Goal: Communication & Community: Answer question/provide support

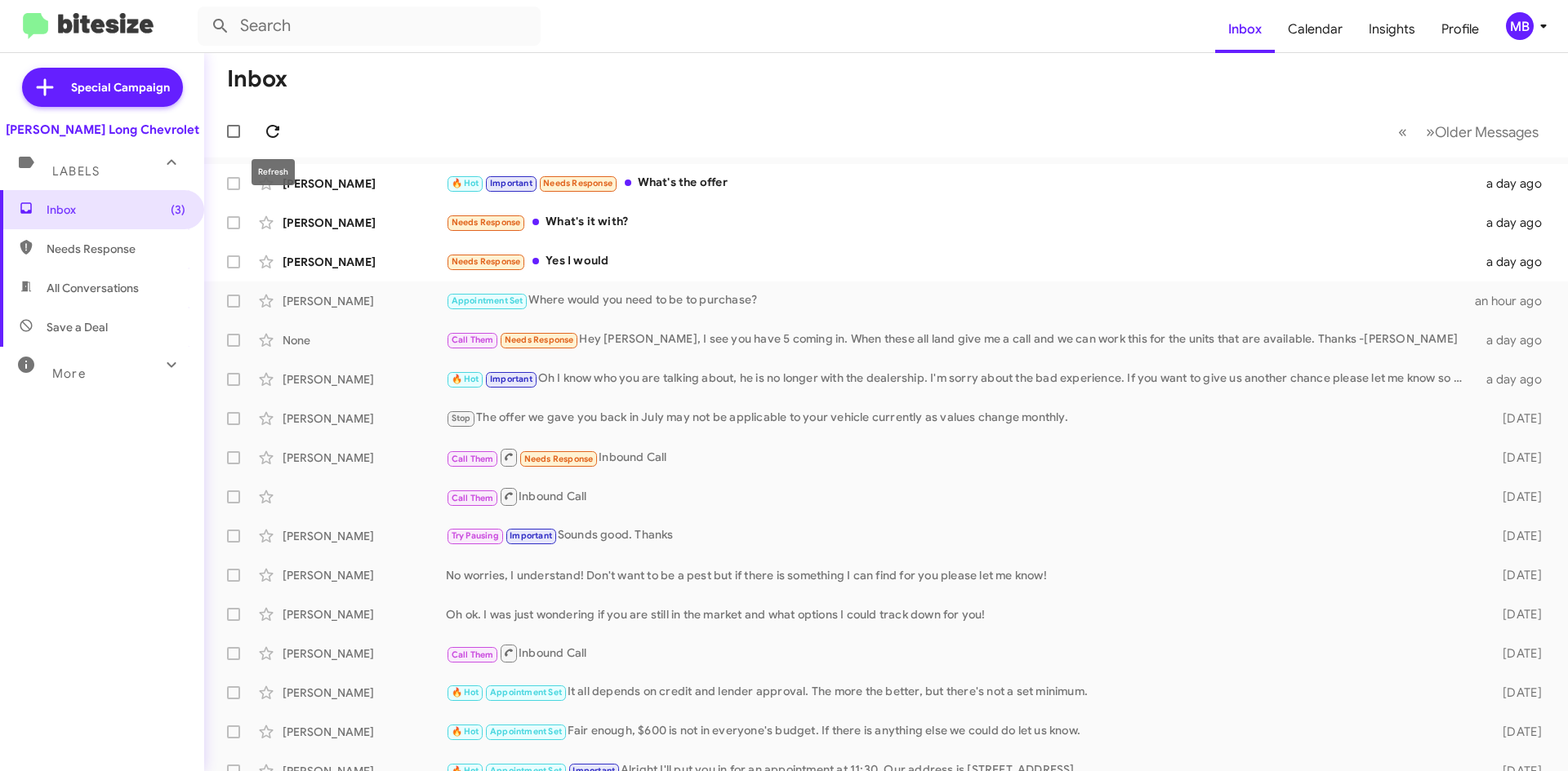
click at [277, 122] on button at bounding box center [272, 131] width 33 height 33
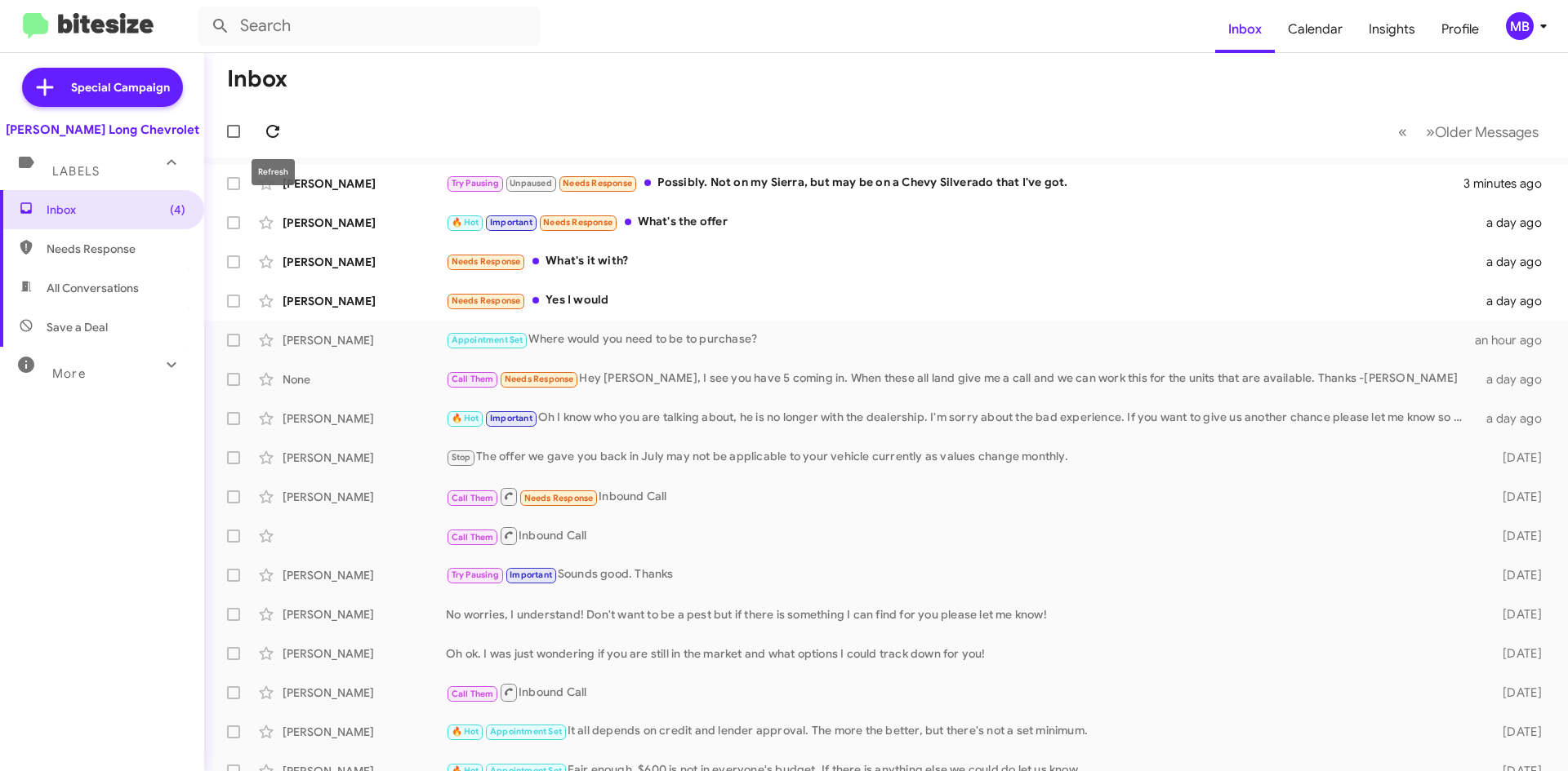
click at [280, 128] on icon at bounding box center [272, 131] width 20 height 20
click at [273, 132] on icon at bounding box center [272, 131] width 20 height 20
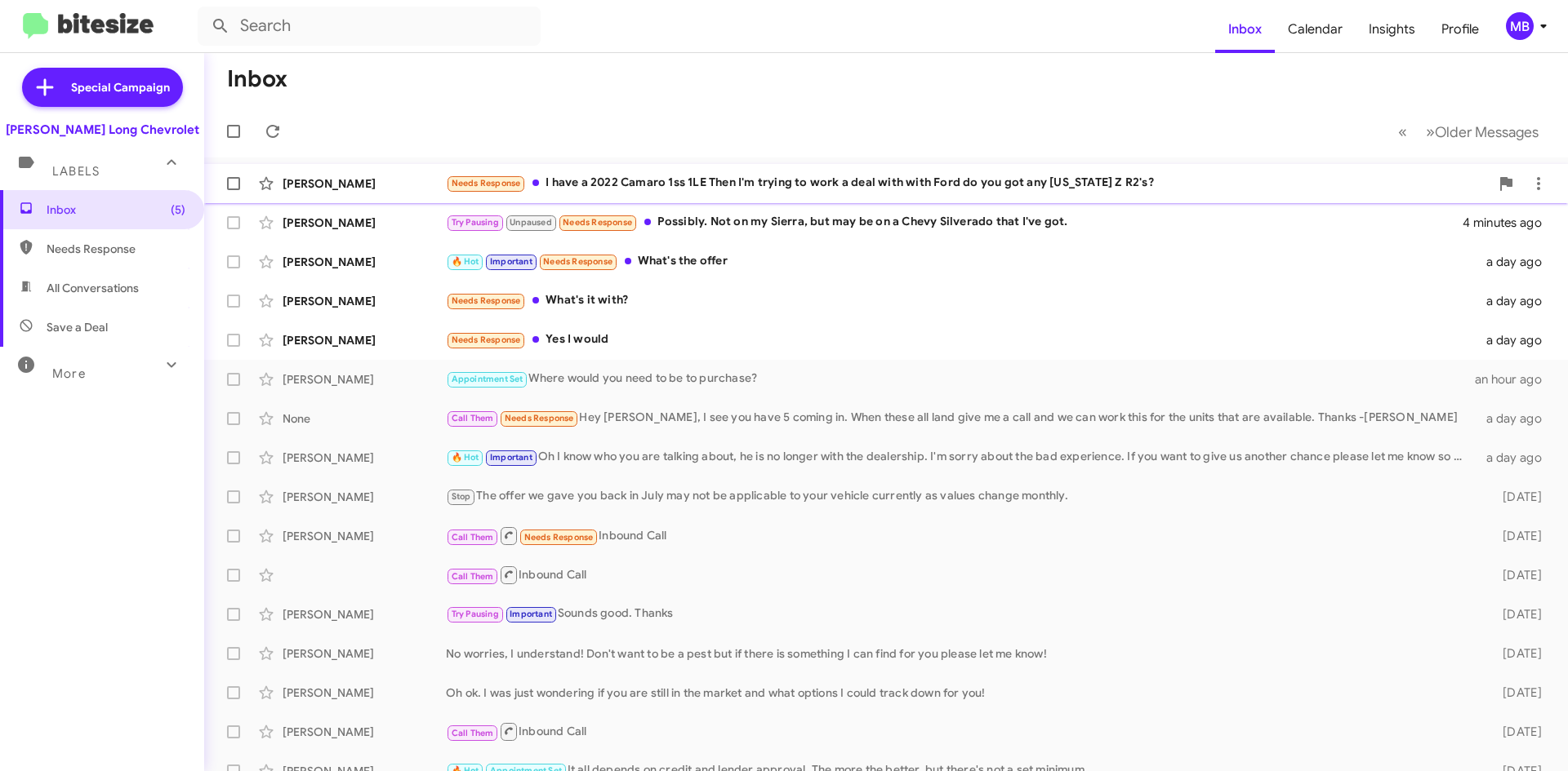
click at [793, 174] on div "Needs Response I have a 2022 Camaro 1ss 1LE Then I'm trying to work a deal with…" at bounding box center [967, 183] width 1043 height 19
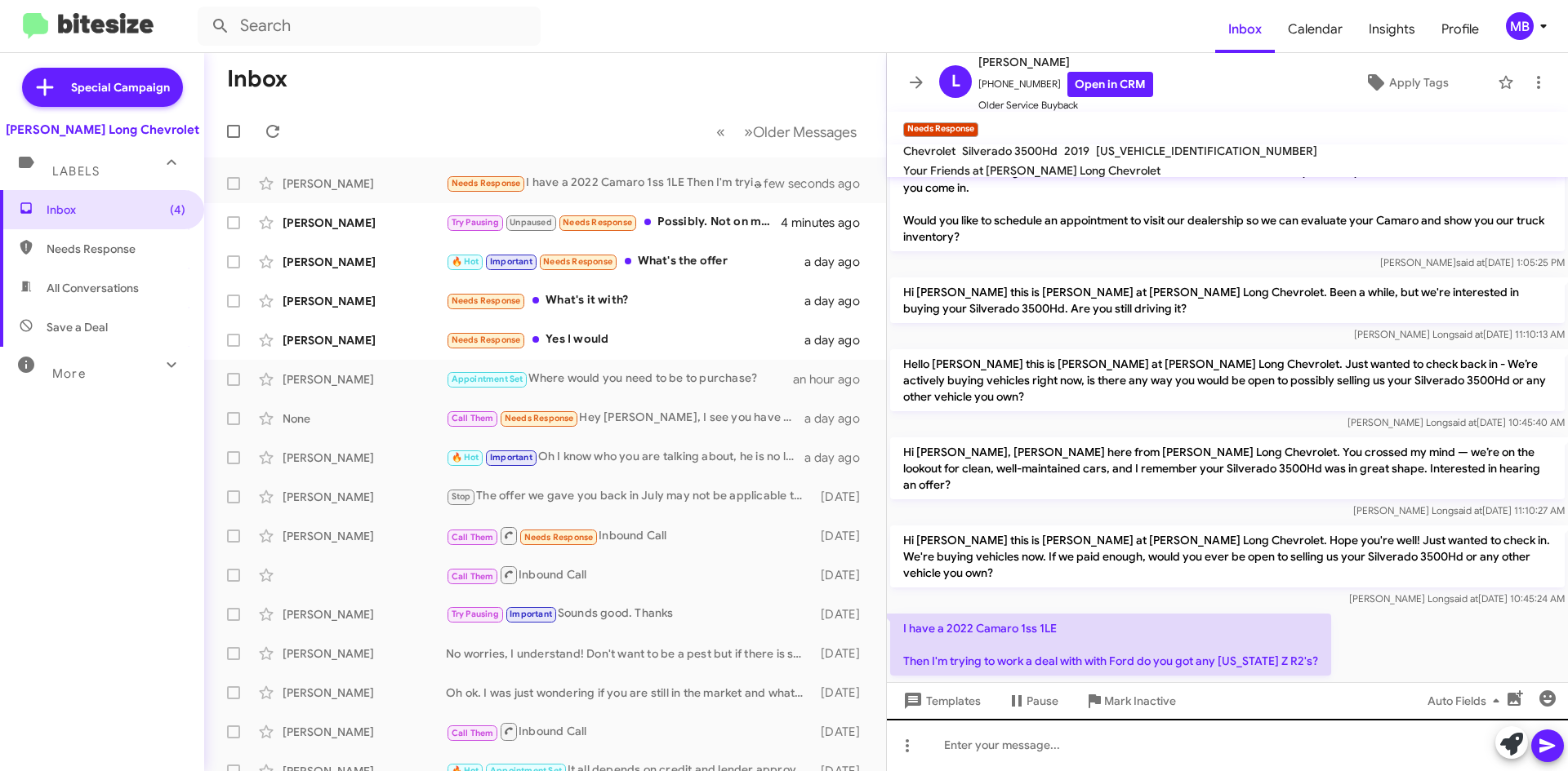
scroll to position [265, 0]
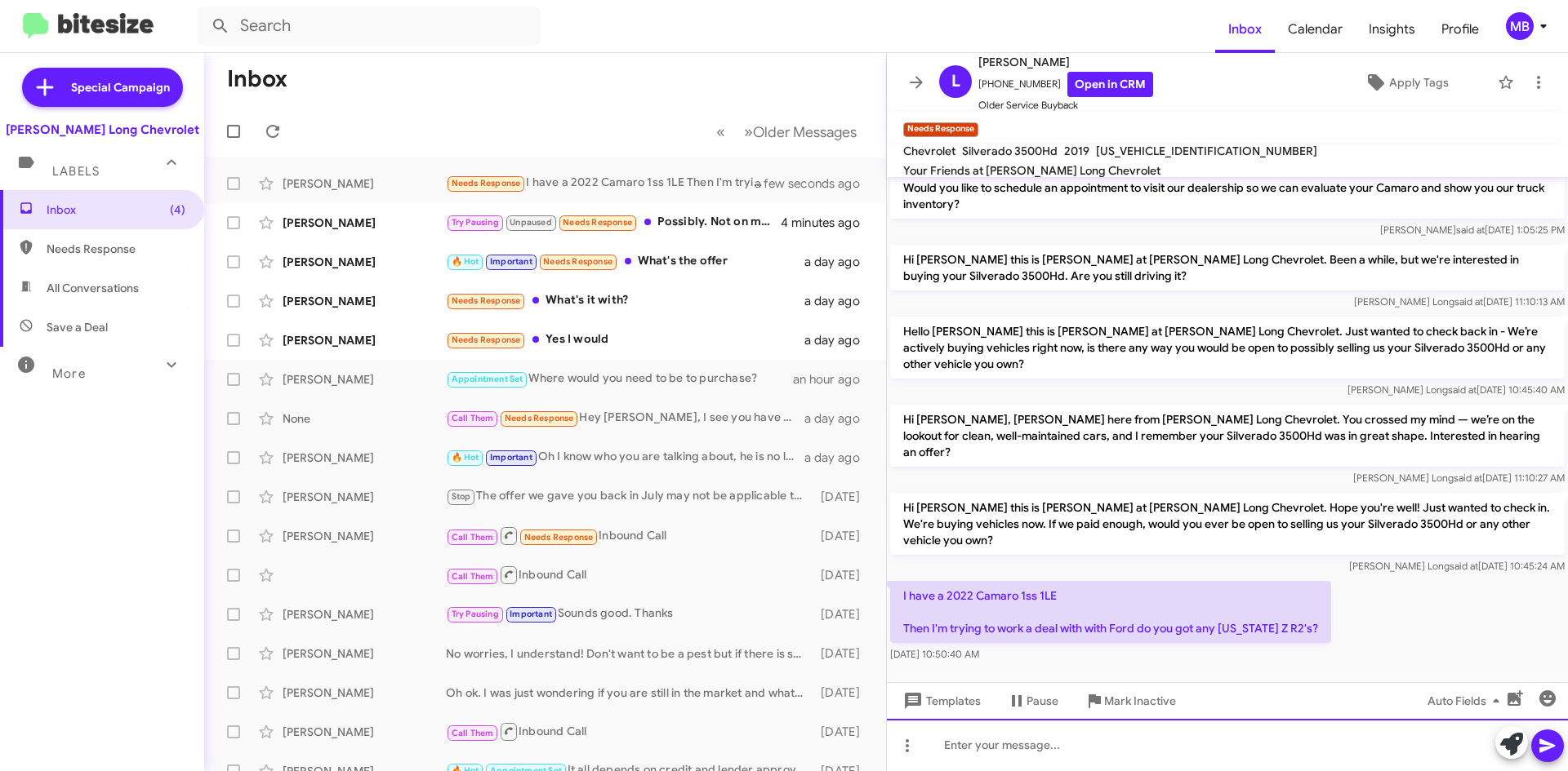
click at [1070, 749] on div at bounding box center [1227, 746] width 681 height 53
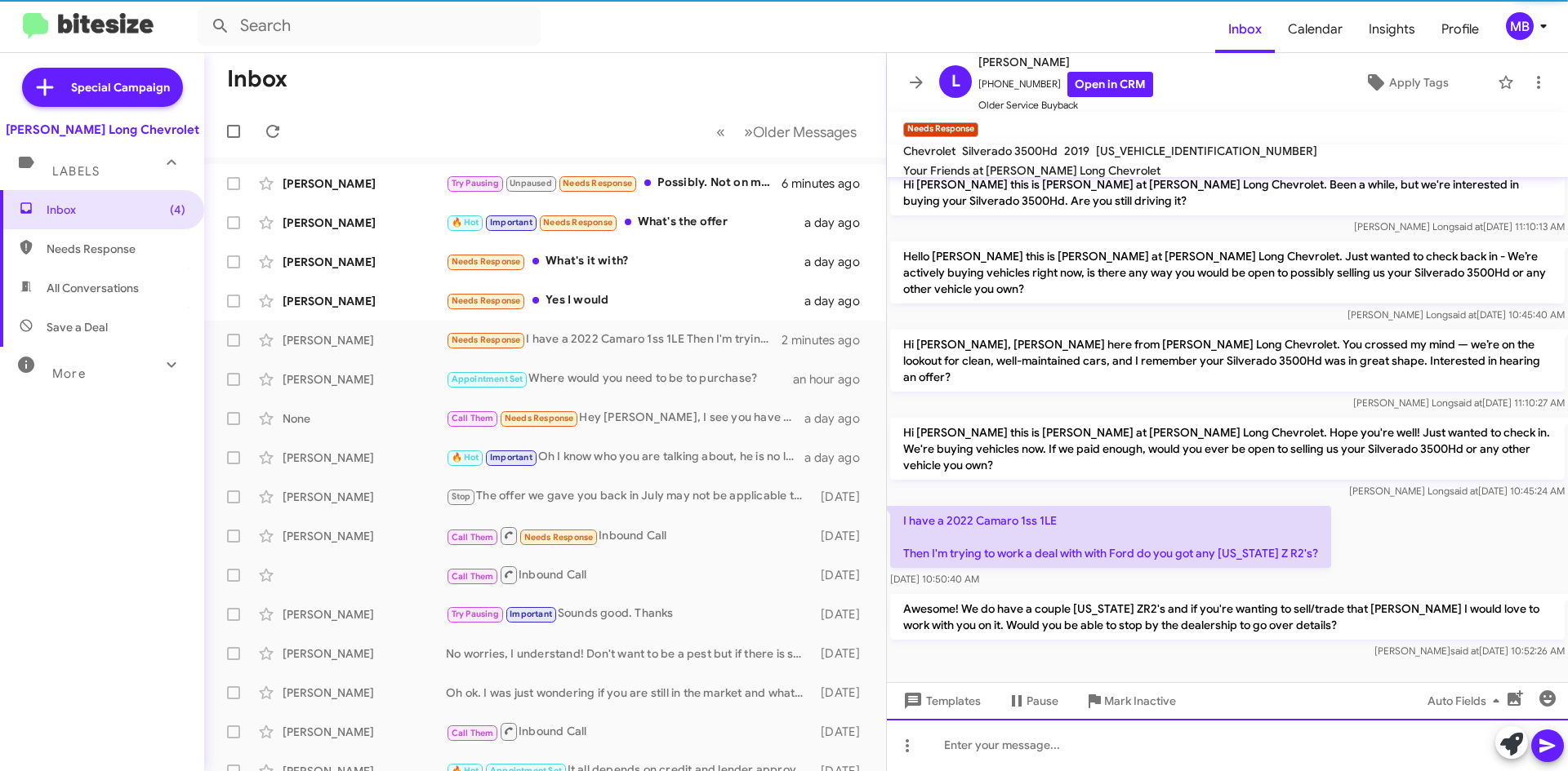
scroll to position [341, 0]
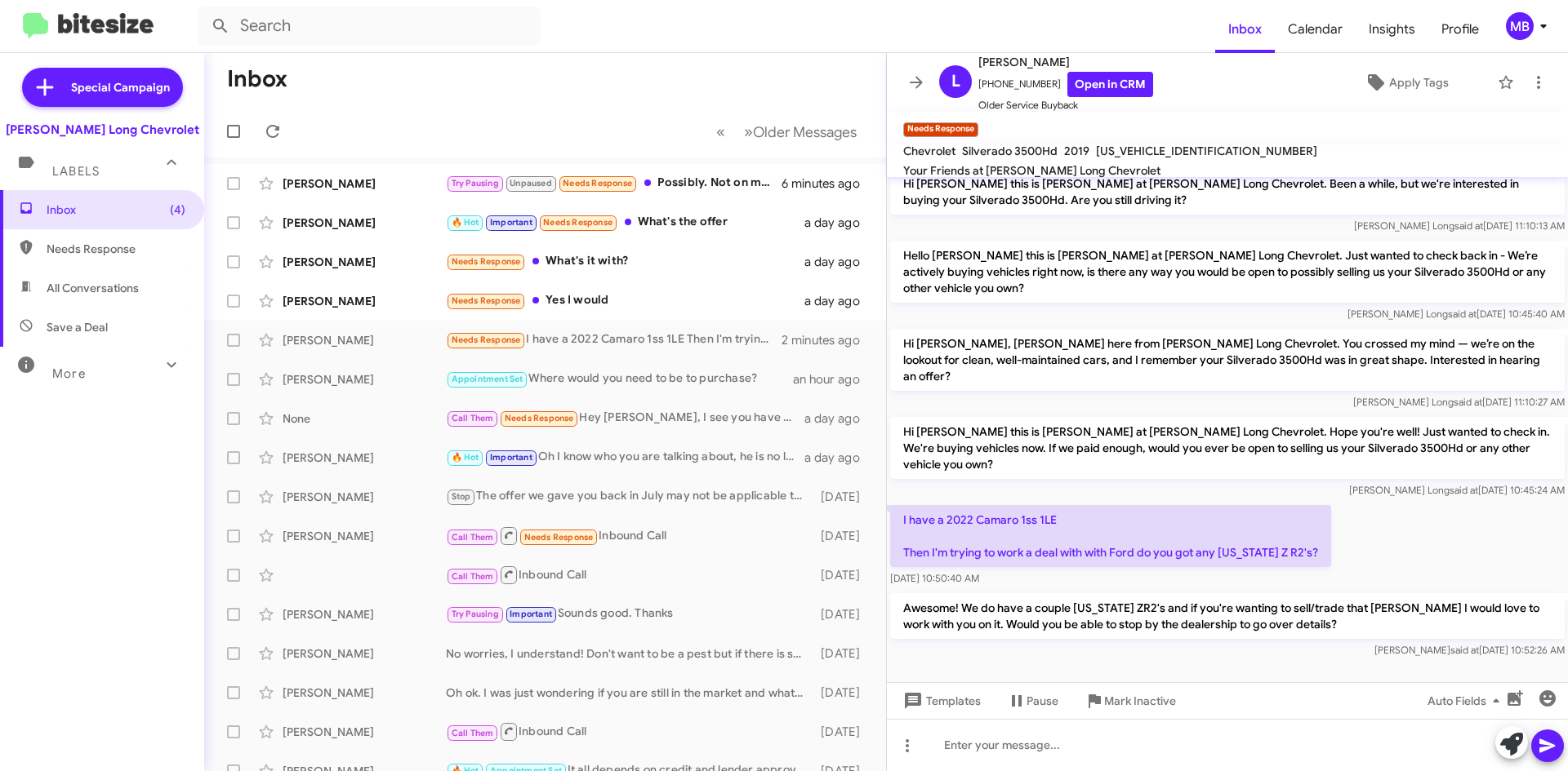
click at [145, 230] on span "Needs Response" at bounding box center [102, 249] width 205 height 39
type input "in:needs-response"
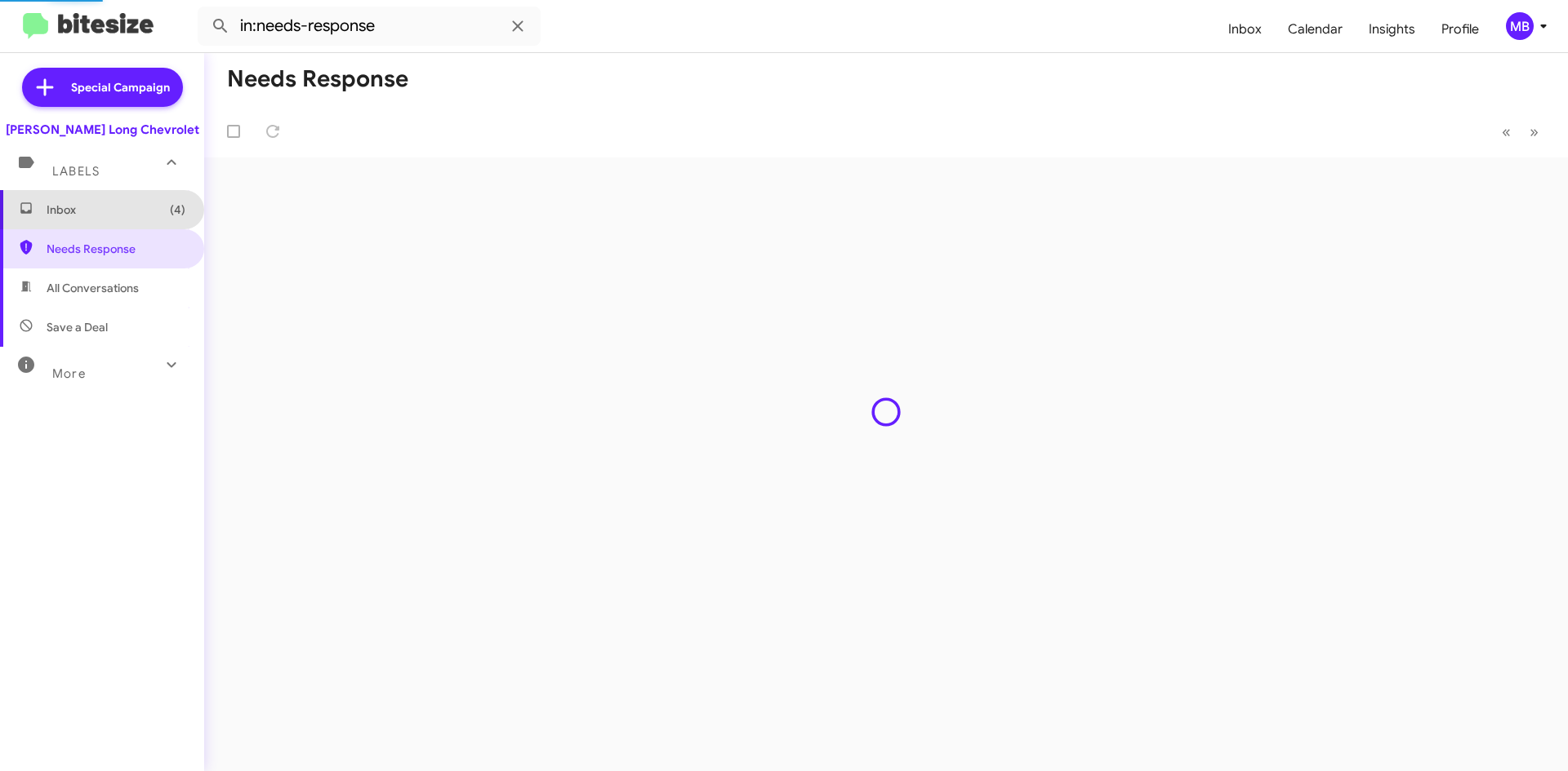
click at [142, 220] on span "Inbox (4)" at bounding box center [102, 210] width 205 height 39
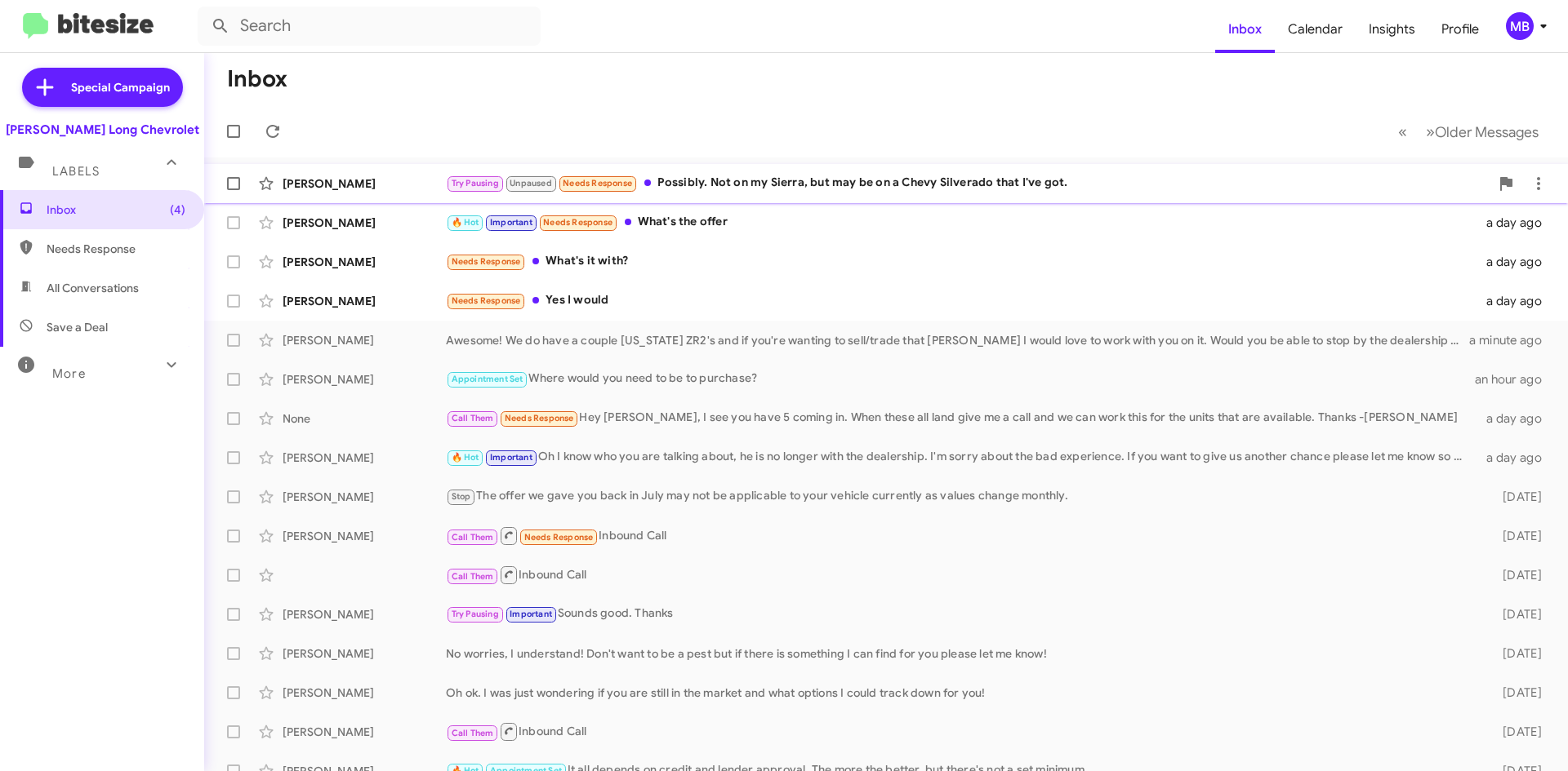
click at [896, 181] on div "Try Pausing Unpaused Needs Response Possibly. Not on my Sierra, but may be on a…" at bounding box center [967, 183] width 1043 height 19
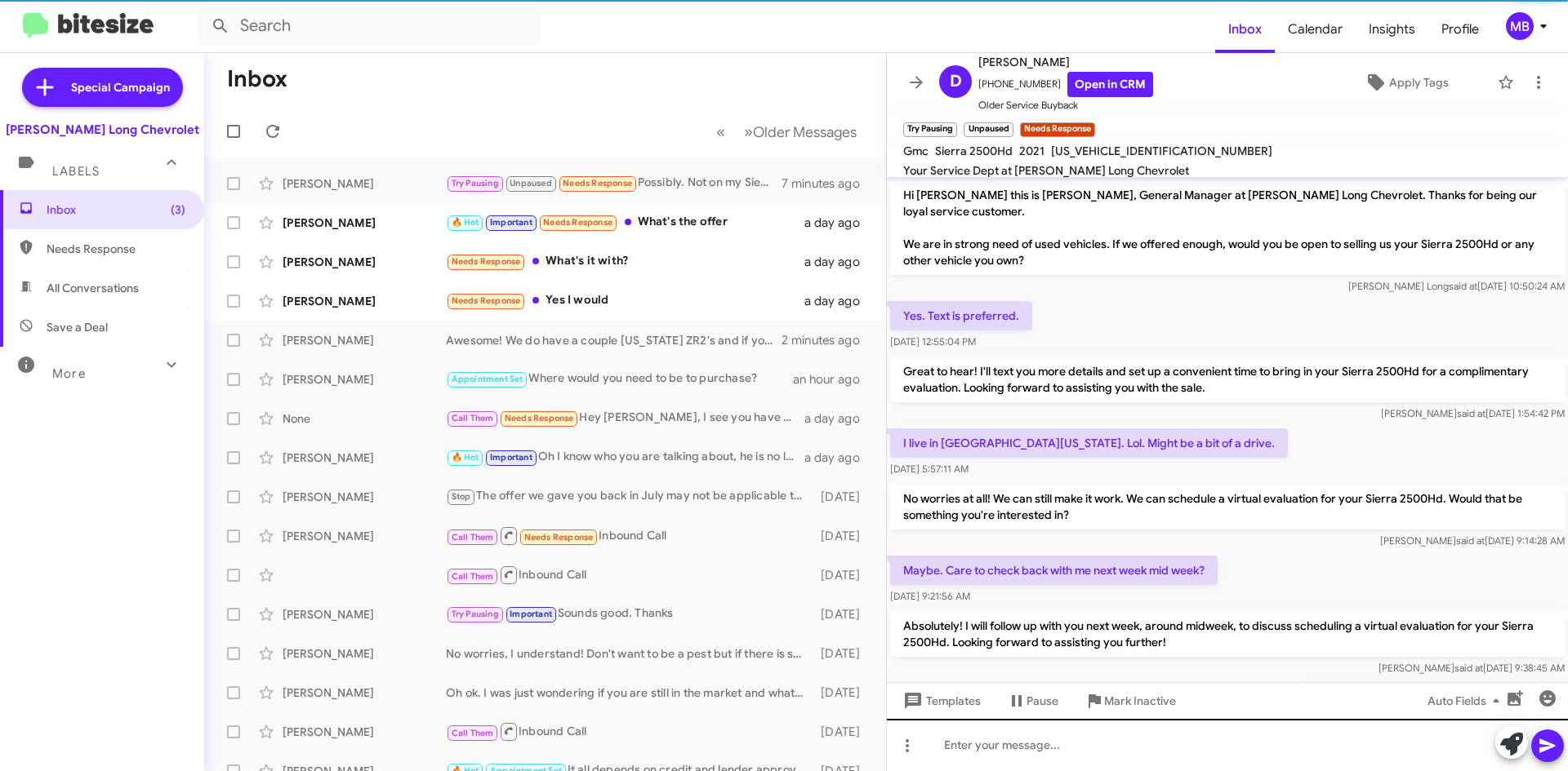
scroll to position [607, 0]
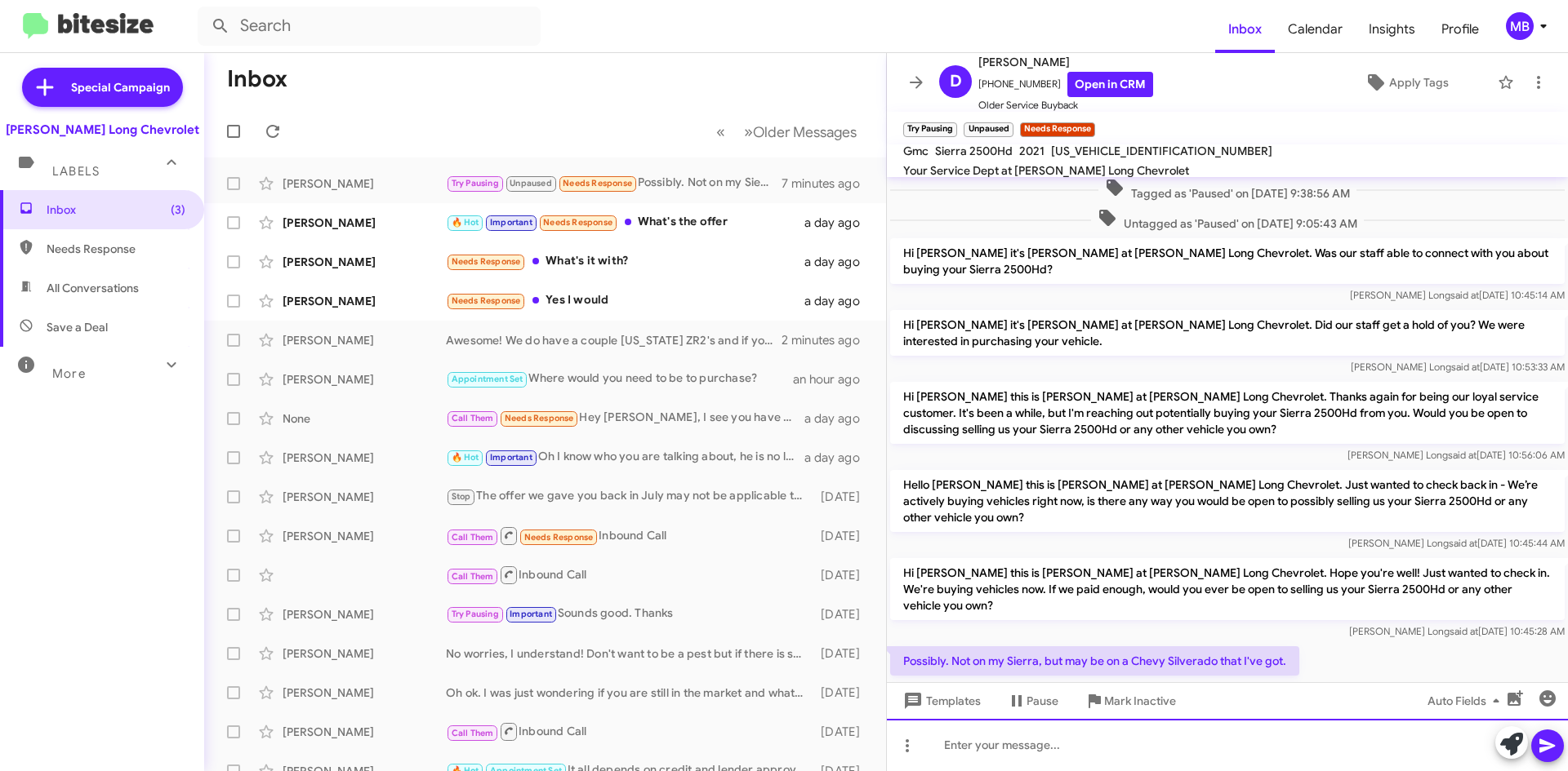
click at [1078, 759] on div at bounding box center [1227, 746] width 681 height 53
click at [1145, 745] on div "Great! Would you have time to stop by so I could give you an offer?" at bounding box center [1227, 746] width 681 height 53
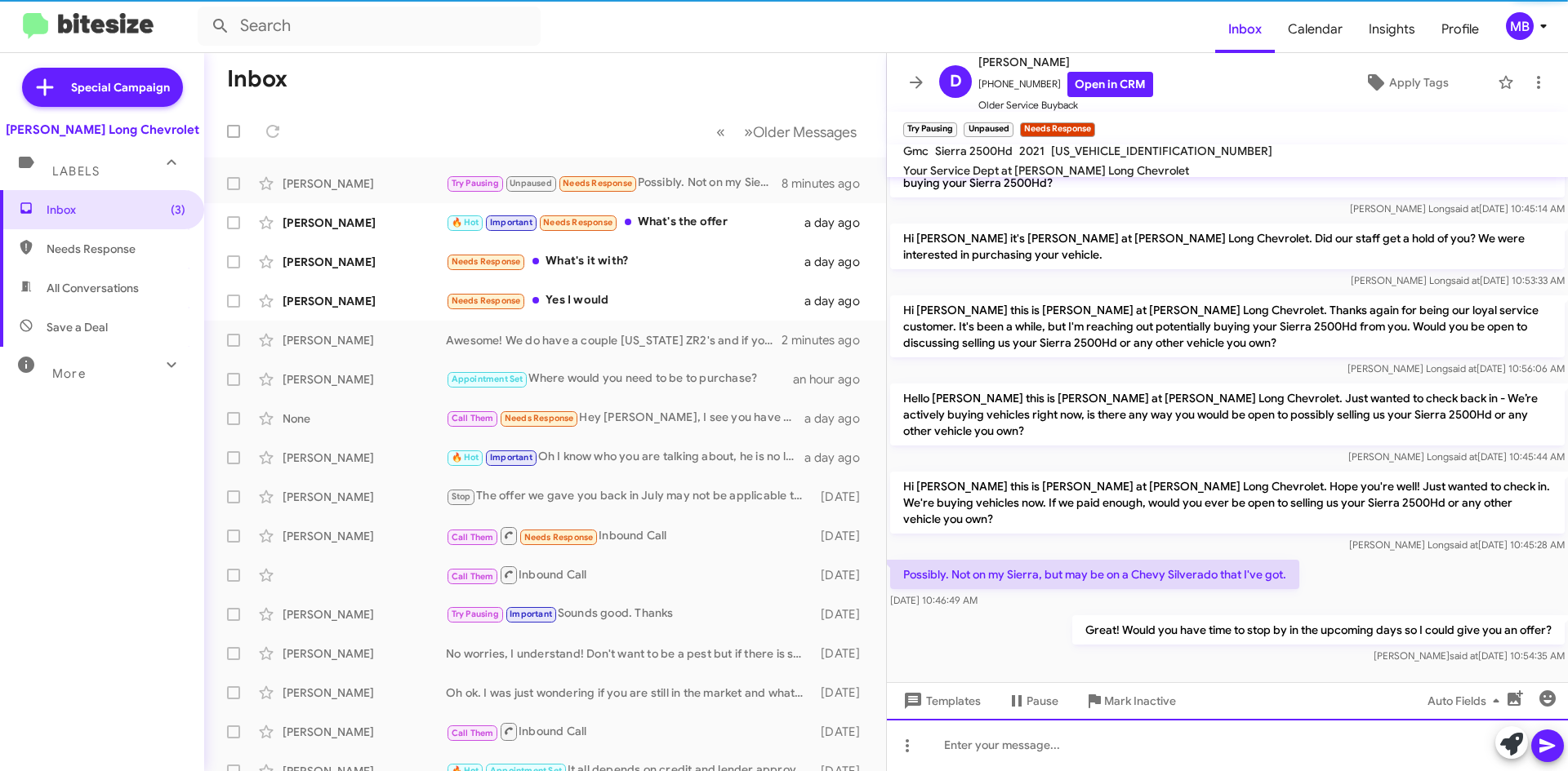
scroll to position [699, 0]
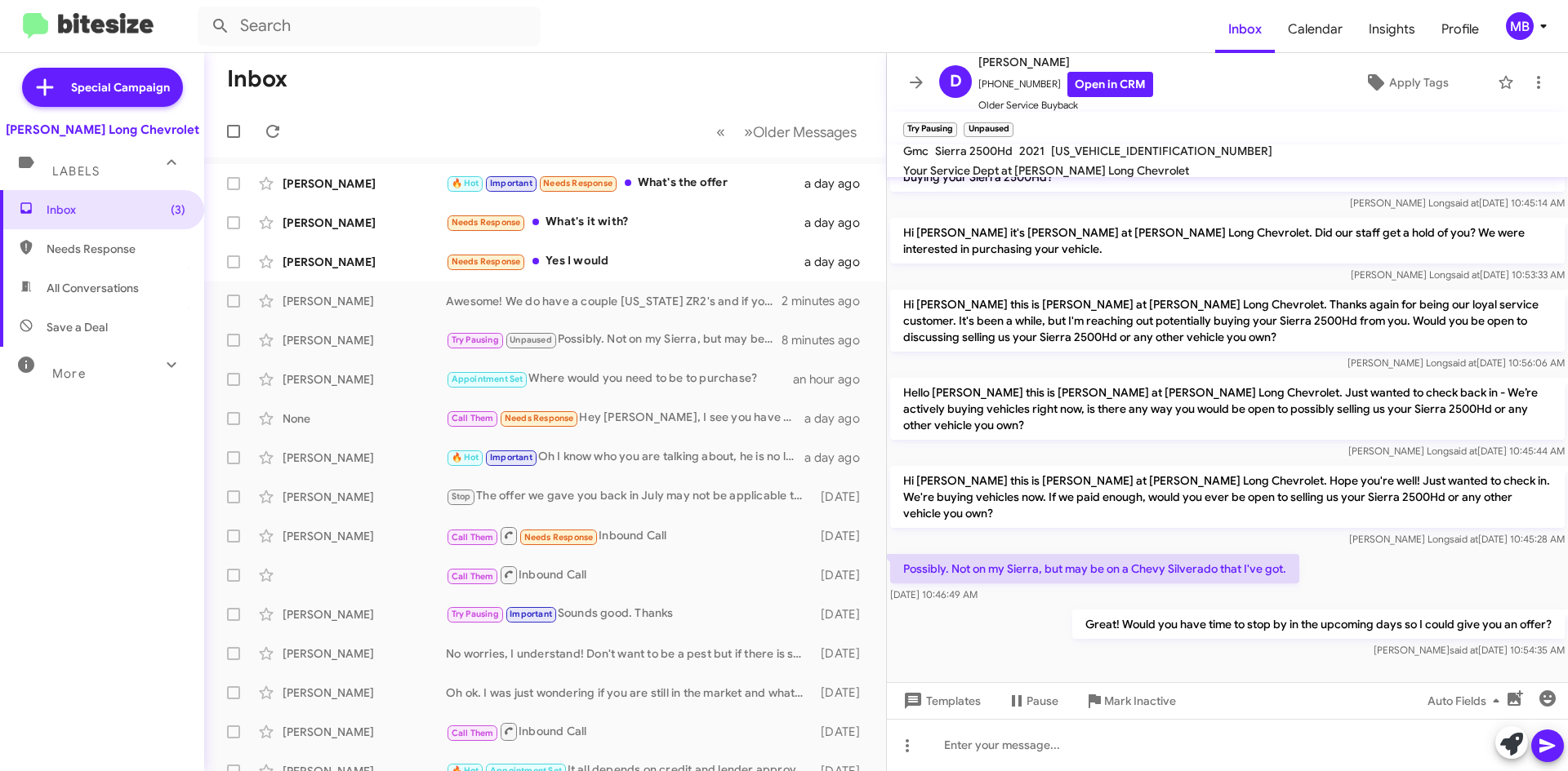
click at [114, 233] on span "Needs Response" at bounding box center [102, 249] width 205 height 39
type input "in:needs-response"
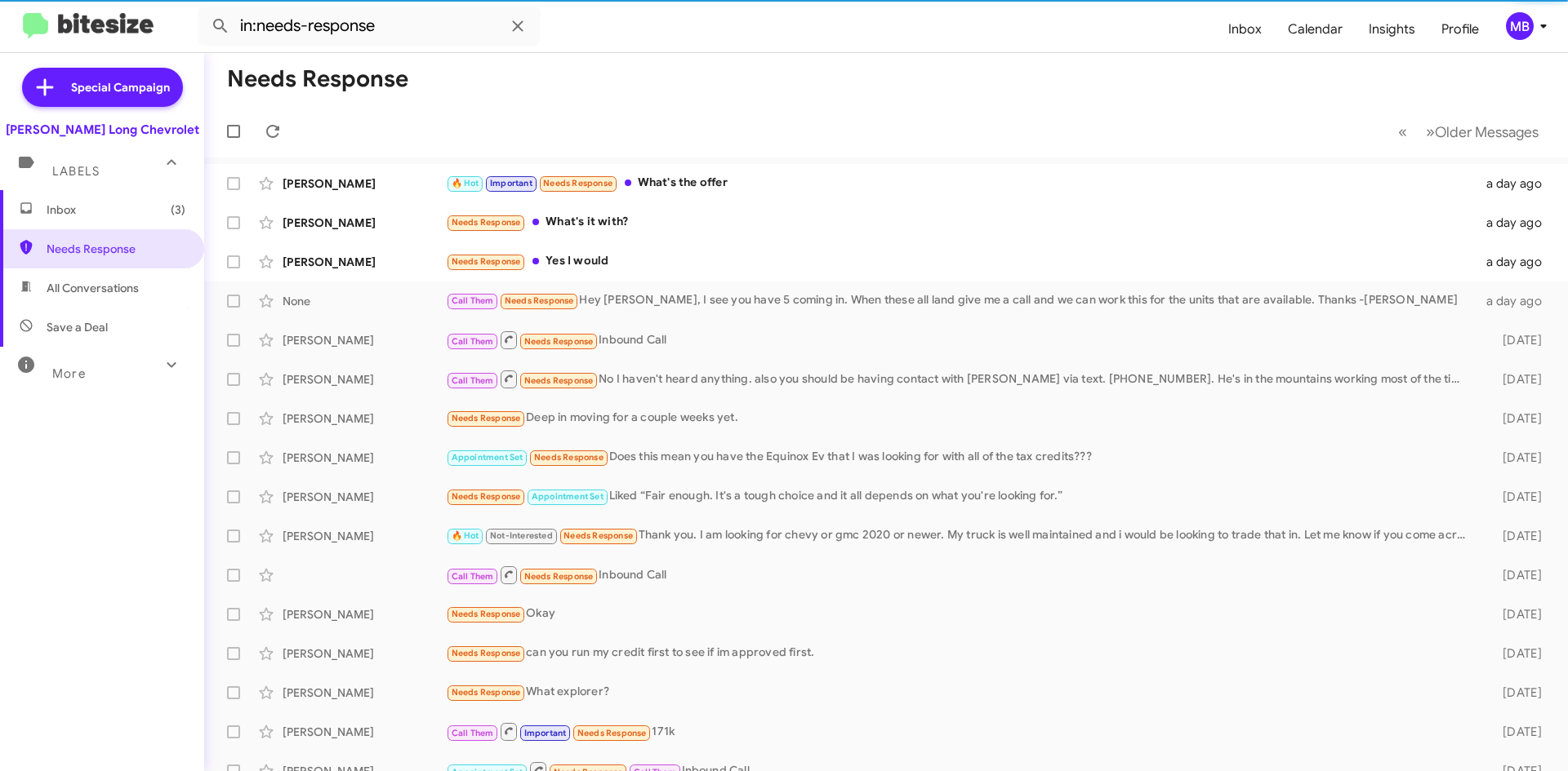
click at [116, 219] on span "Inbox (3)" at bounding box center [102, 210] width 205 height 39
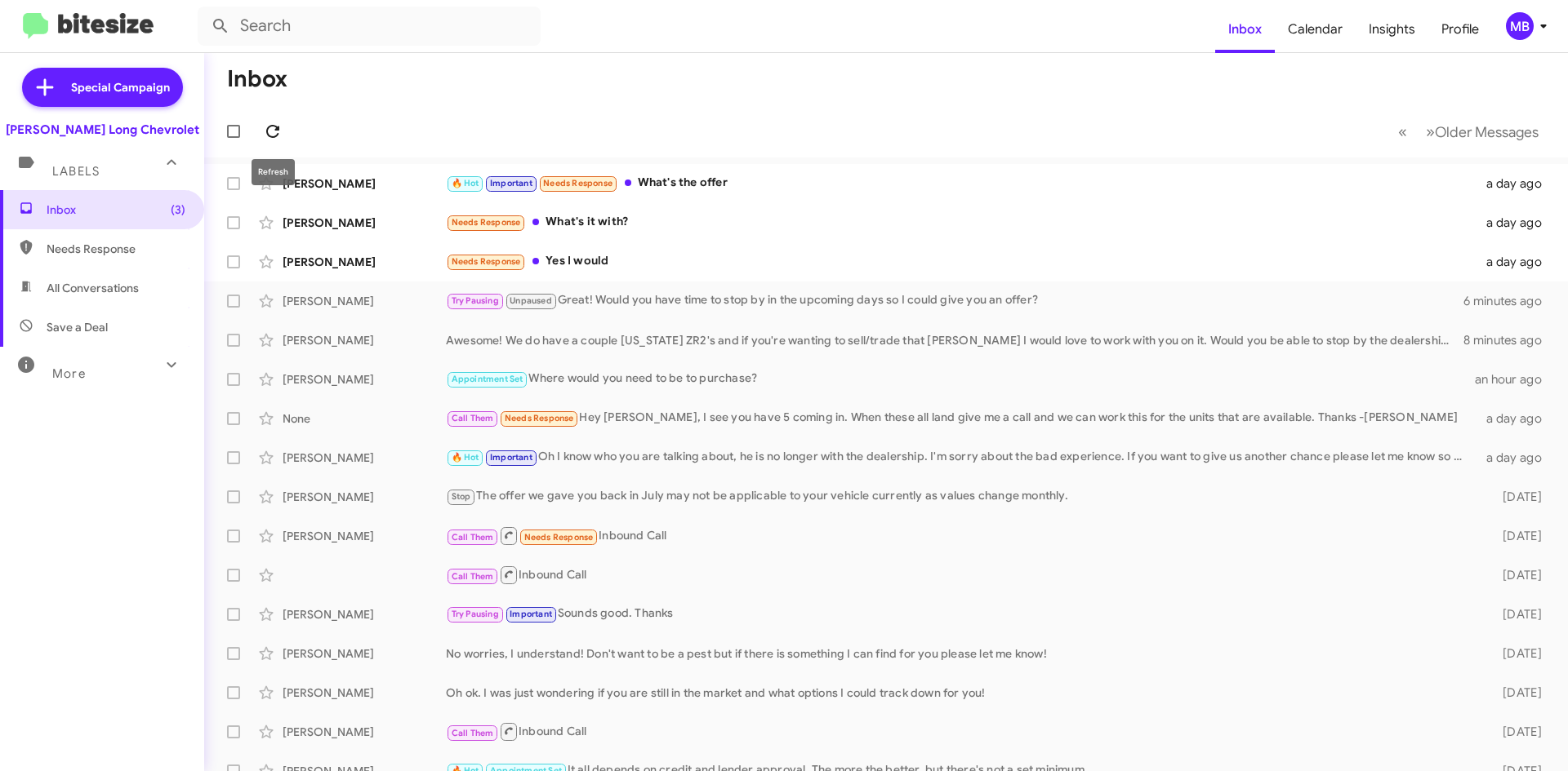
click at [271, 124] on icon at bounding box center [272, 131] width 20 height 20
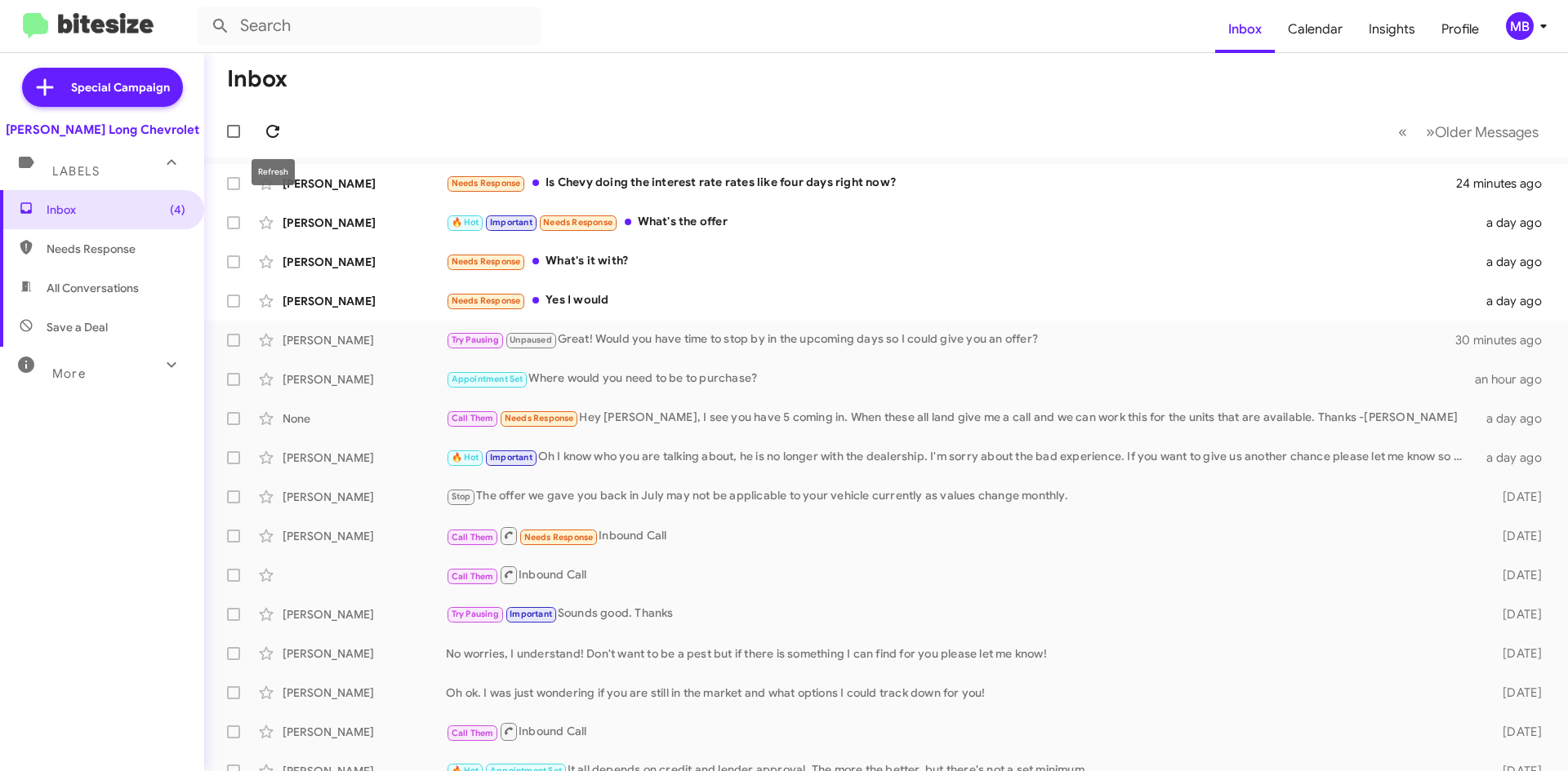
click at [277, 142] on button at bounding box center [272, 131] width 33 height 33
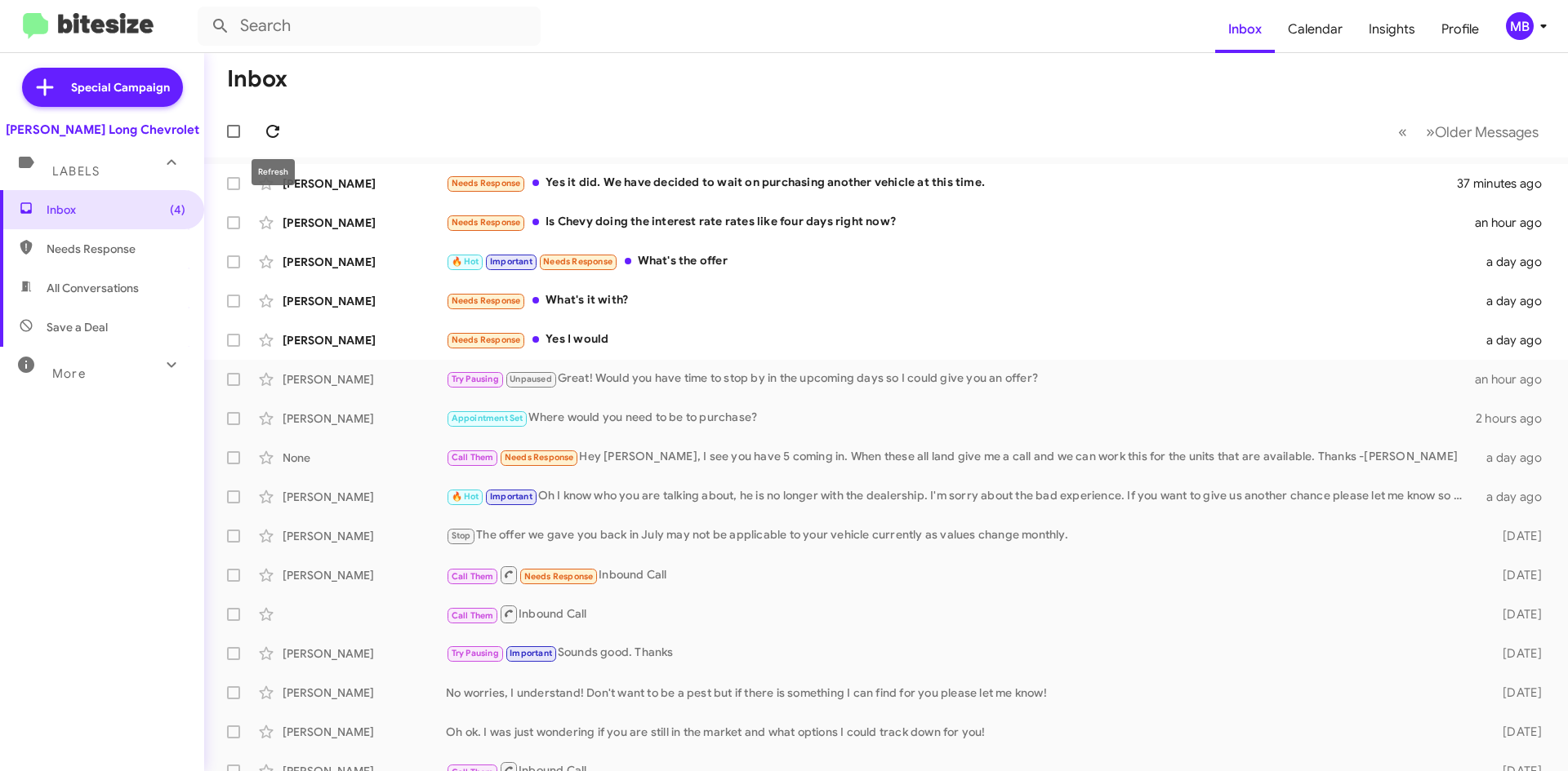
click at [274, 133] on icon at bounding box center [272, 131] width 20 height 20
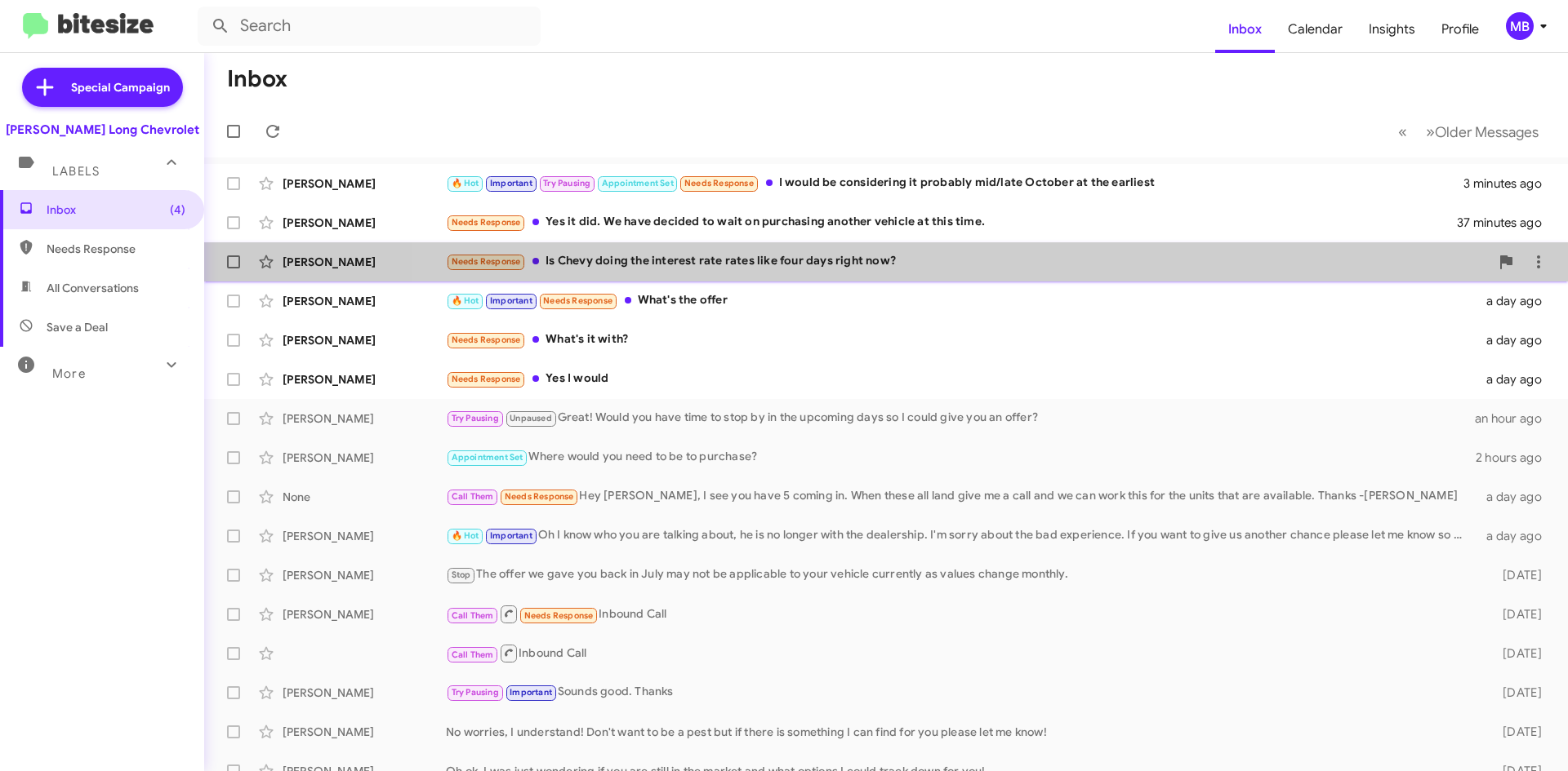
click at [963, 254] on div "Needs Response Is Chevy doing the interest rate rates like four days right now?" at bounding box center [967, 262] width 1043 height 19
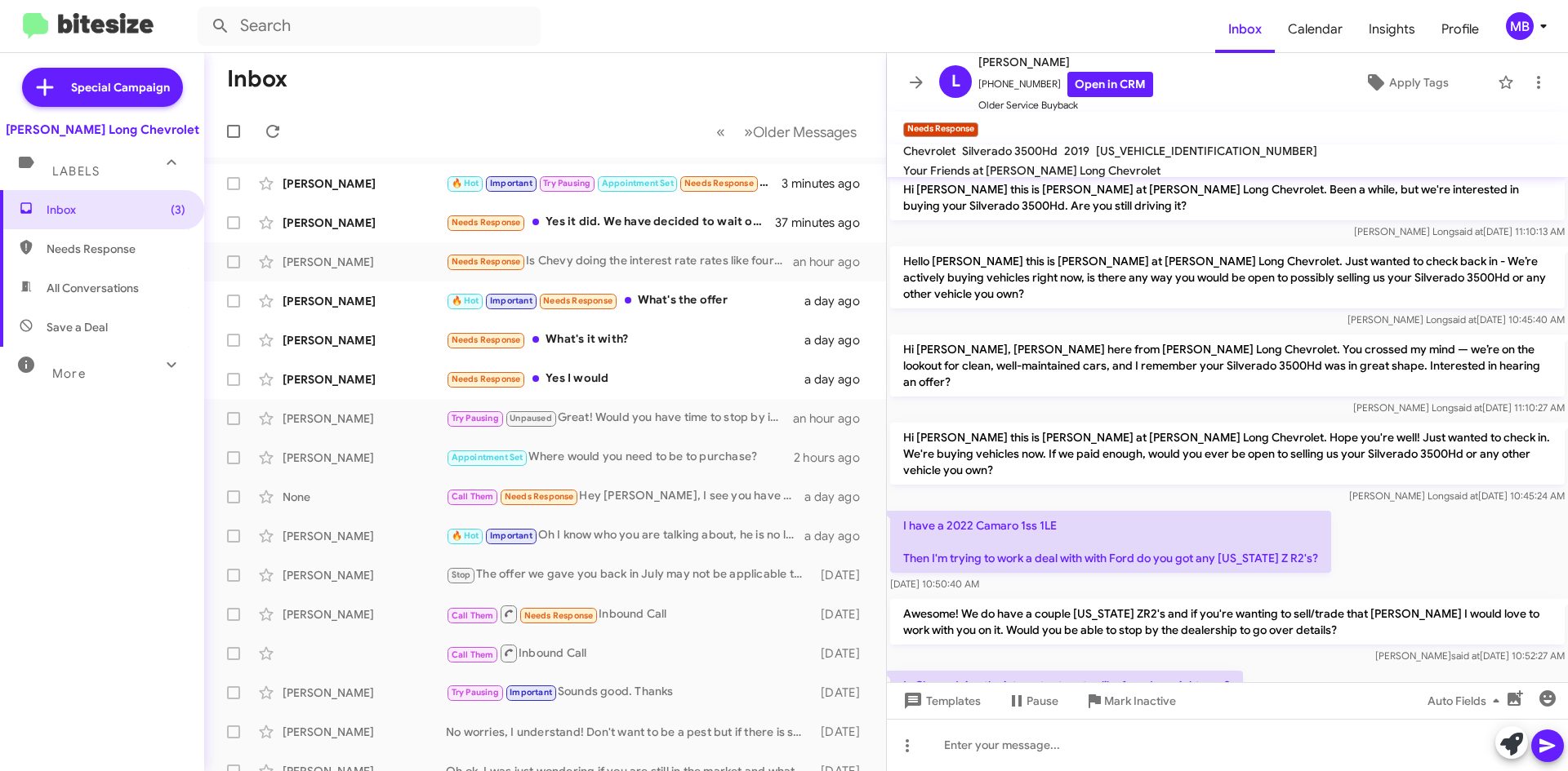
scroll to position [401, 0]
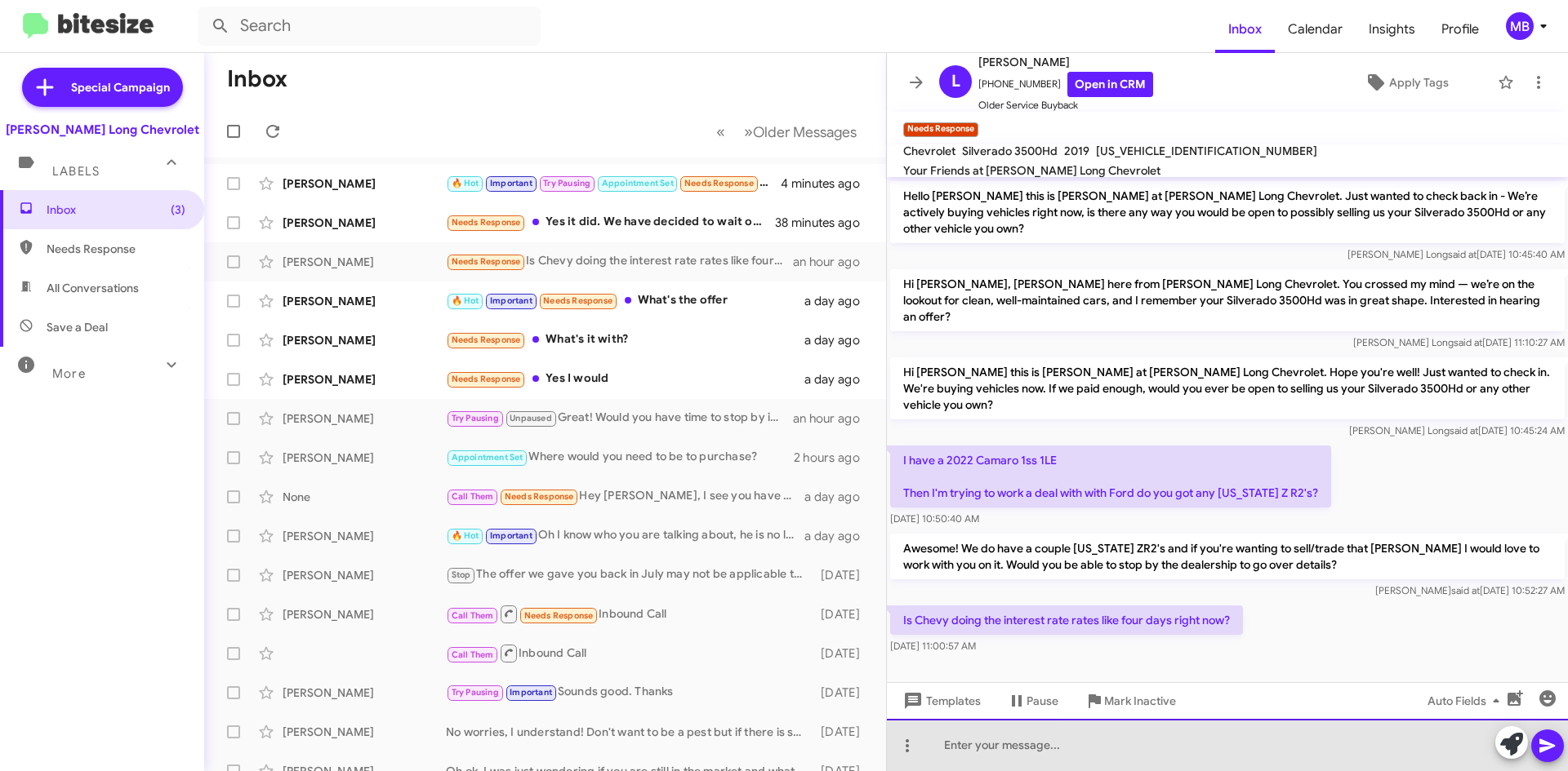
click at [1210, 733] on div at bounding box center [1227, 746] width 681 height 53
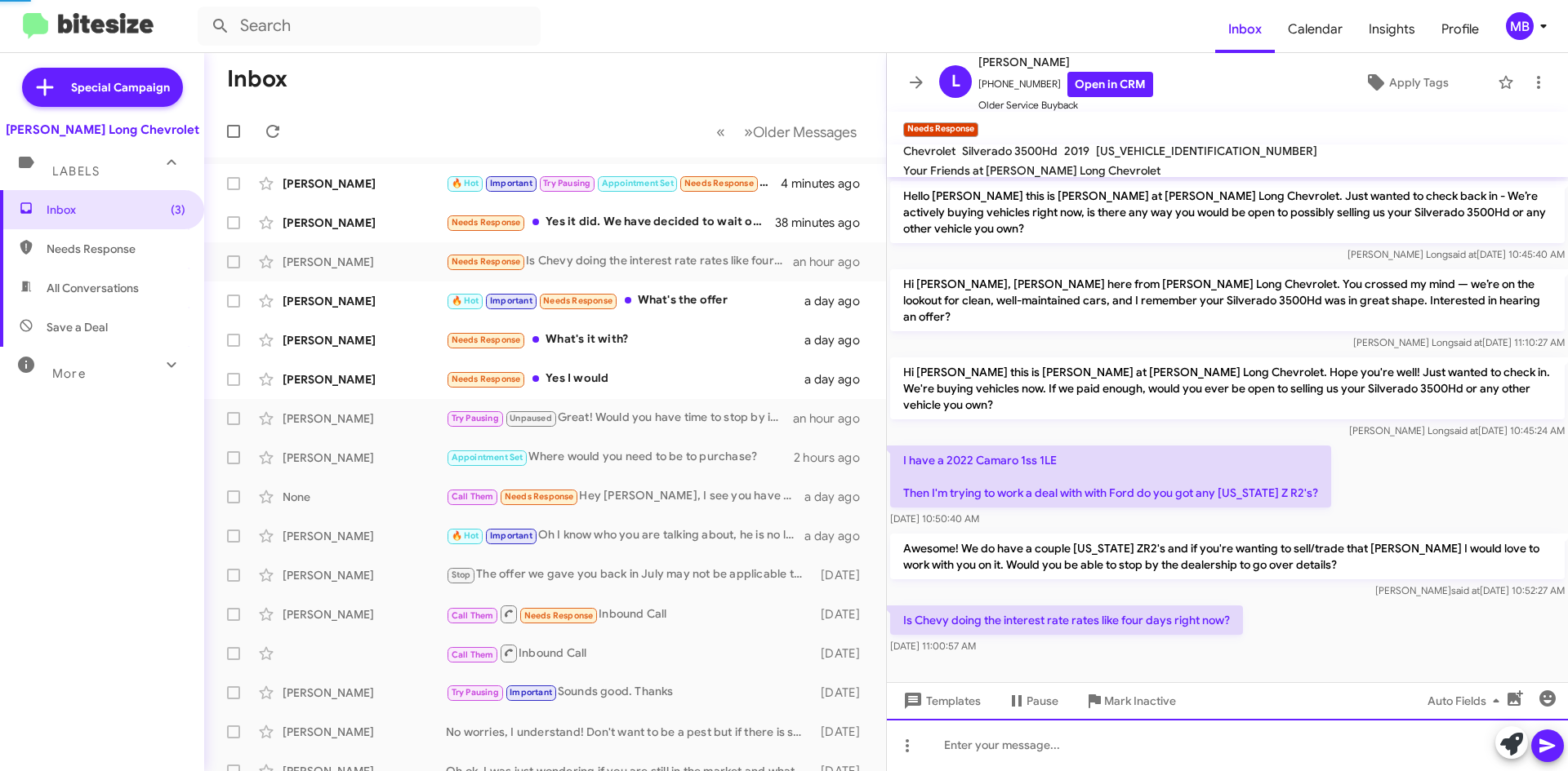
scroll to position [0, 0]
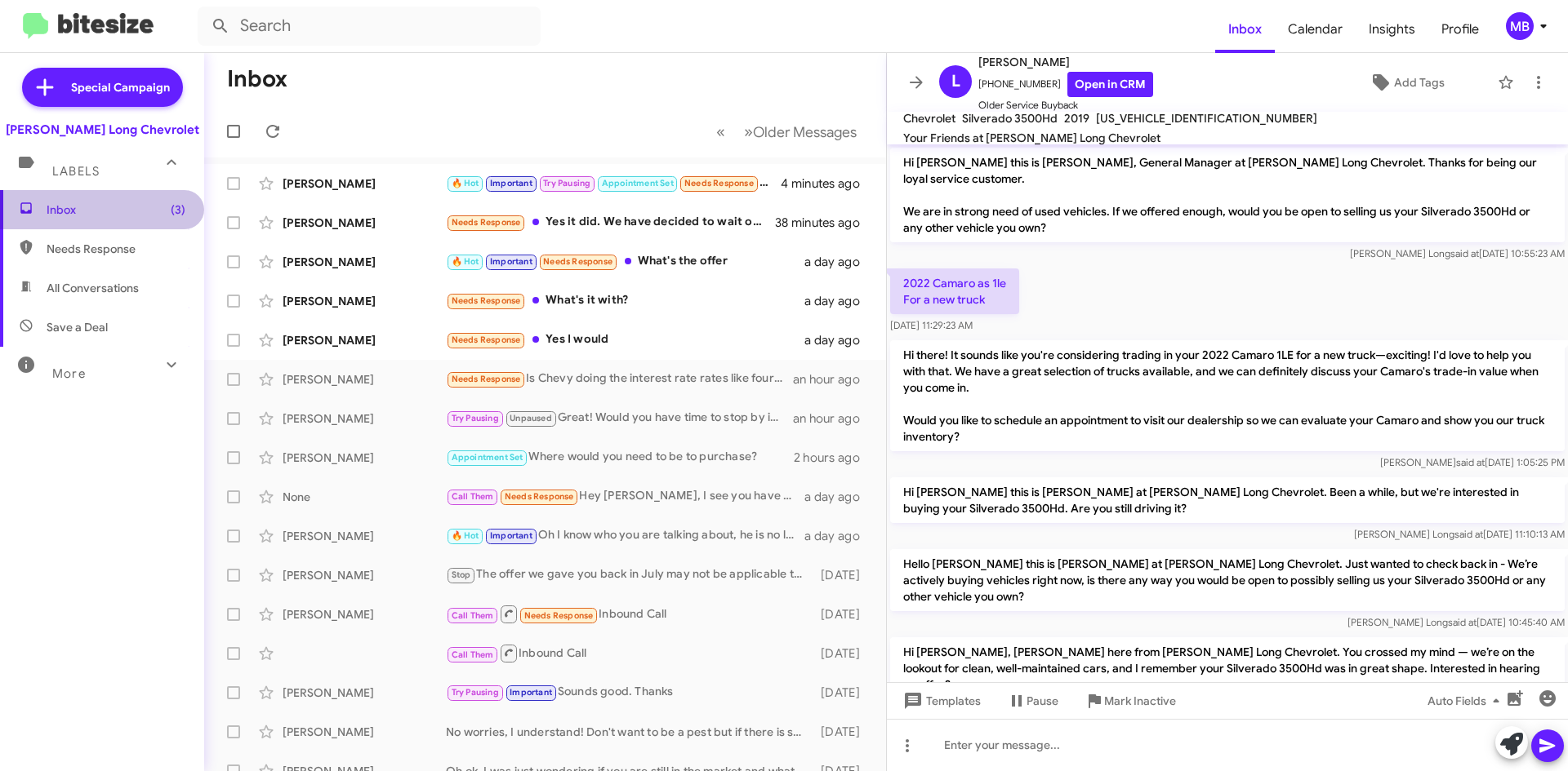
click at [135, 229] on span "Inbox (3)" at bounding box center [102, 210] width 205 height 39
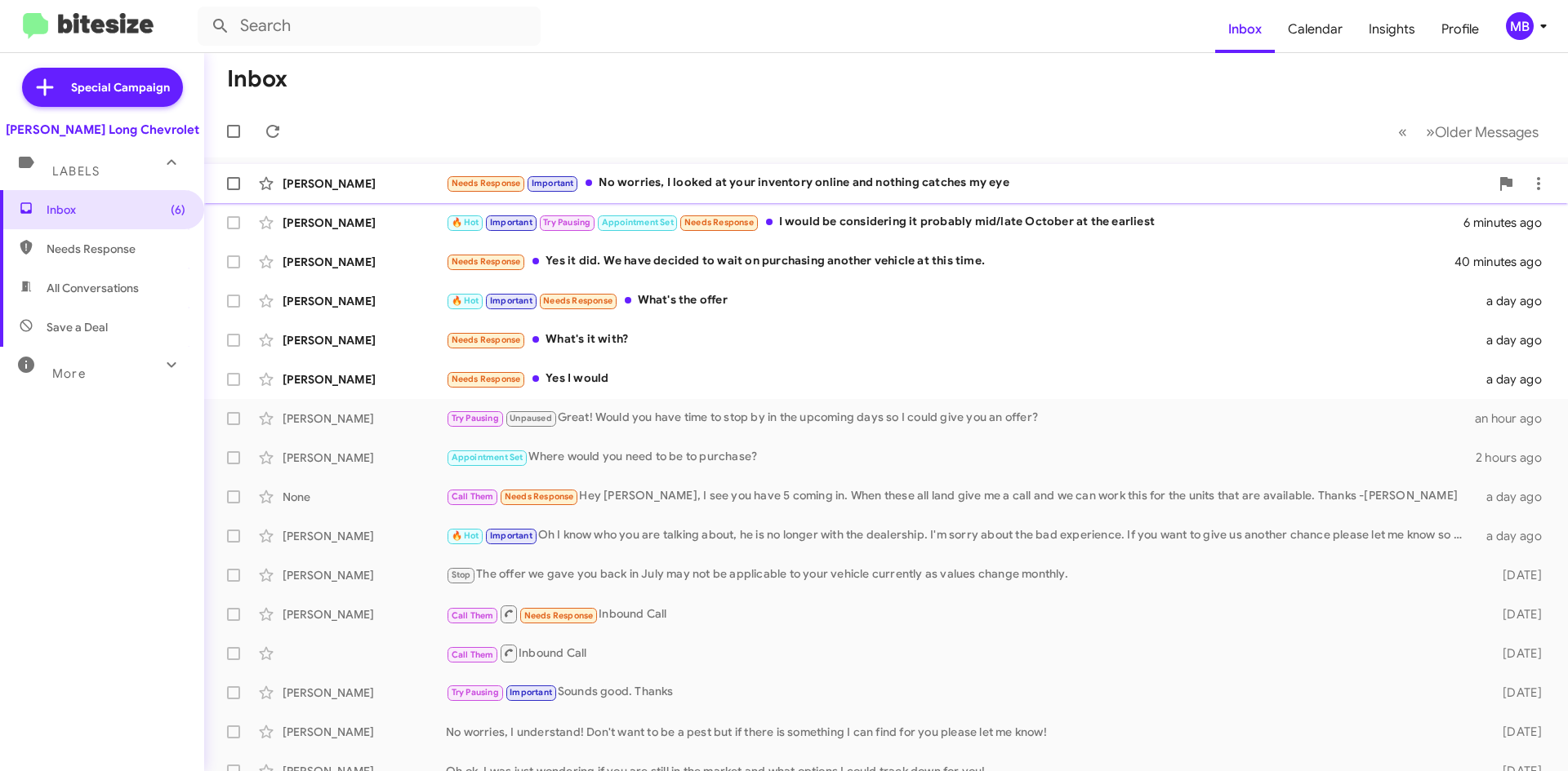
click at [777, 186] on div "Needs Response Important No worries, I looked at your inventory online and noth…" at bounding box center [967, 183] width 1043 height 19
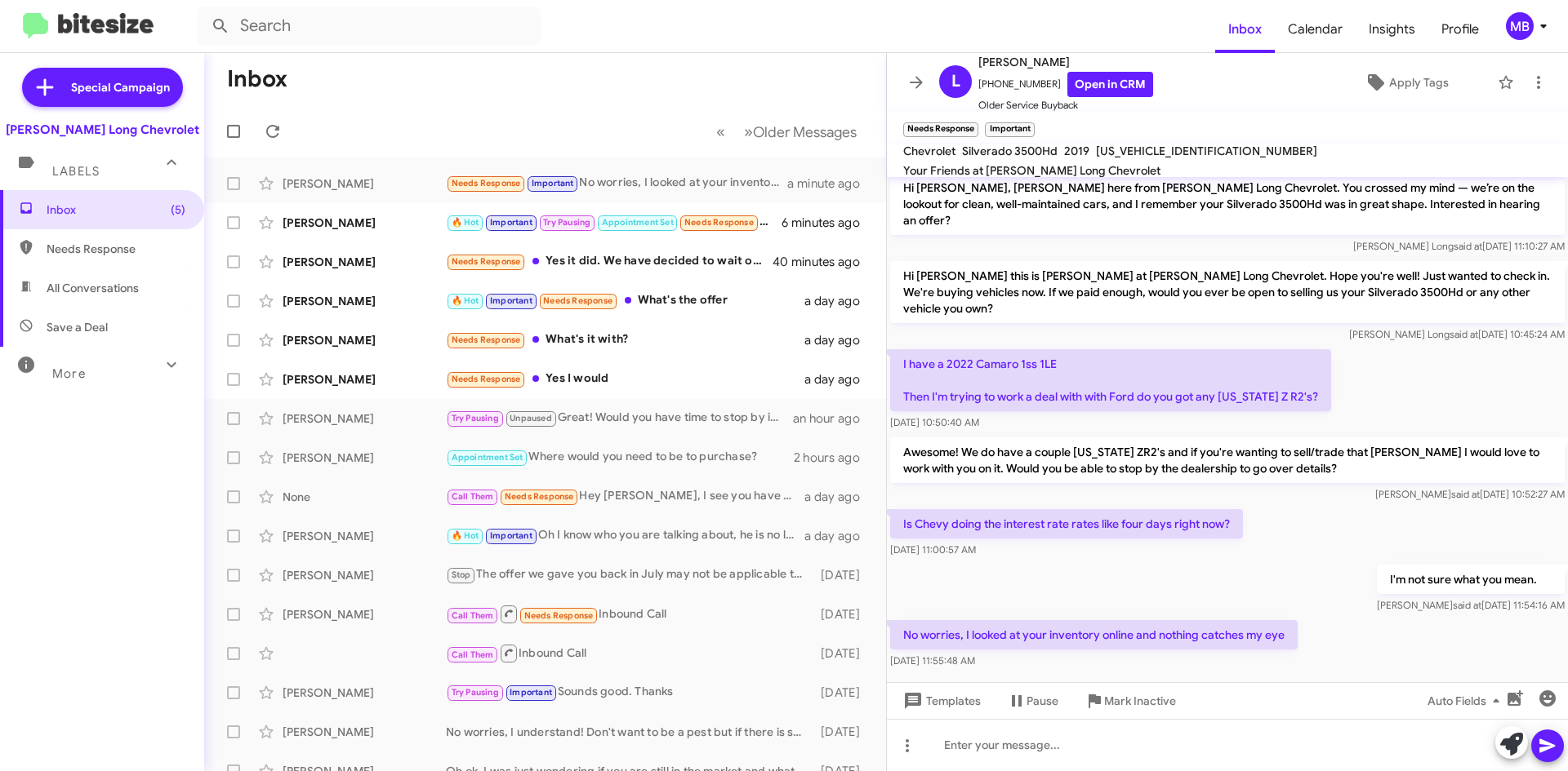
scroll to position [520, 0]
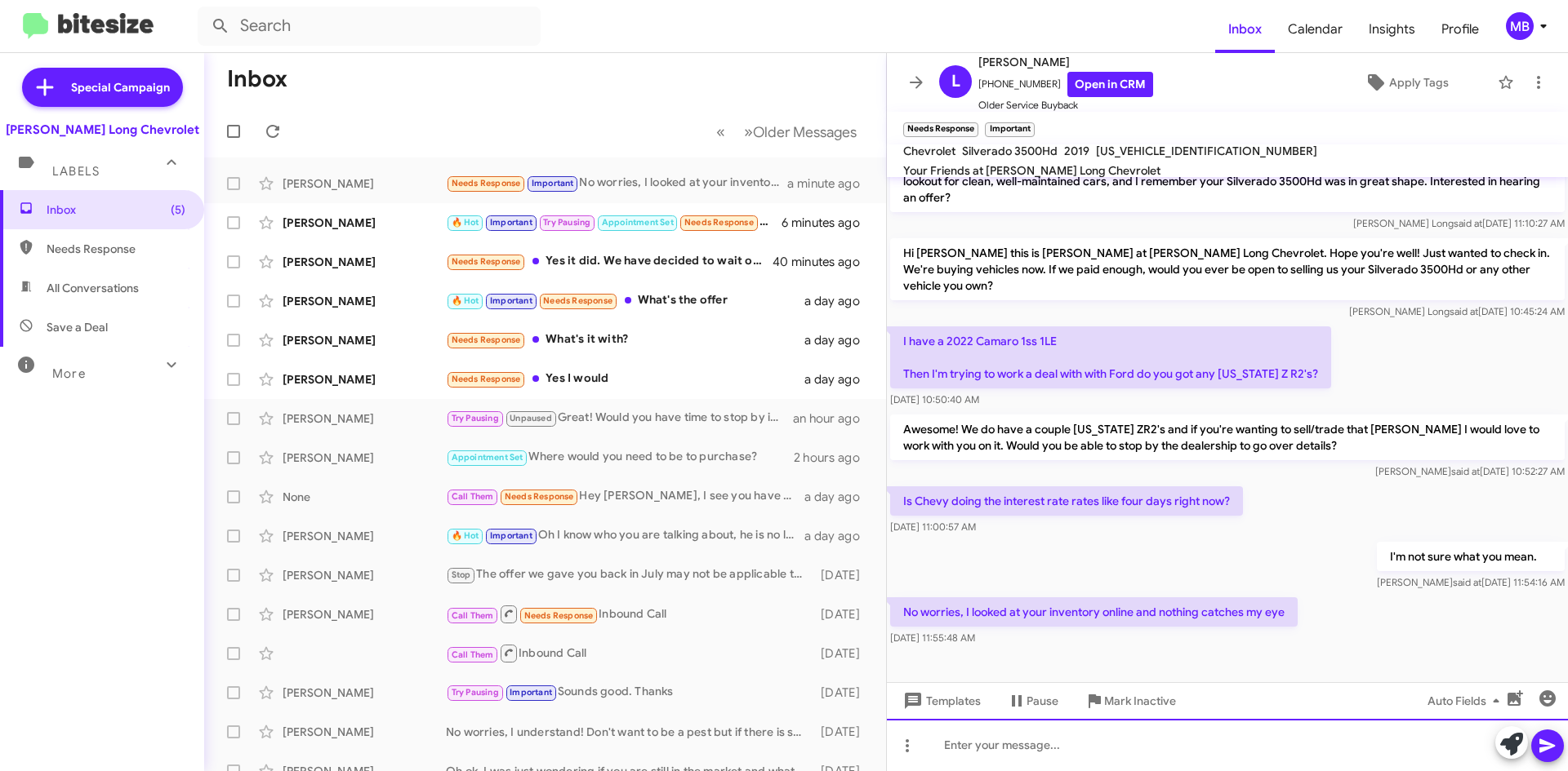
click at [1073, 744] on div at bounding box center [1227, 746] width 681 height 53
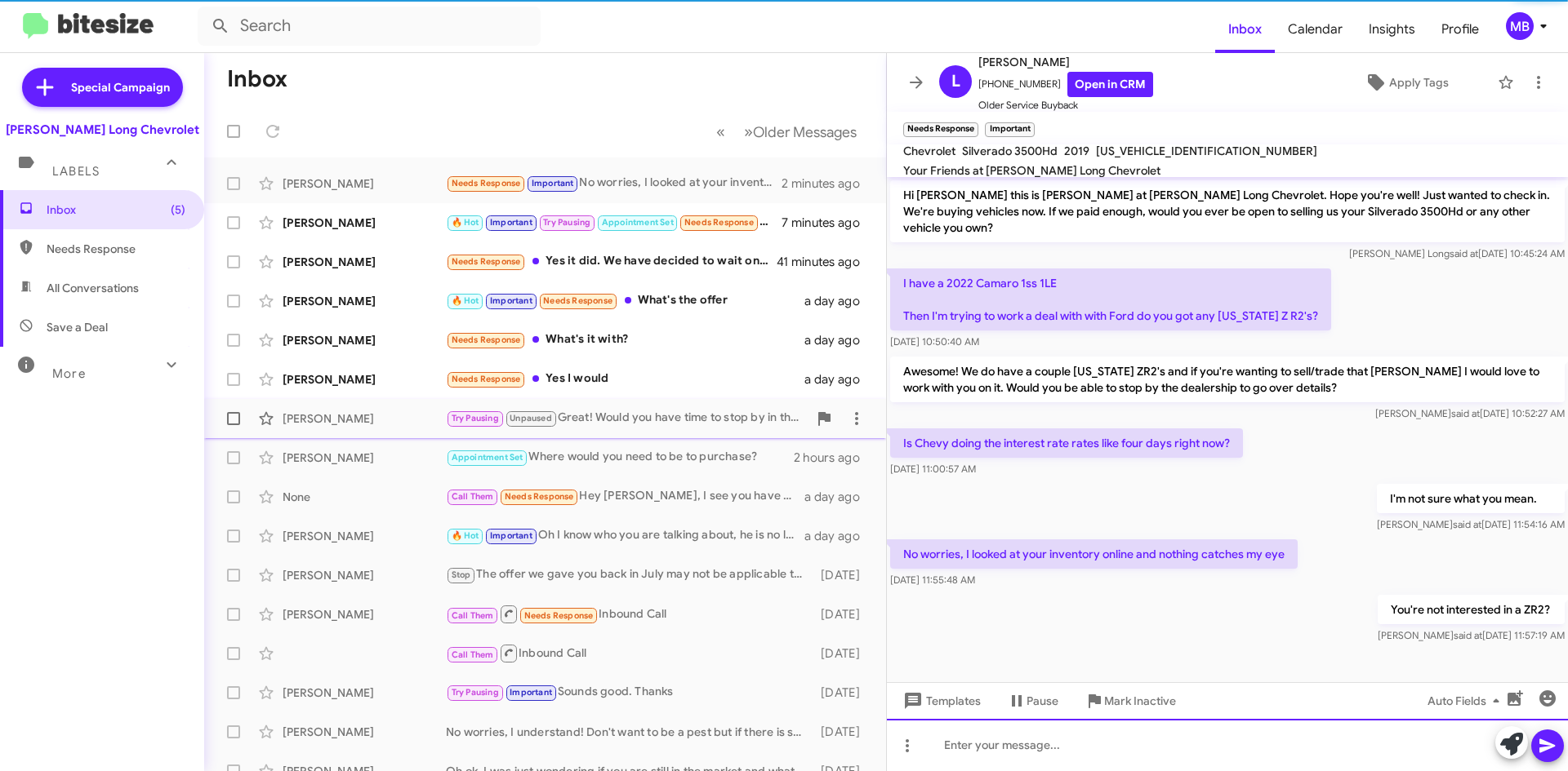
scroll to position [580, 0]
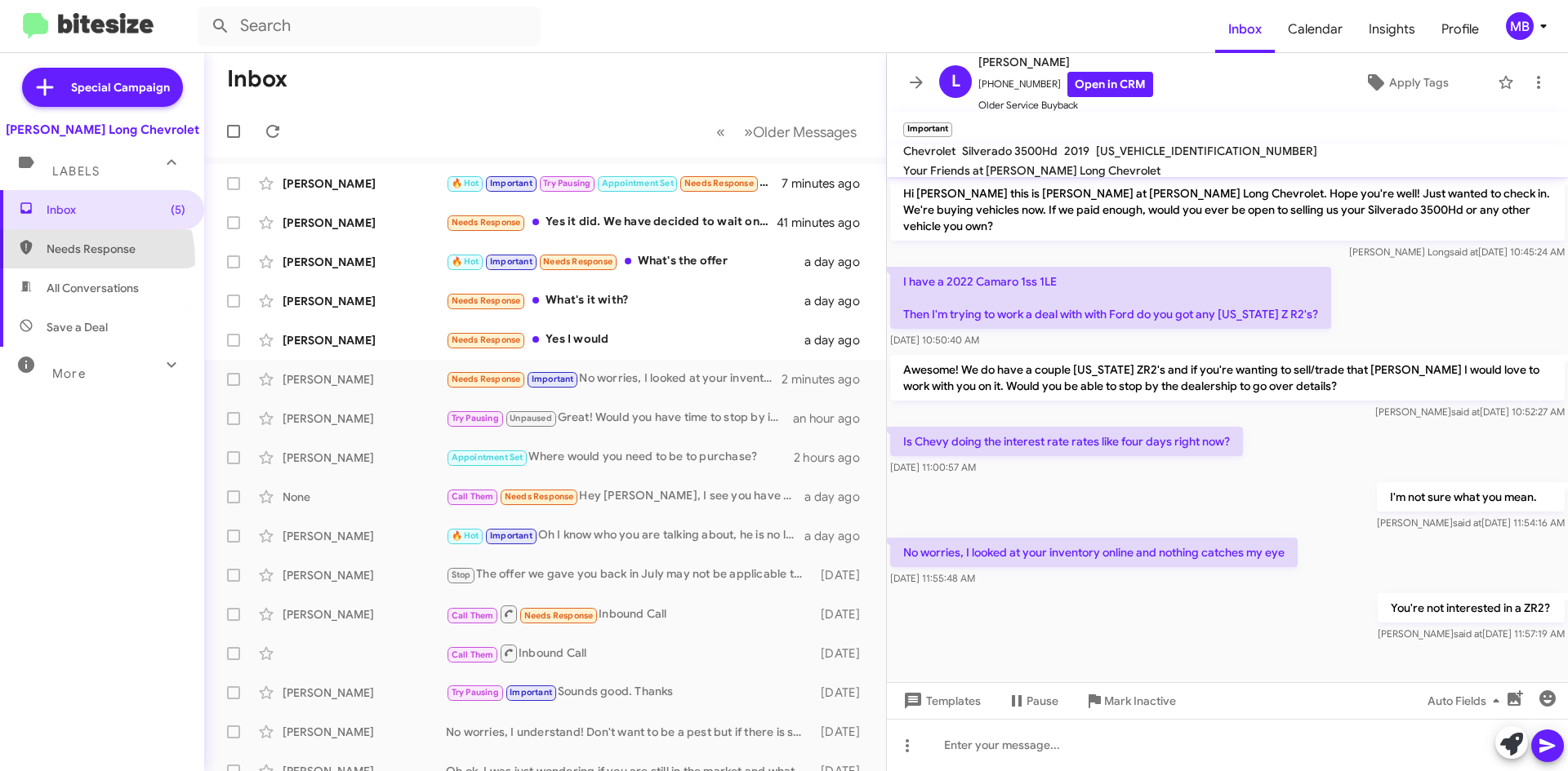
click at [58, 261] on span "Needs Response" at bounding box center [102, 249] width 205 height 39
type input "in:needs-response"
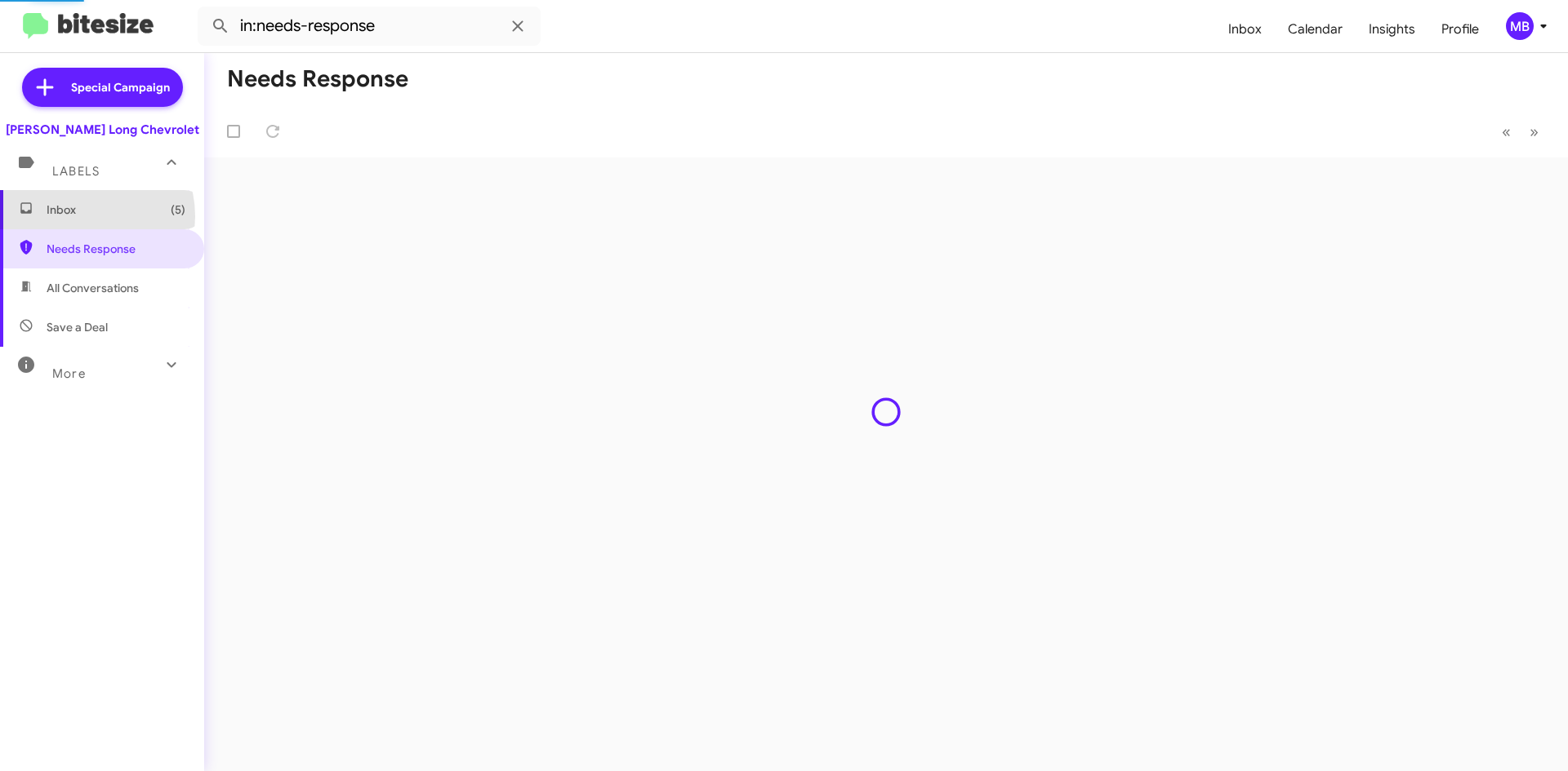
click at [84, 217] on span "Inbox (5)" at bounding box center [116, 209] width 139 height 16
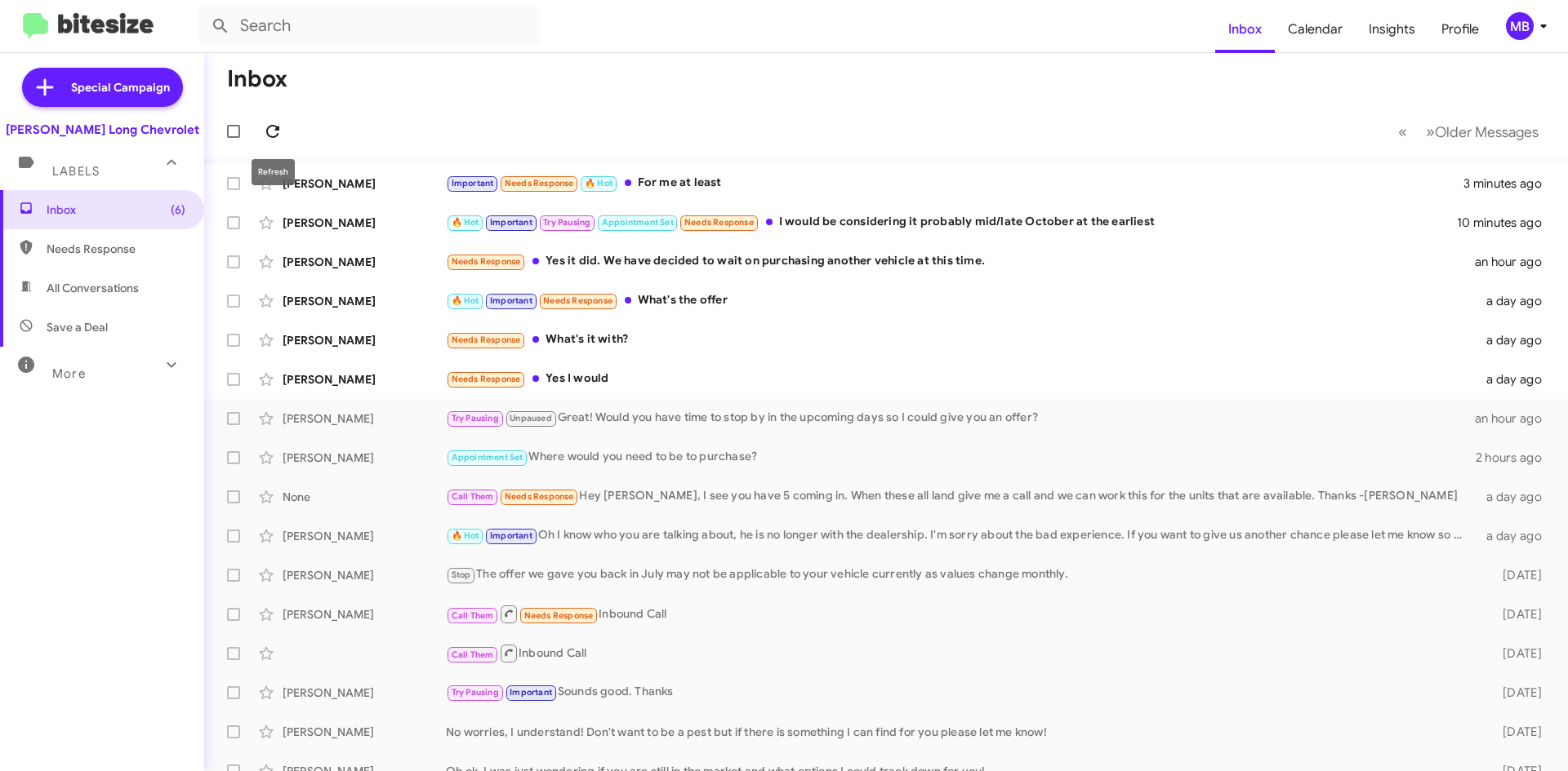
click at [274, 133] on icon at bounding box center [272, 131] width 20 height 20
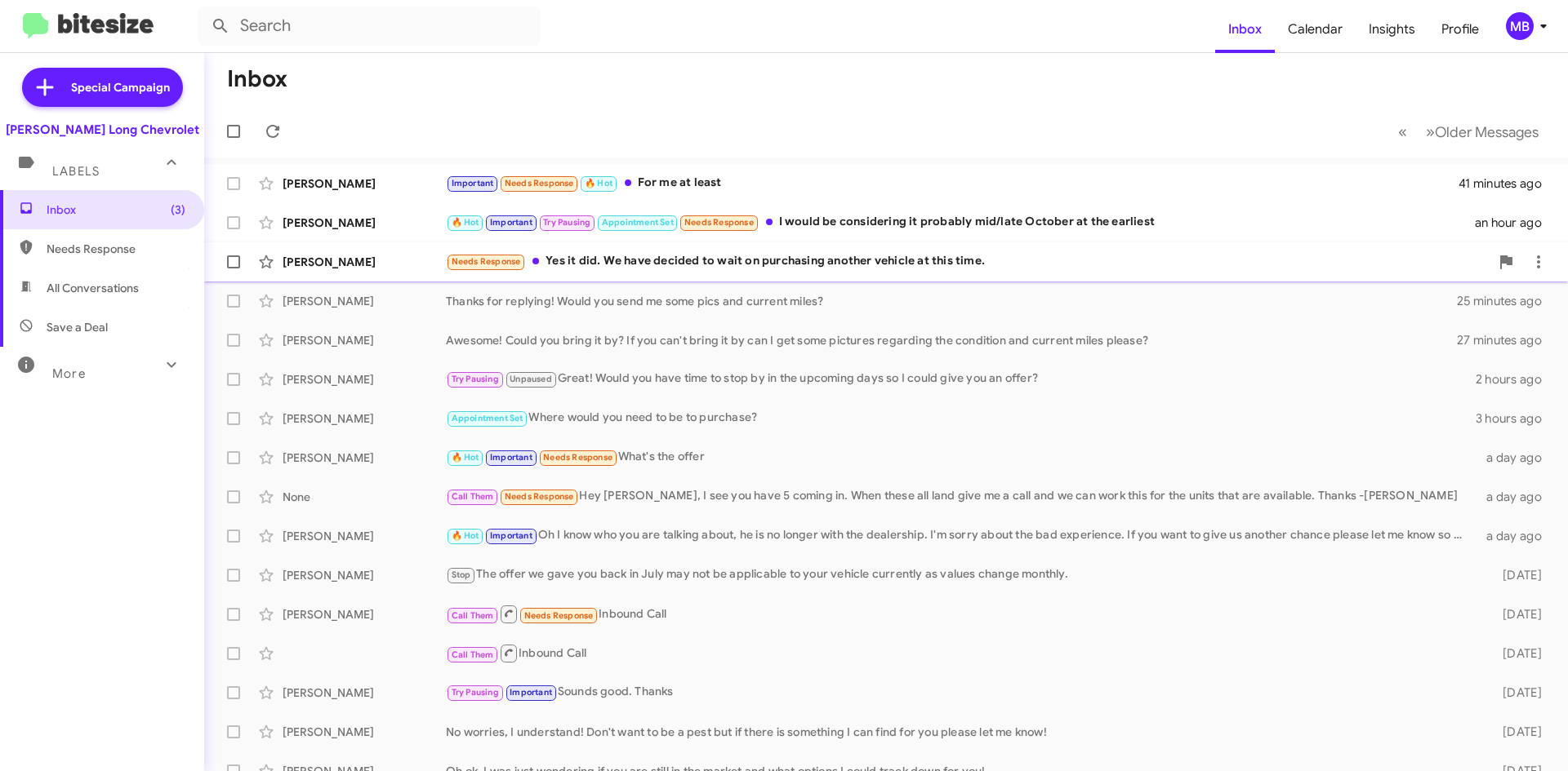
click at [714, 276] on div "Dj Leger Needs Response Yes it did. We have decided to wait on purchasing anoth…" at bounding box center [885, 262] width 1337 height 33
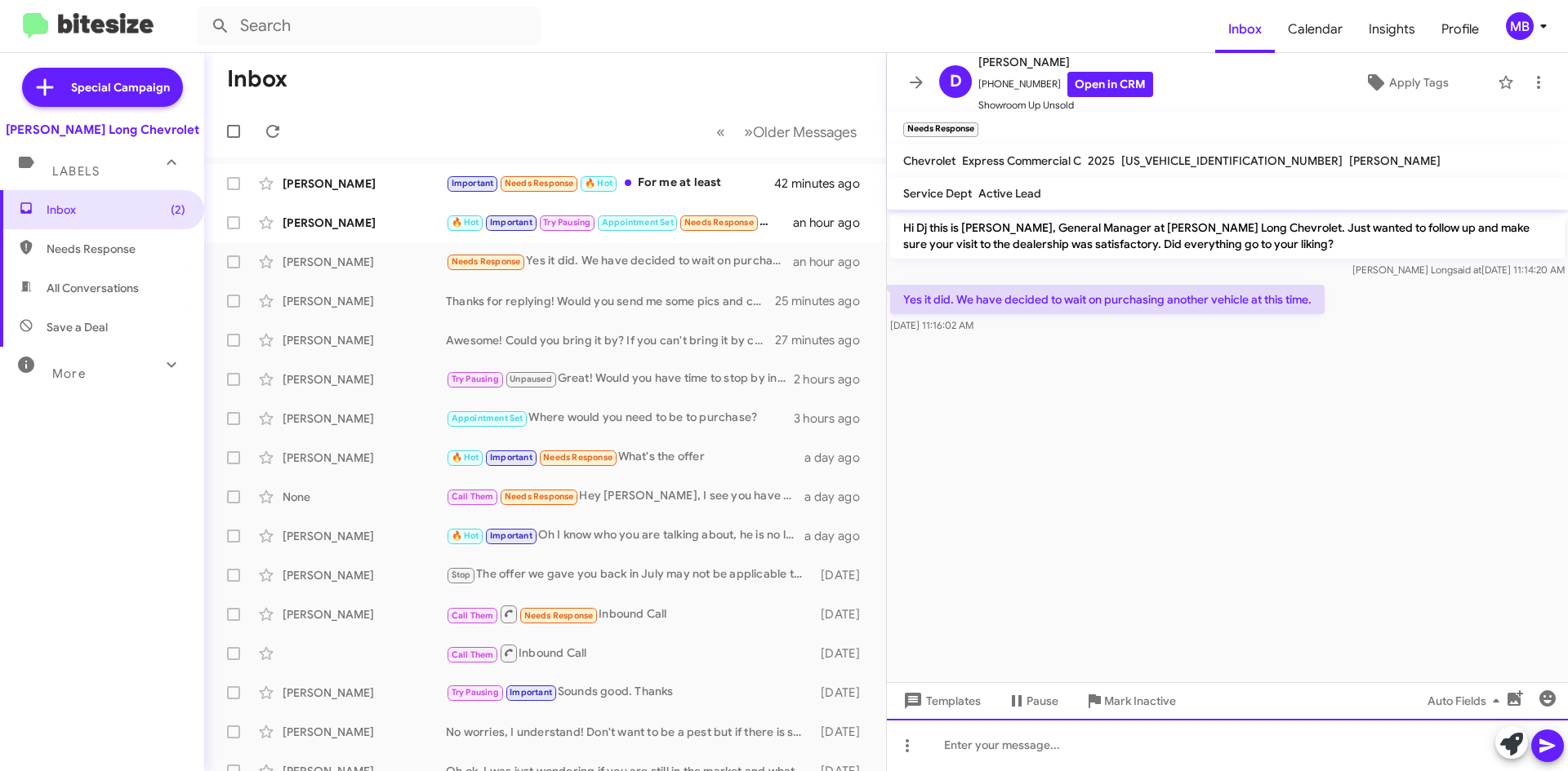
drag, startPoint x: 1086, startPoint y: 742, endPoint x: 1095, endPoint y: 730, distance: 15.0
click at [1086, 742] on div at bounding box center [1227, 746] width 681 height 53
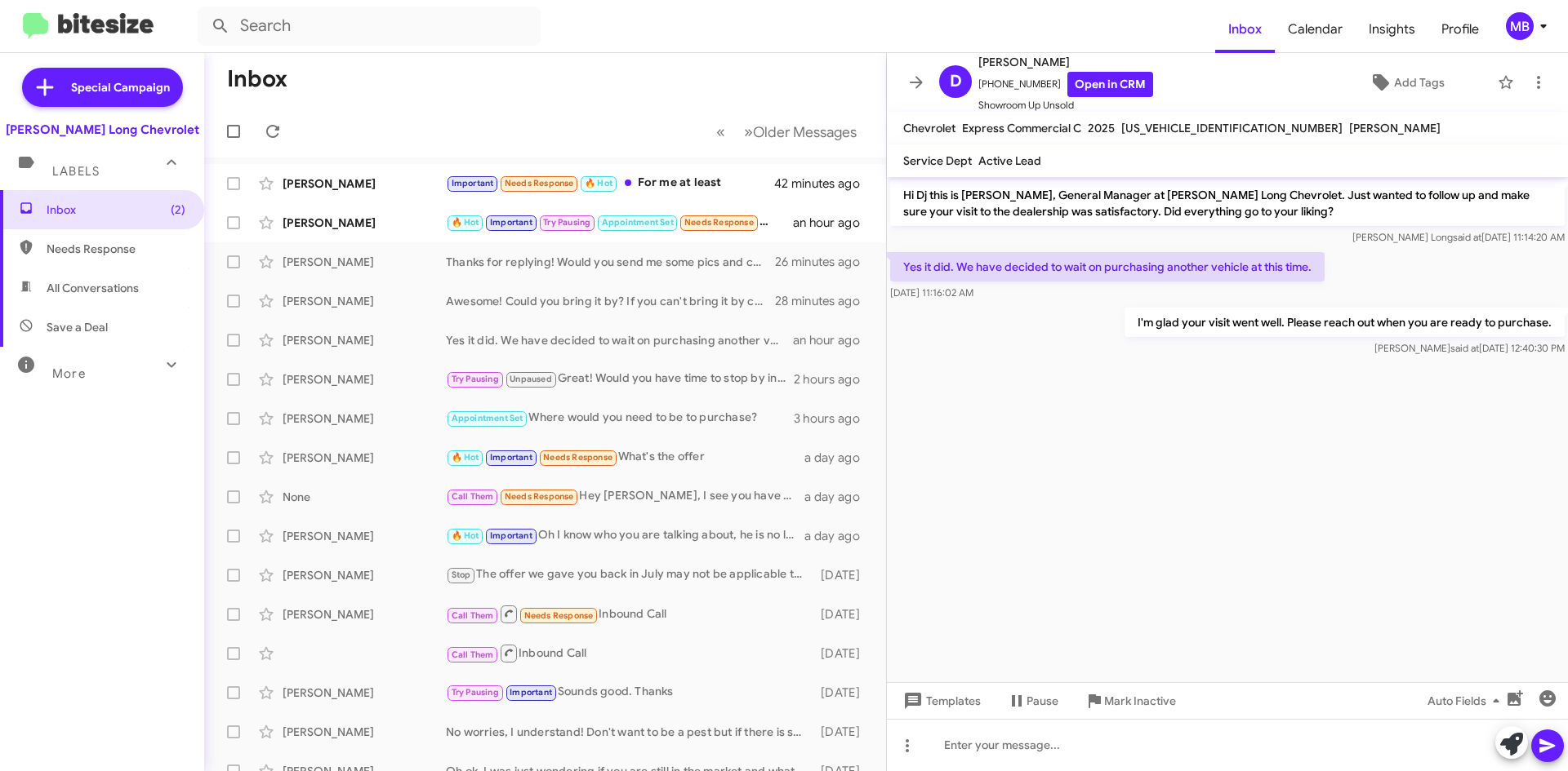
click at [81, 234] on span "Needs Response" at bounding box center [102, 249] width 205 height 39
type input "in:needs-response"
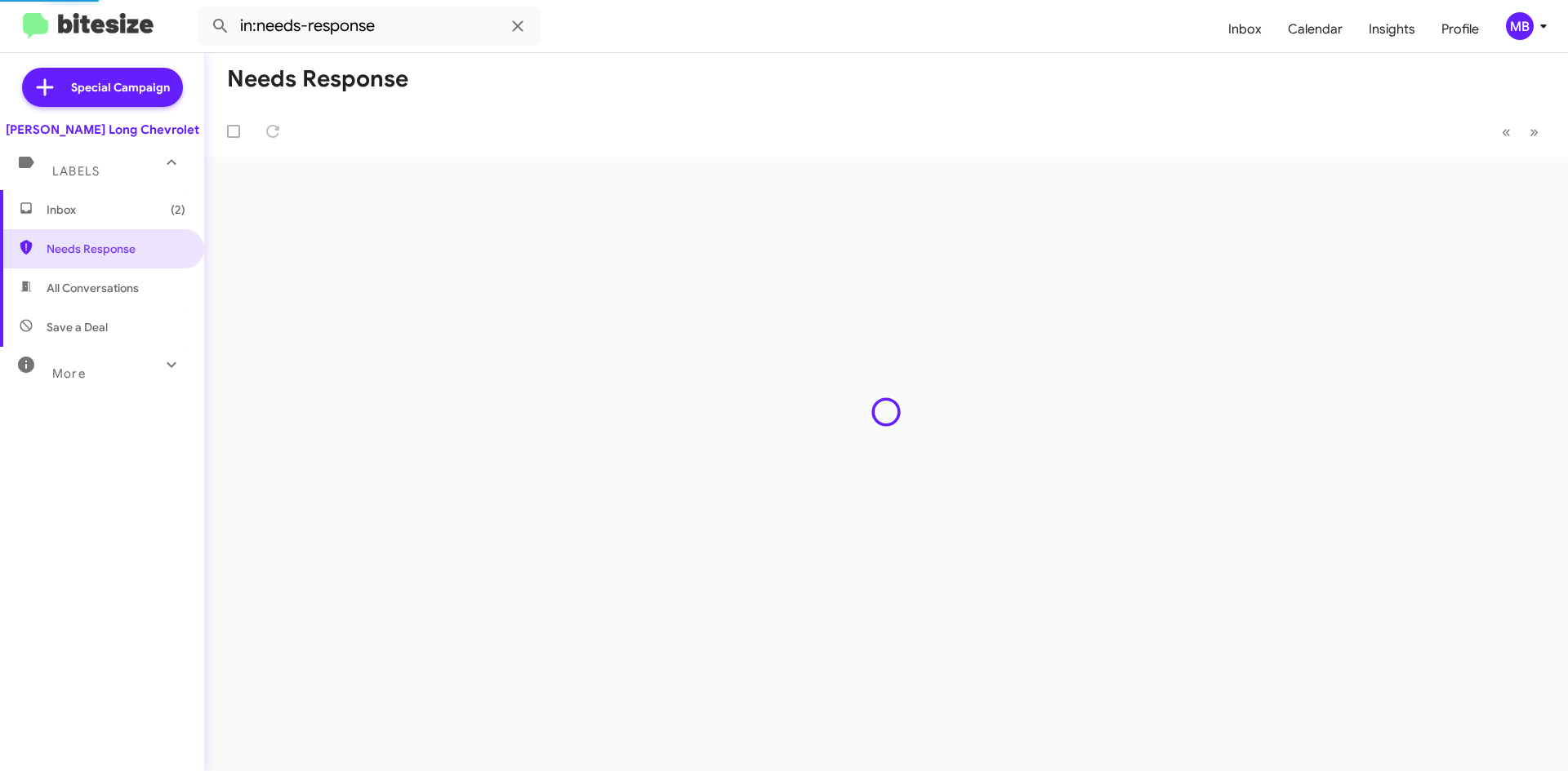
click at [104, 217] on span "Inbox (2)" at bounding box center [116, 209] width 139 height 16
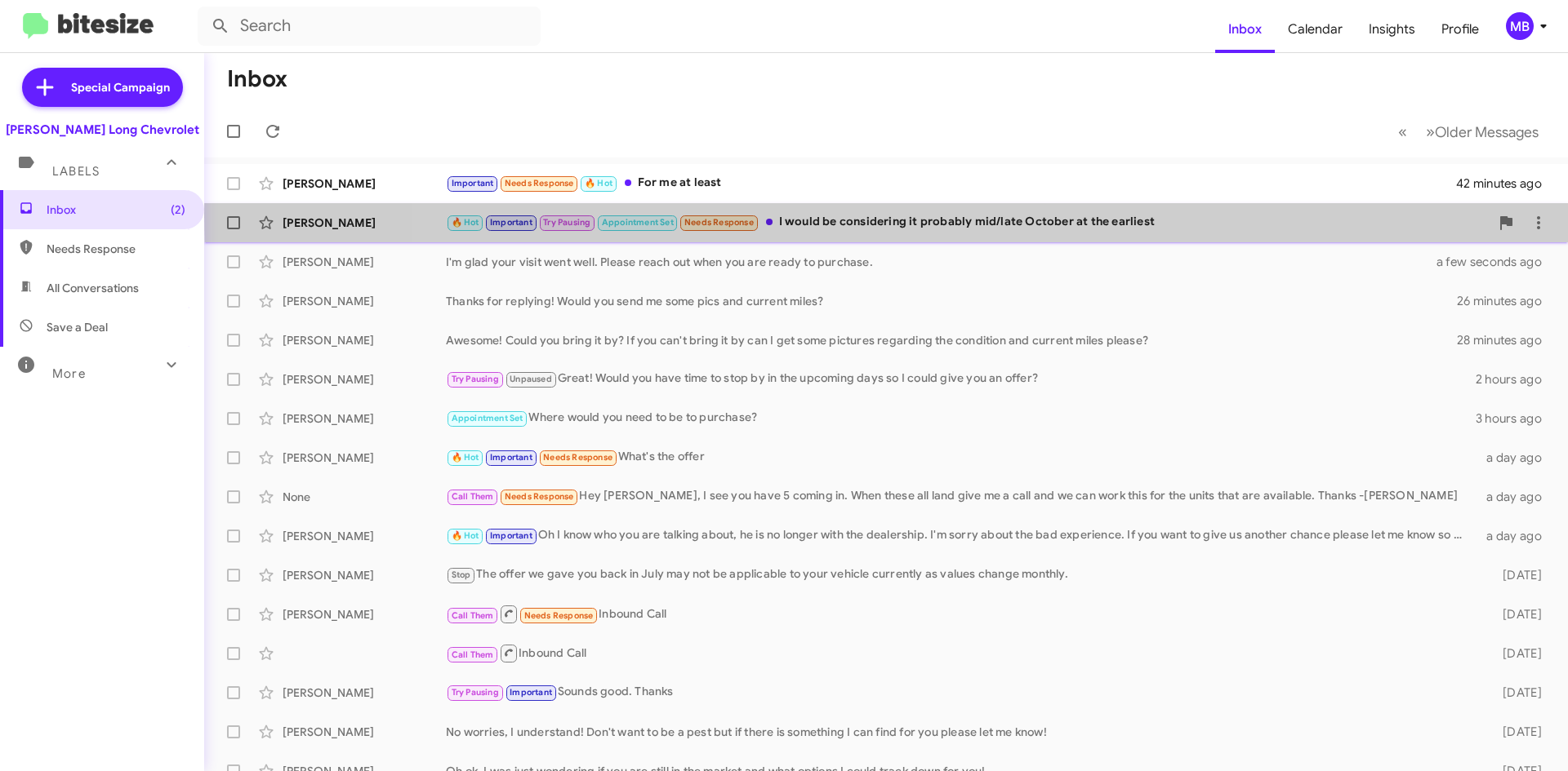
click at [1284, 217] on div "🔥 Hot Important Try Pausing Appointment Set Needs Response I would be consideri…" at bounding box center [967, 222] width 1043 height 19
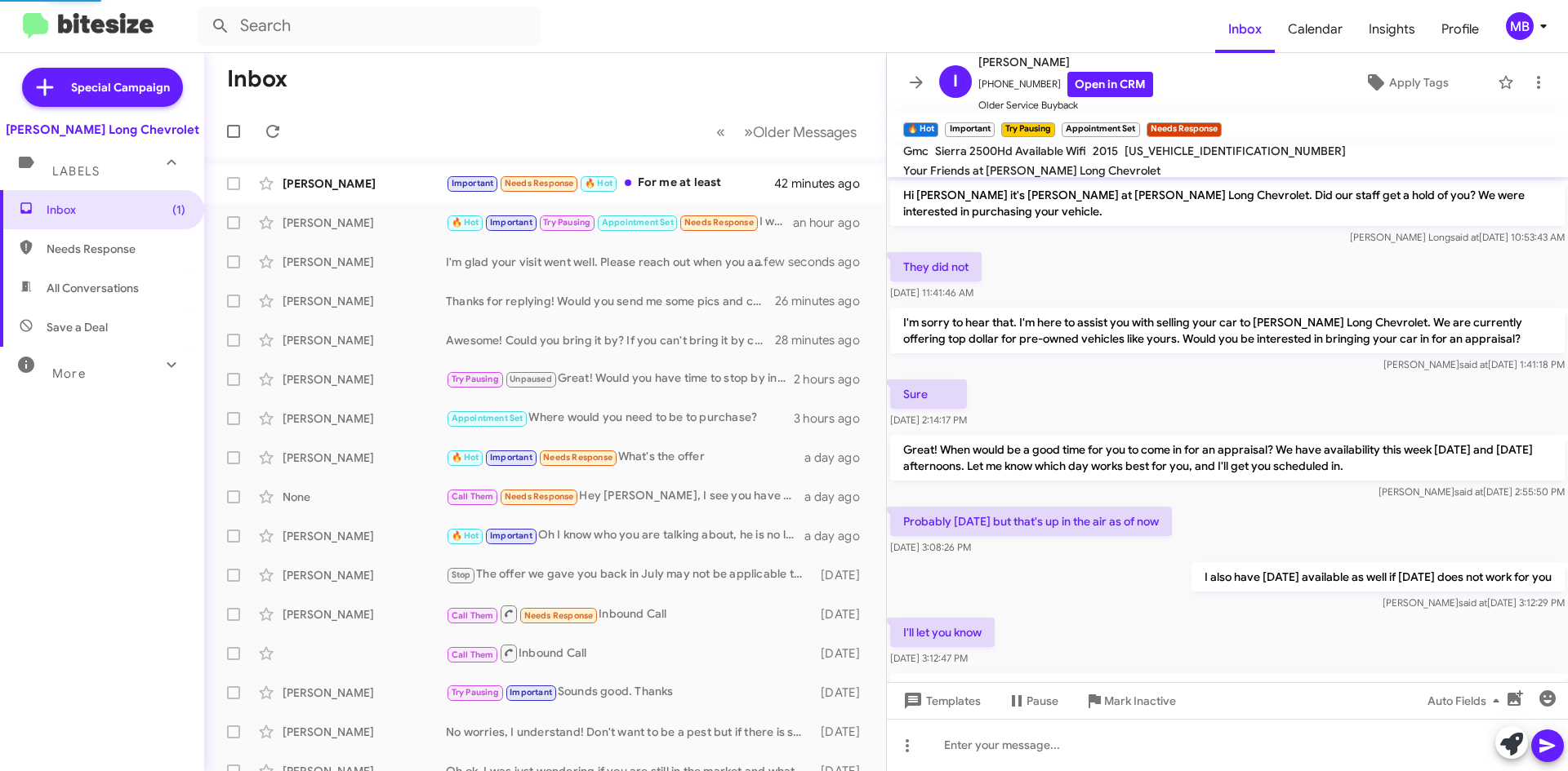
scroll to position [833, 0]
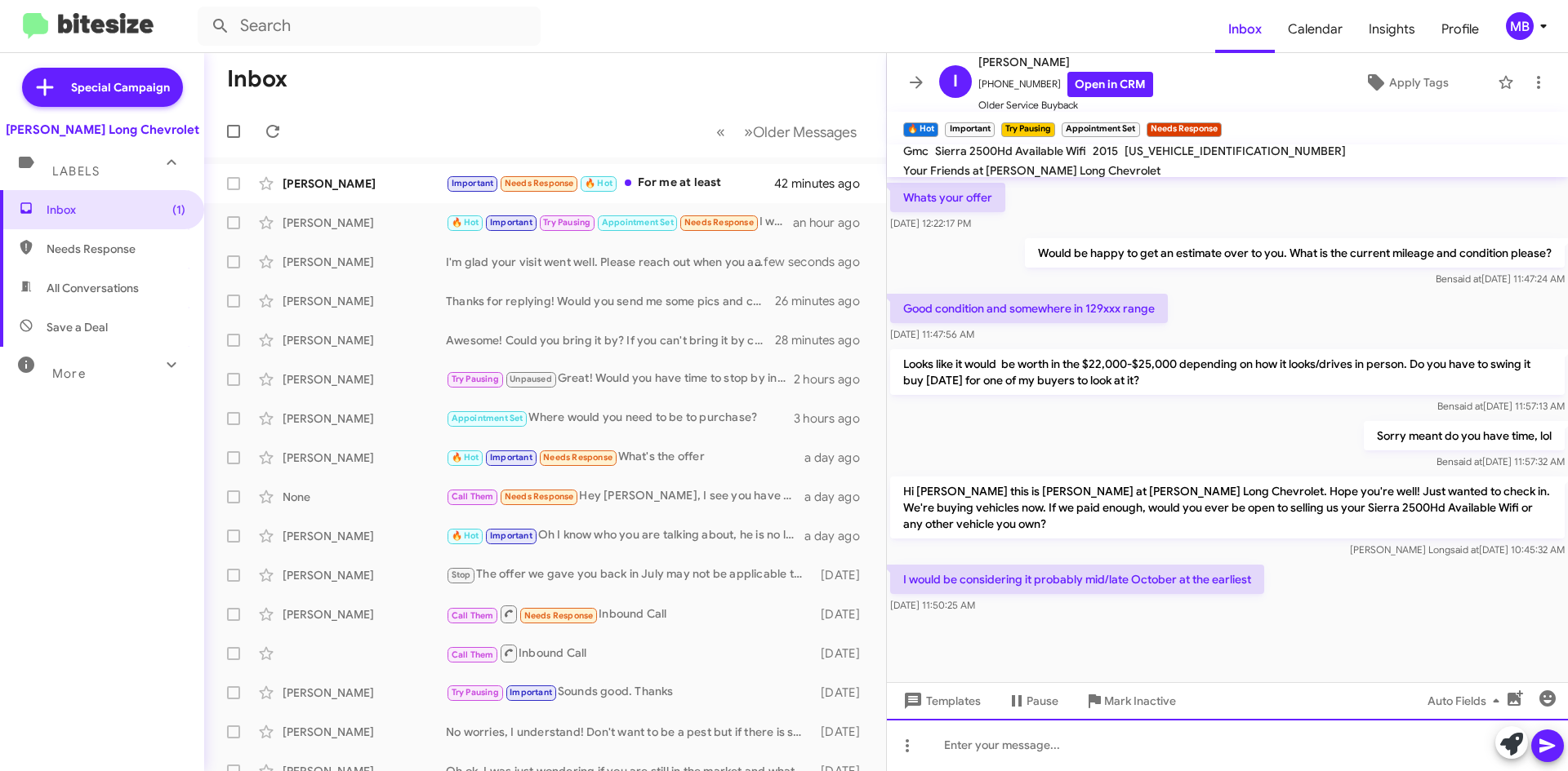
click at [1070, 757] on div at bounding box center [1227, 746] width 681 height 53
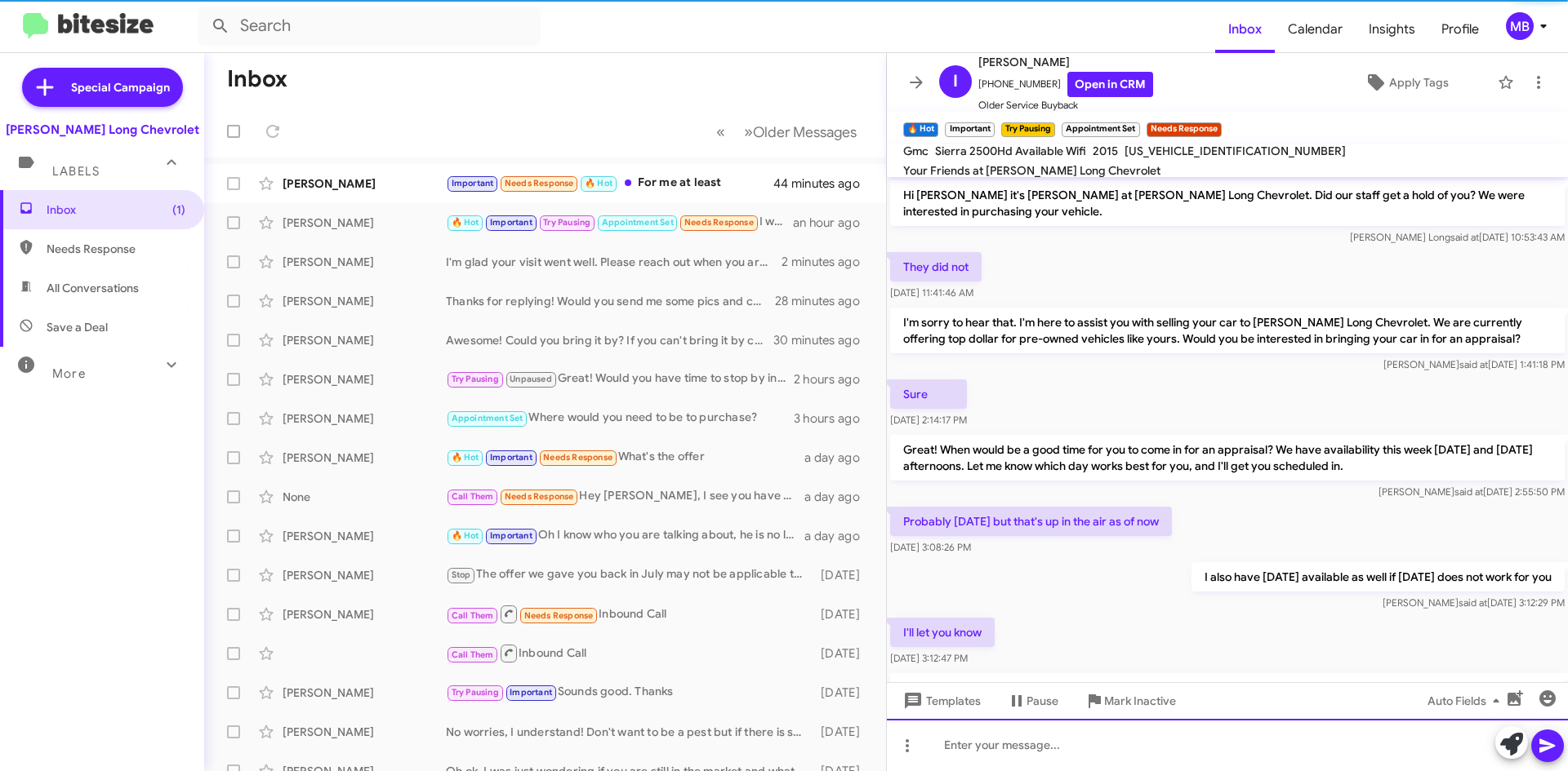
scroll to position [82, 0]
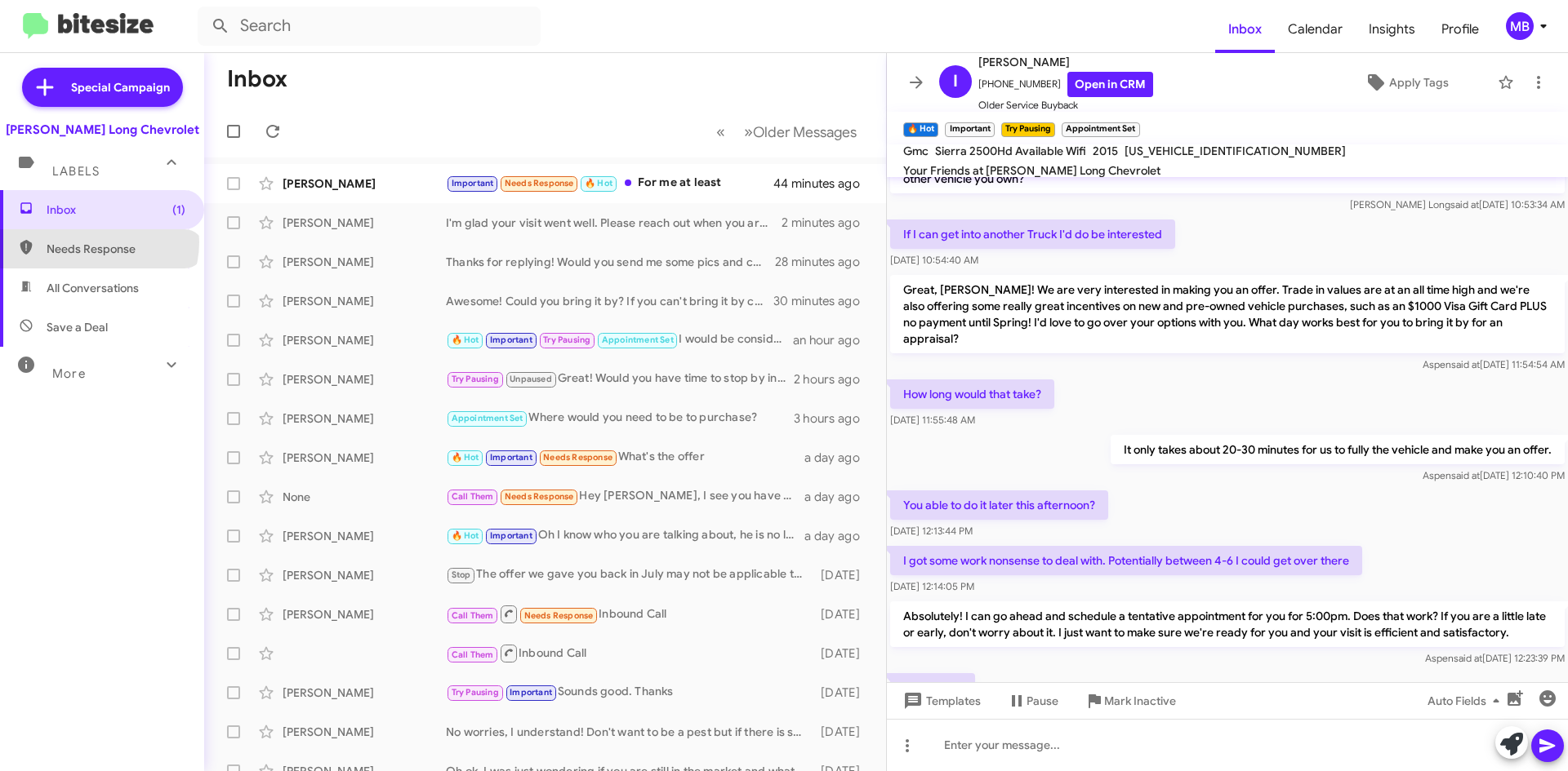
click at [98, 242] on span "Needs Response" at bounding box center [116, 249] width 139 height 16
type input "in:needs-response"
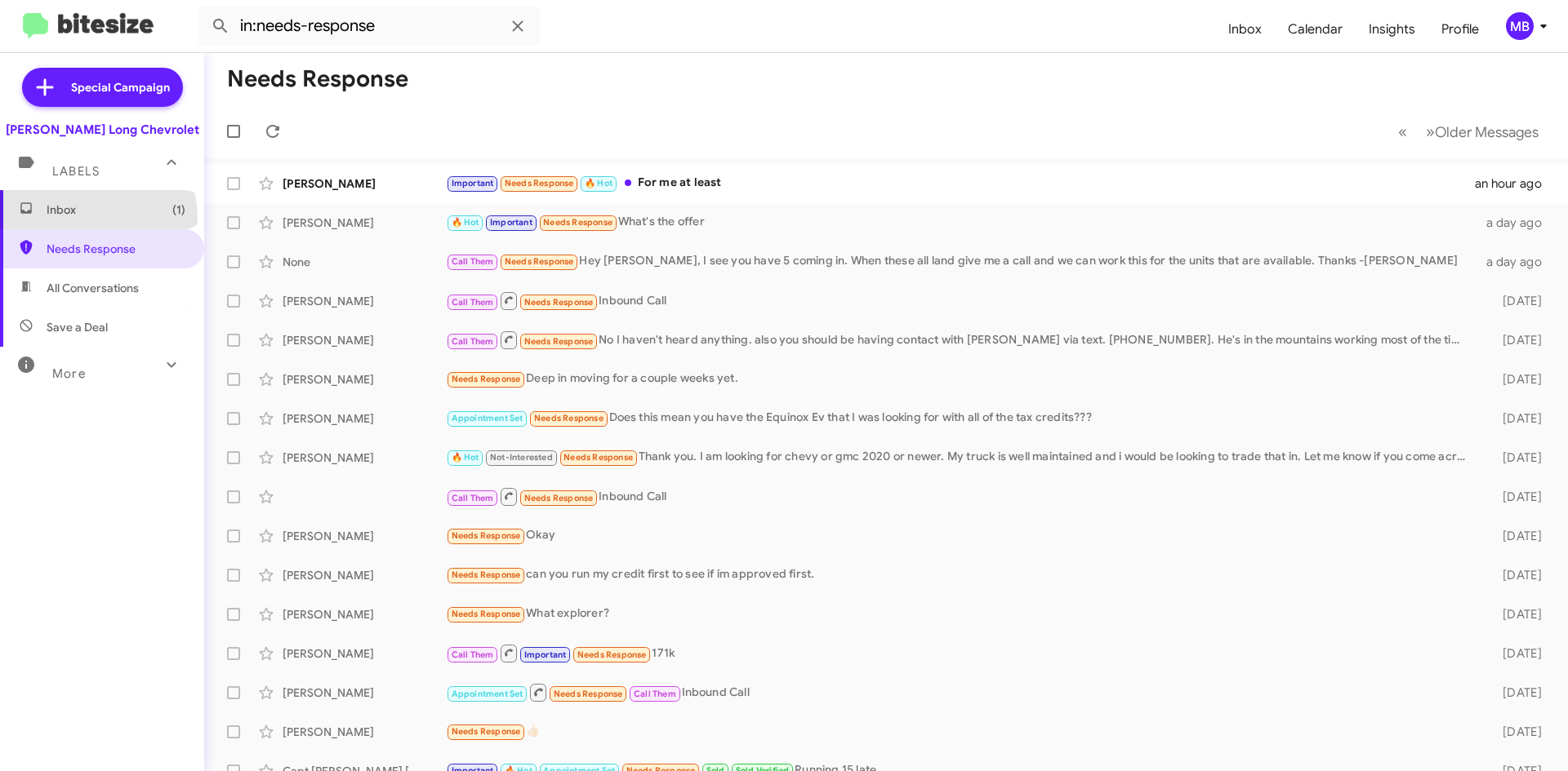
click at [98, 217] on span "Inbox (1)" at bounding box center [116, 209] width 139 height 16
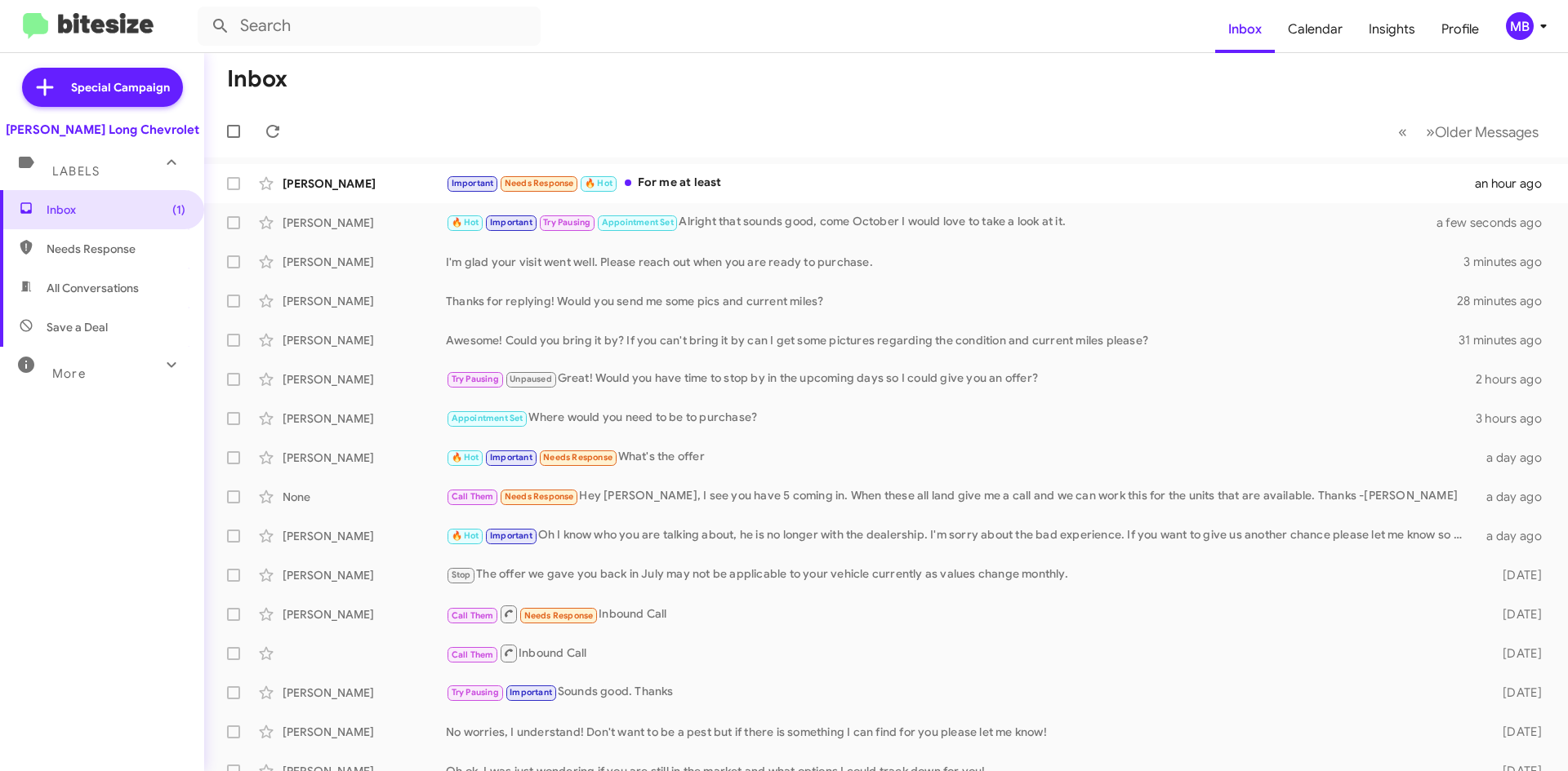
click at [874, 180] on div "Important Needs Response 🔥 Hot For me at least" at bounding box center [960, 183] width 1028 height 19
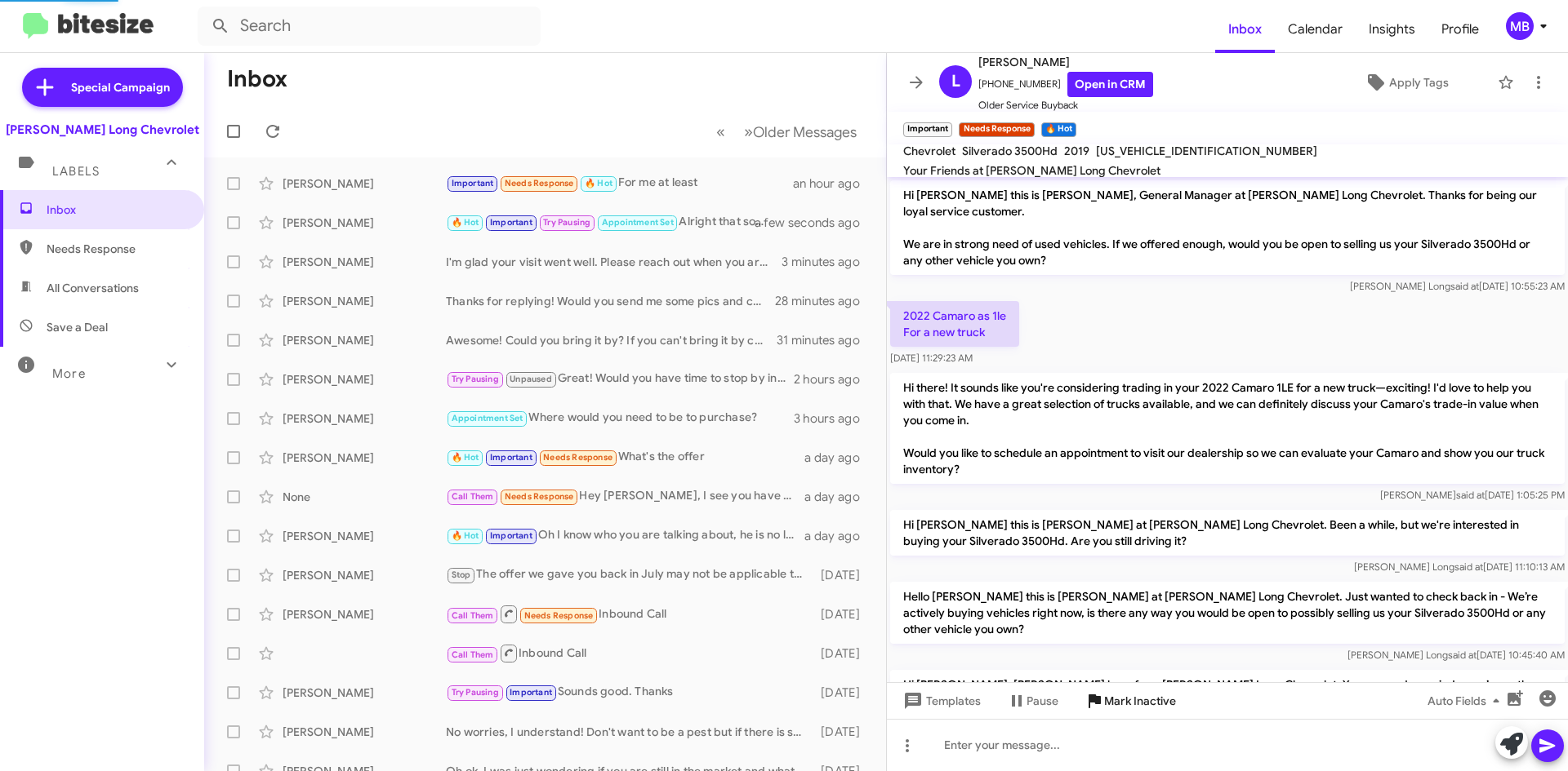
scroll to position [633, 0]
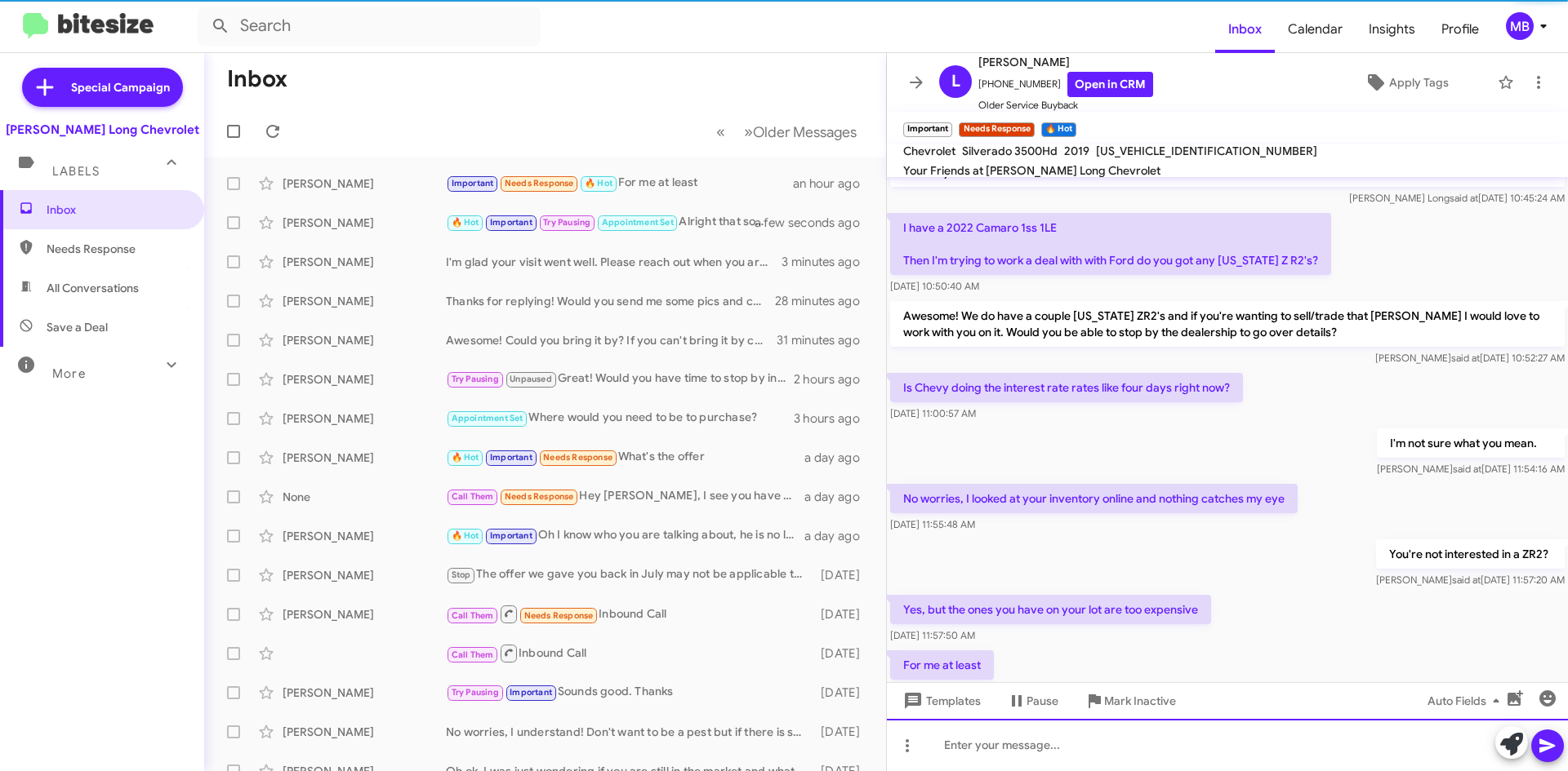
click at [1085, 731] on div at bounding box center [1227, 746] width 681 height 53
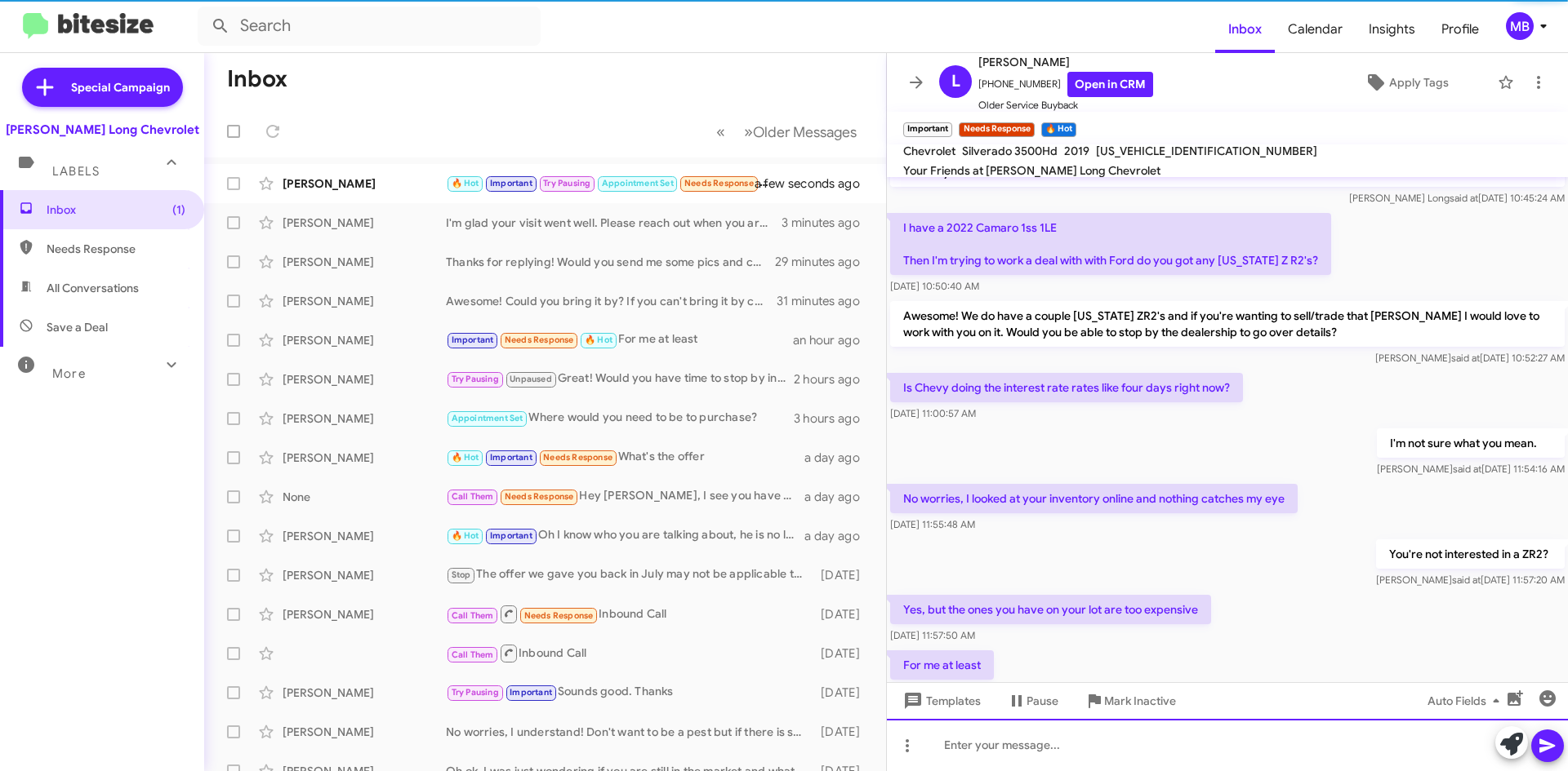
scroll to position [0, 0]
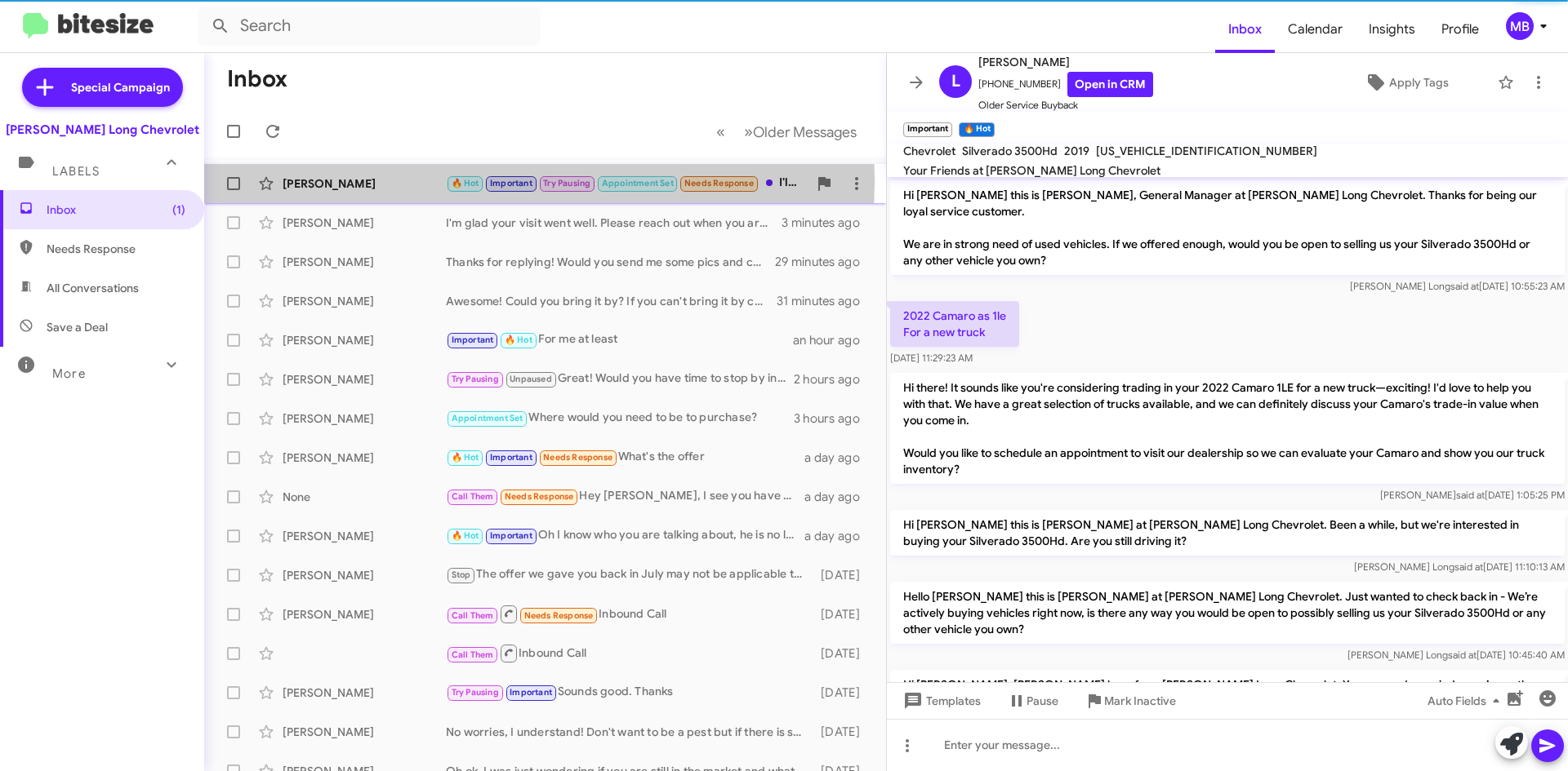
click at [362, 181] on div "Ian Deegan" at bounding box center [364, 183] width 163 height 16
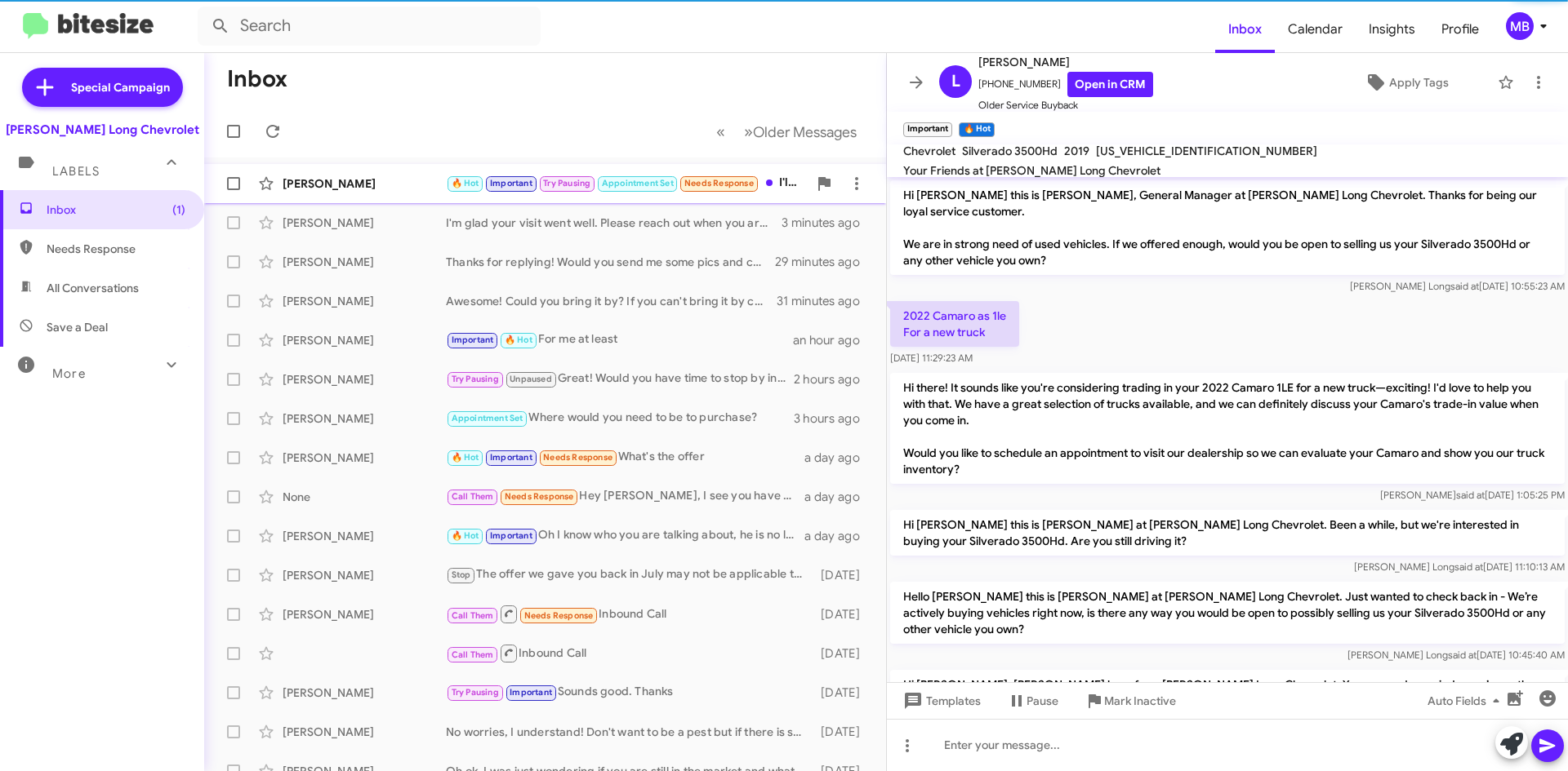
scroll to position [817, 0]
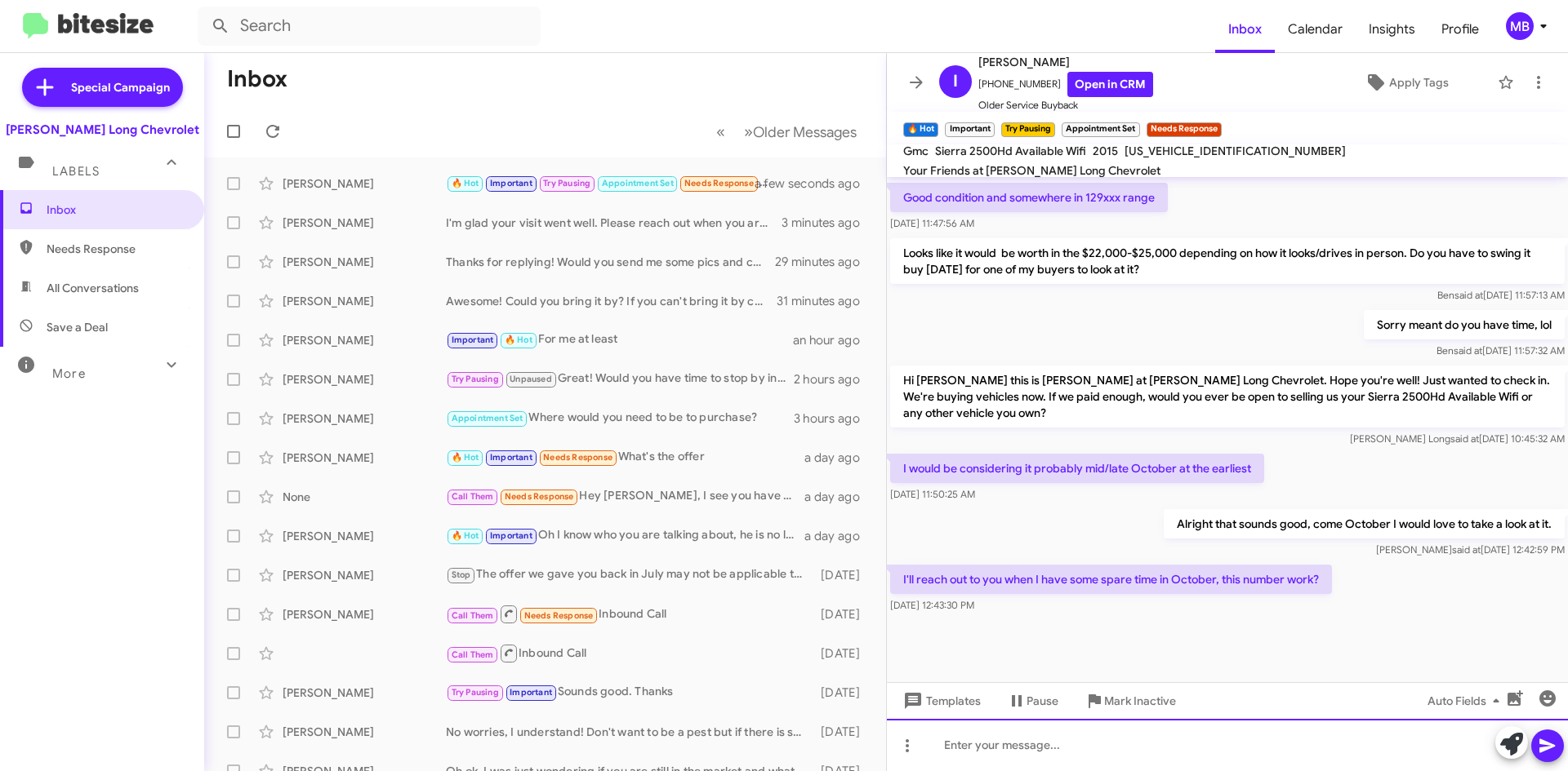
click at [1127, 736] on div at bounding box center [1227, 746] width 681 height 53
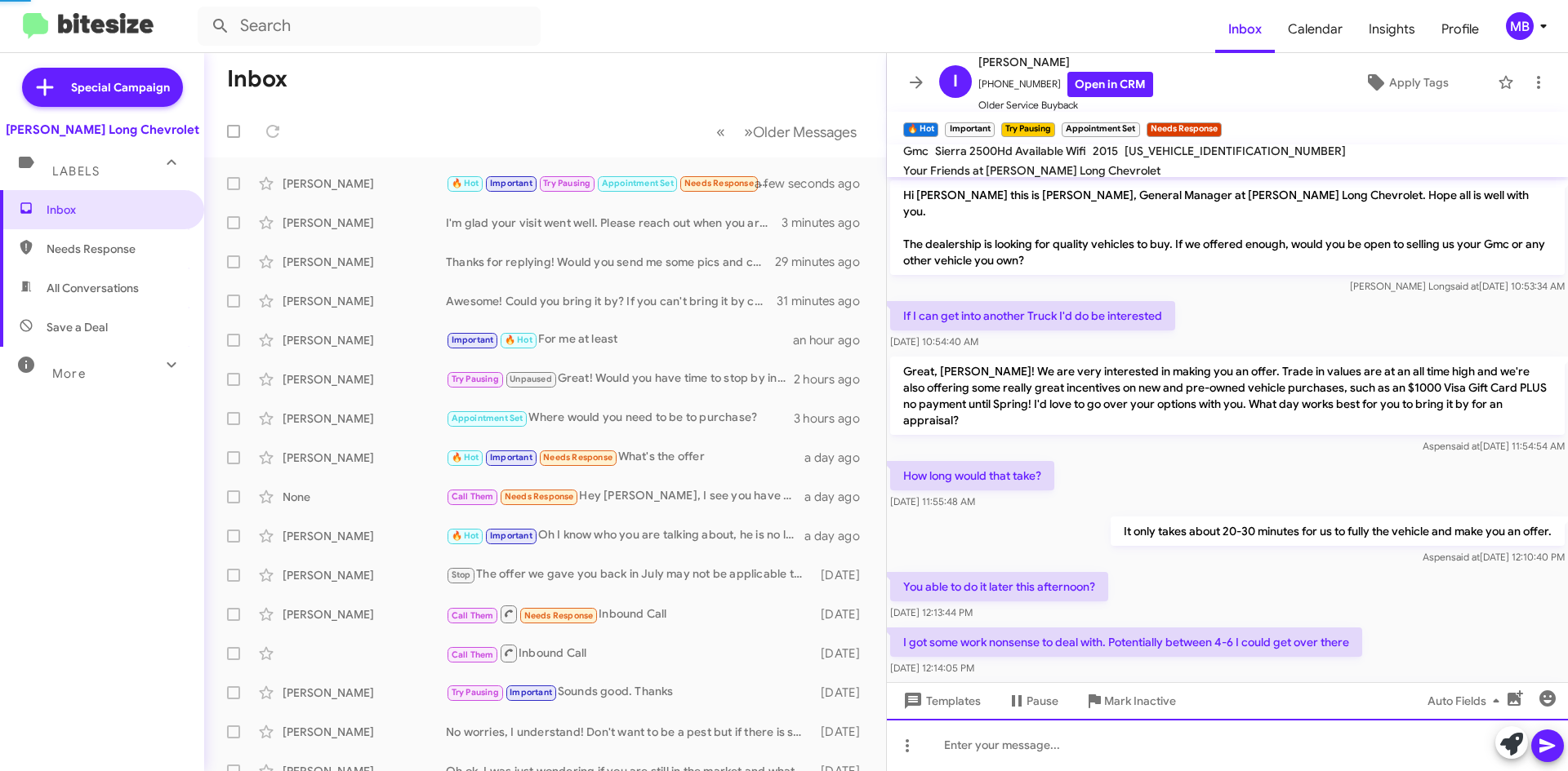
scroll to position [82, 0]
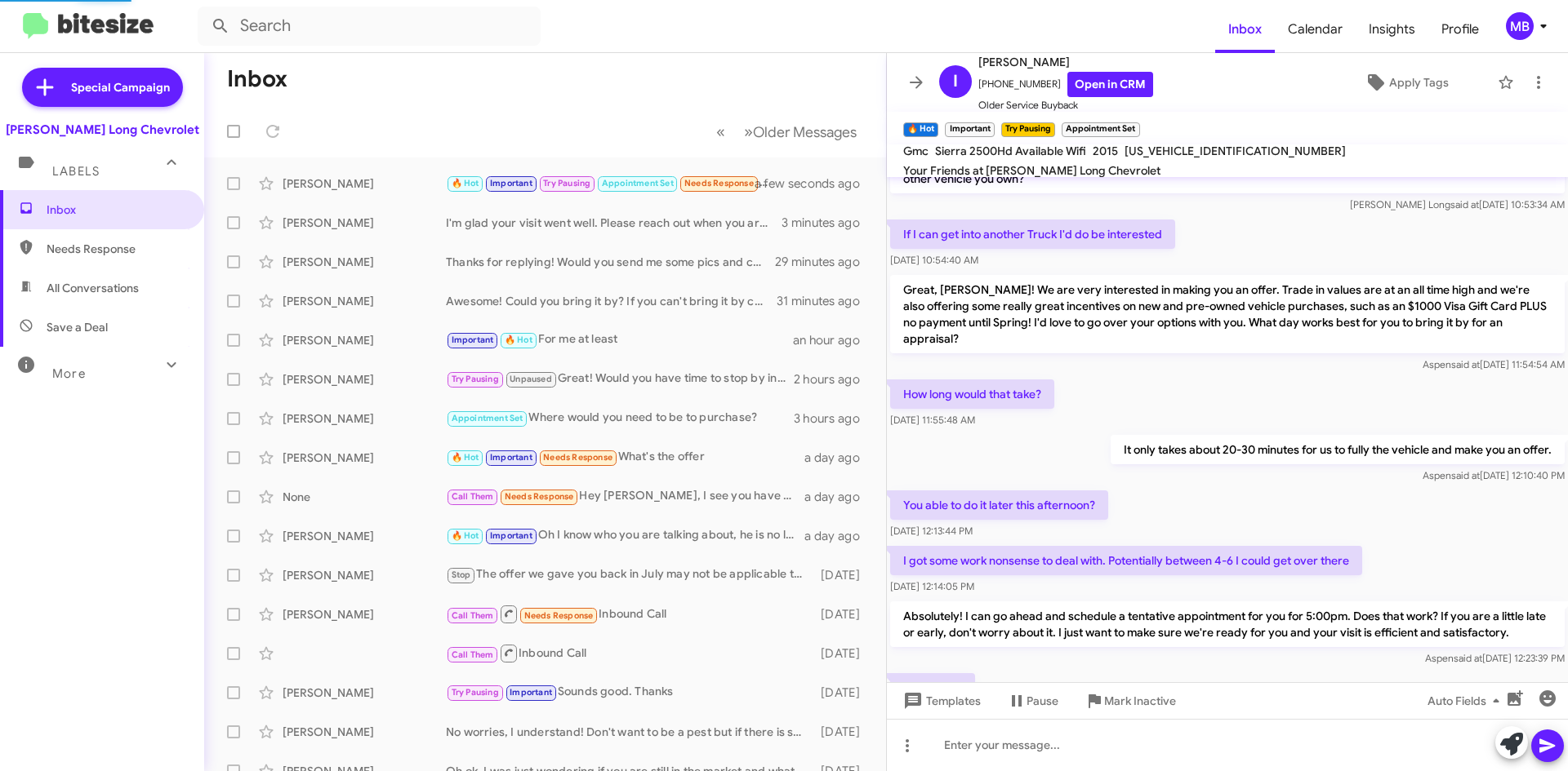
click at [82, 235] on span "Needs Response" at bounding box center [102, 249] width 205 height 39
type input "in:needs-response"
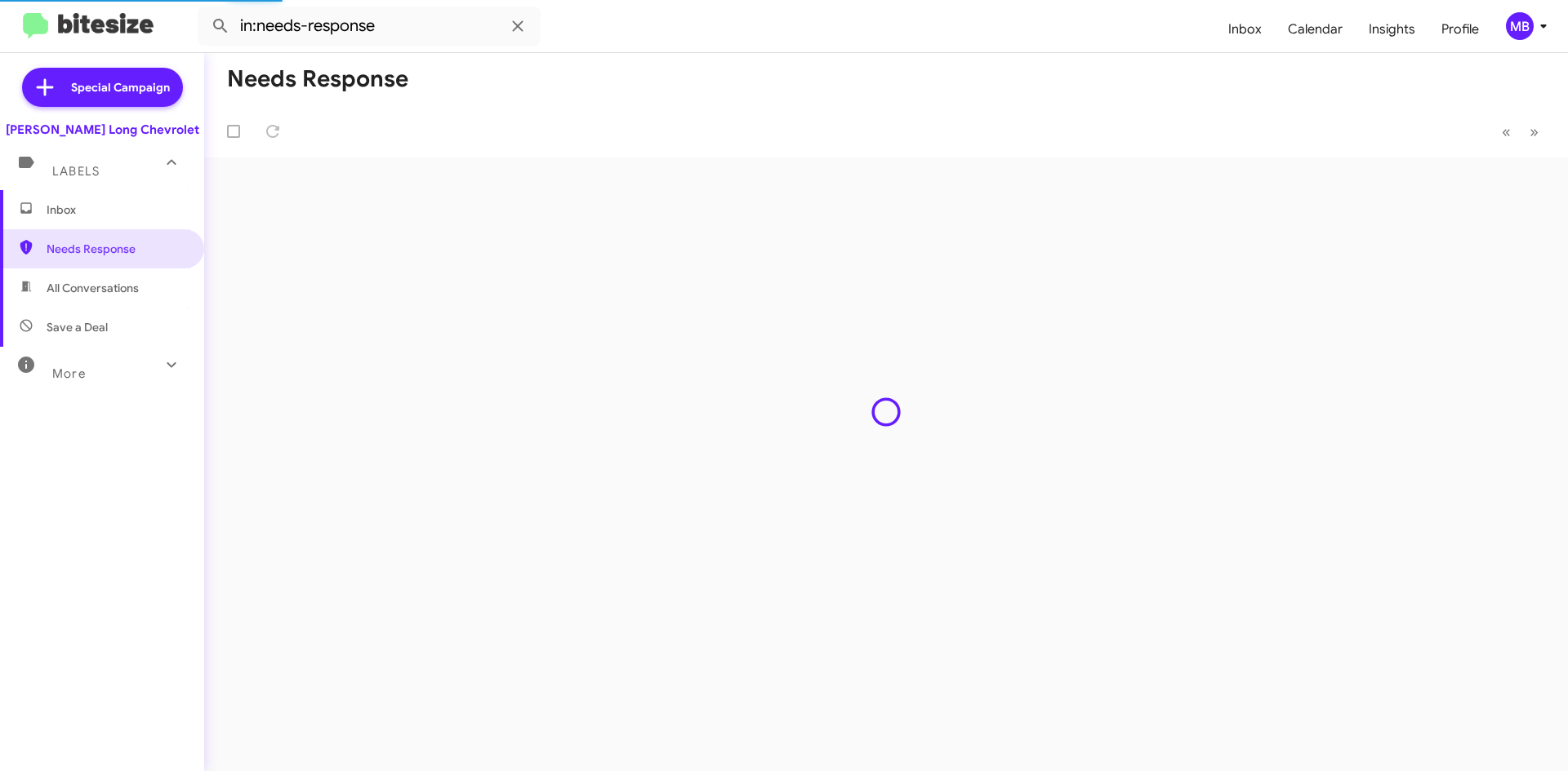
click at [94, 214] on span "Inbox" at bounding box center [116, 209] width 139 height 16
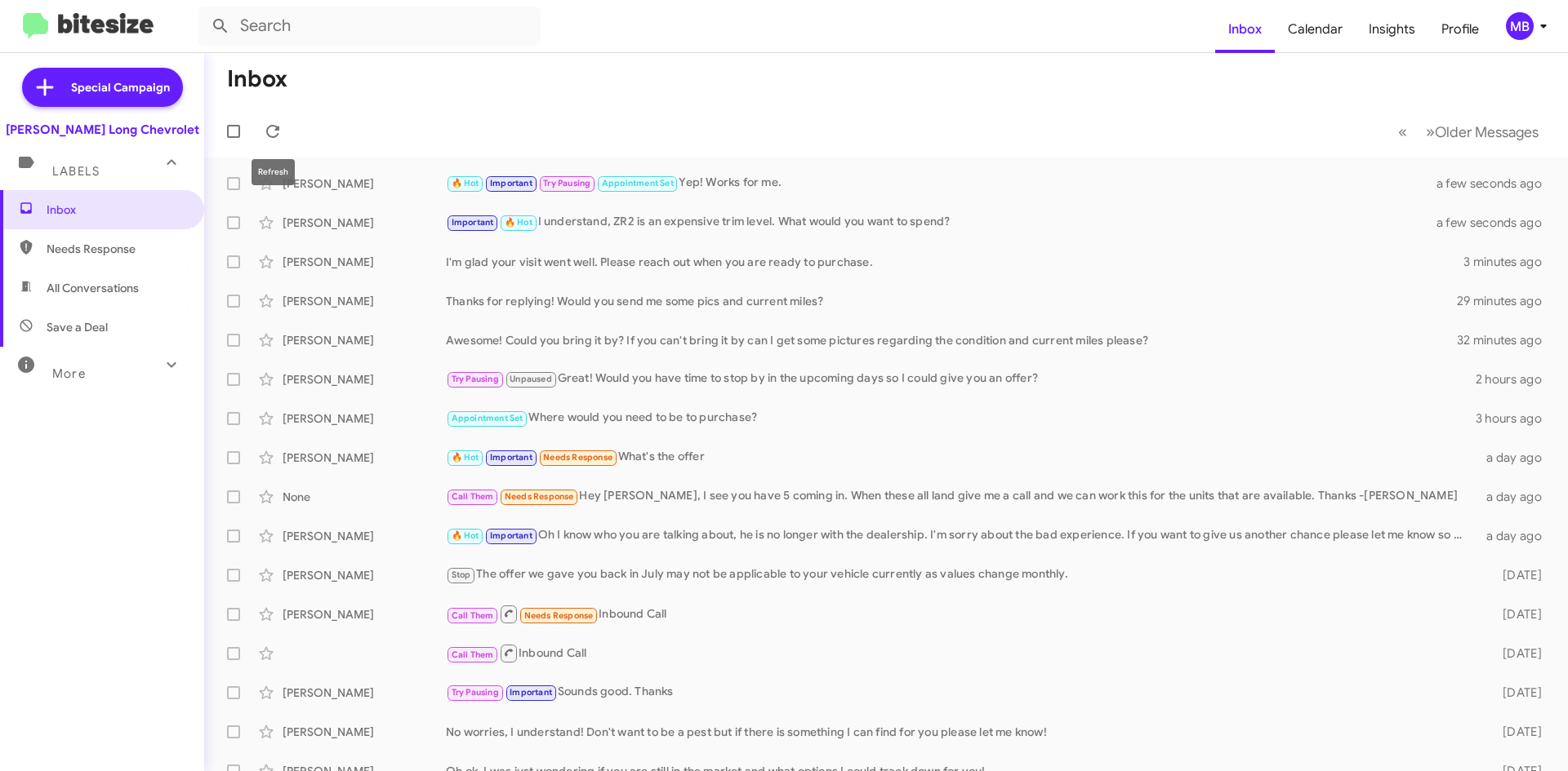
drag, startPoint x: 283, startPoint y: 142, endPoint x: 266, endPoint y: 158, distance: 23.3
click at [280, 147] on mat-toolbar-row "« Previous » Next Older Messages" at bounding box center [886, 131] width 1363 height 53
click at [264, 130] on icon at bounding box center [272, 131] width 20 height 20
drag, startPoint x: 799, startPoint y: 173, endPoint x: 809, endPoint y: 169, distance: 10.8
click at [800, 173] on div "Ian Deegan 🔥 Hot Important Try Pausing Appointment Set Sounds good a few second…" at bounding box center [885, 183] width 1337 height 33
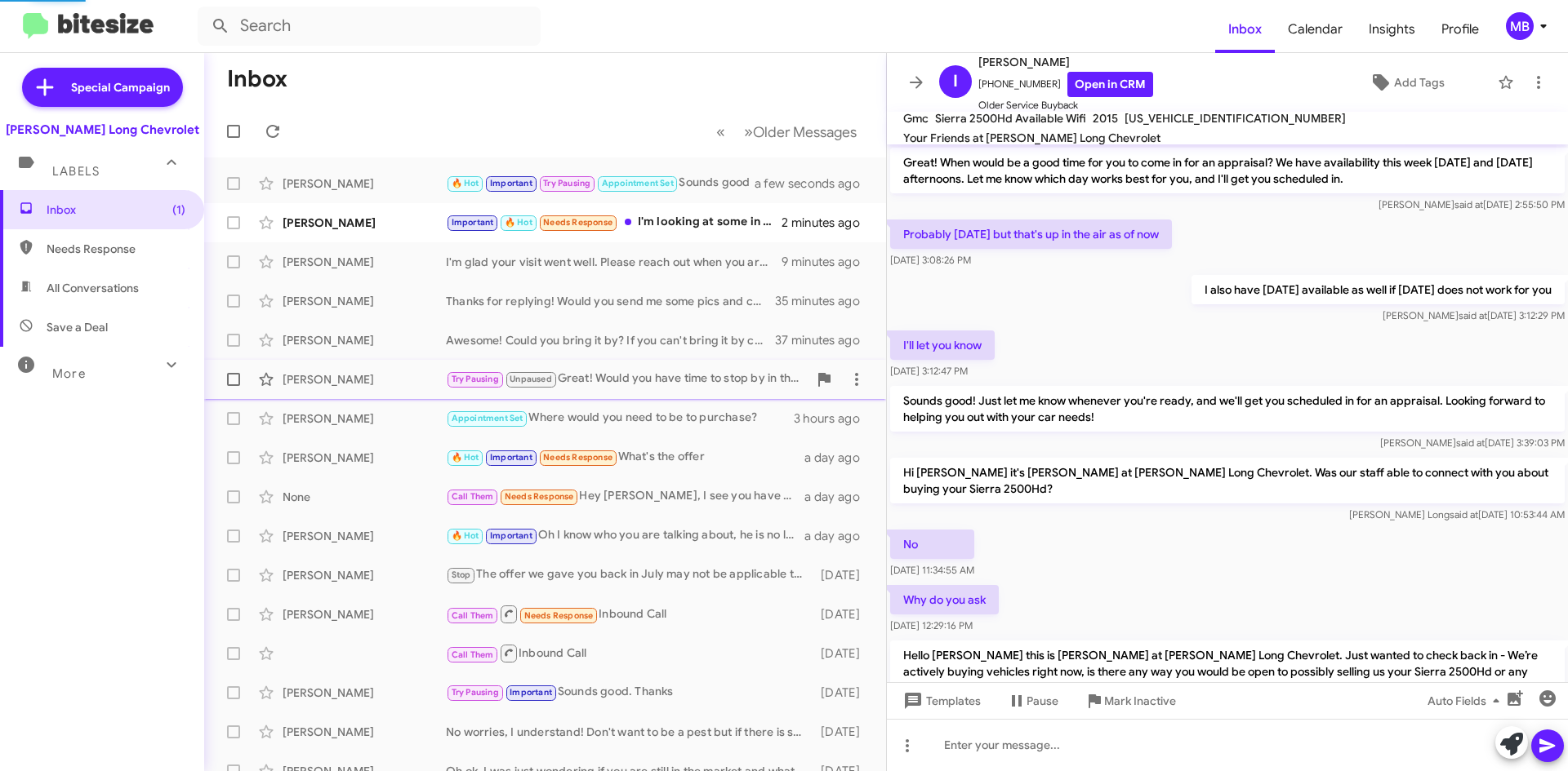
scroll to position [768, 0]
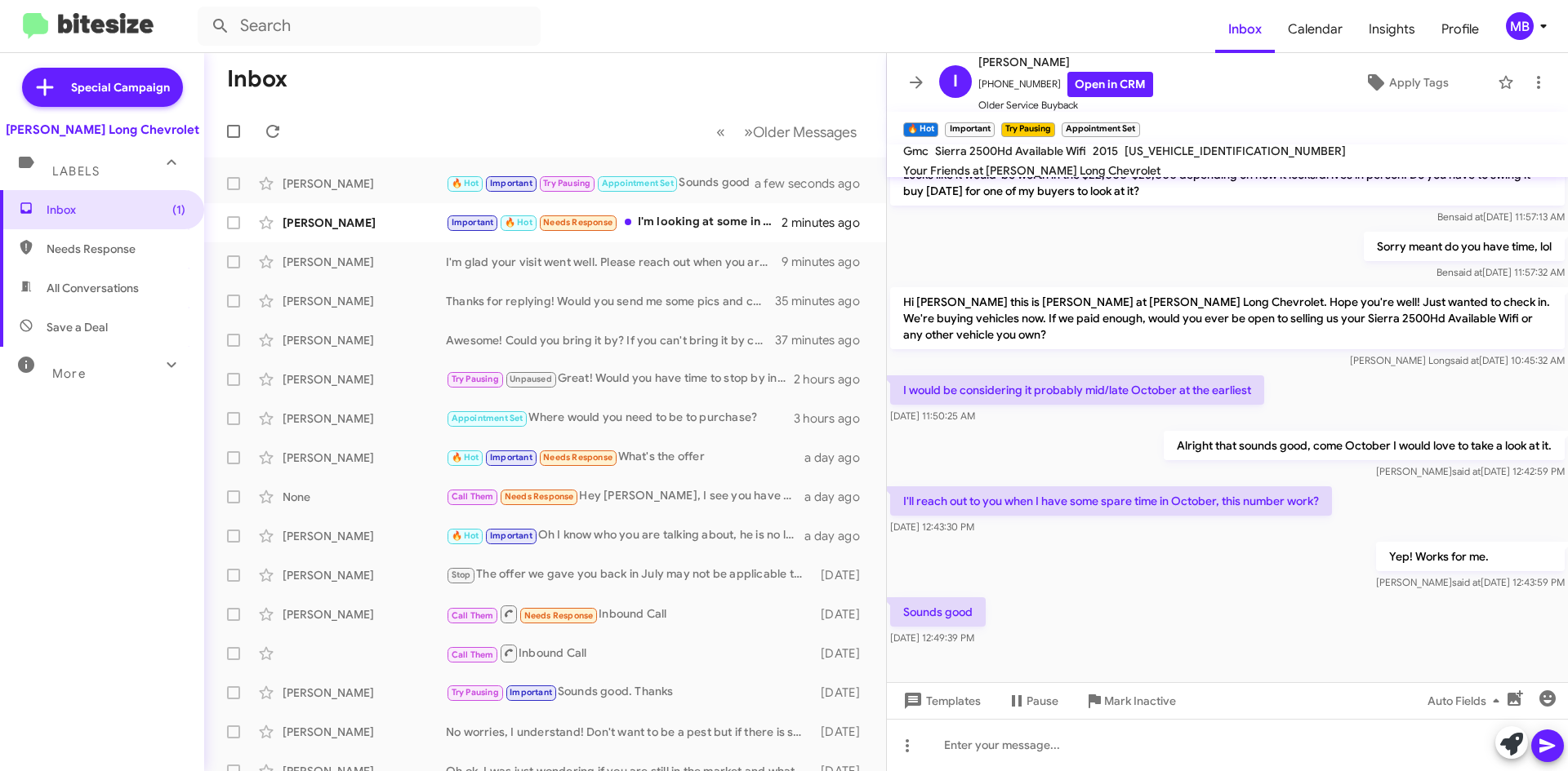
click at [59, 249] on span "Needs Response" at bounding box center [116, 249] width 139 height 16
type input "in:needs-response"
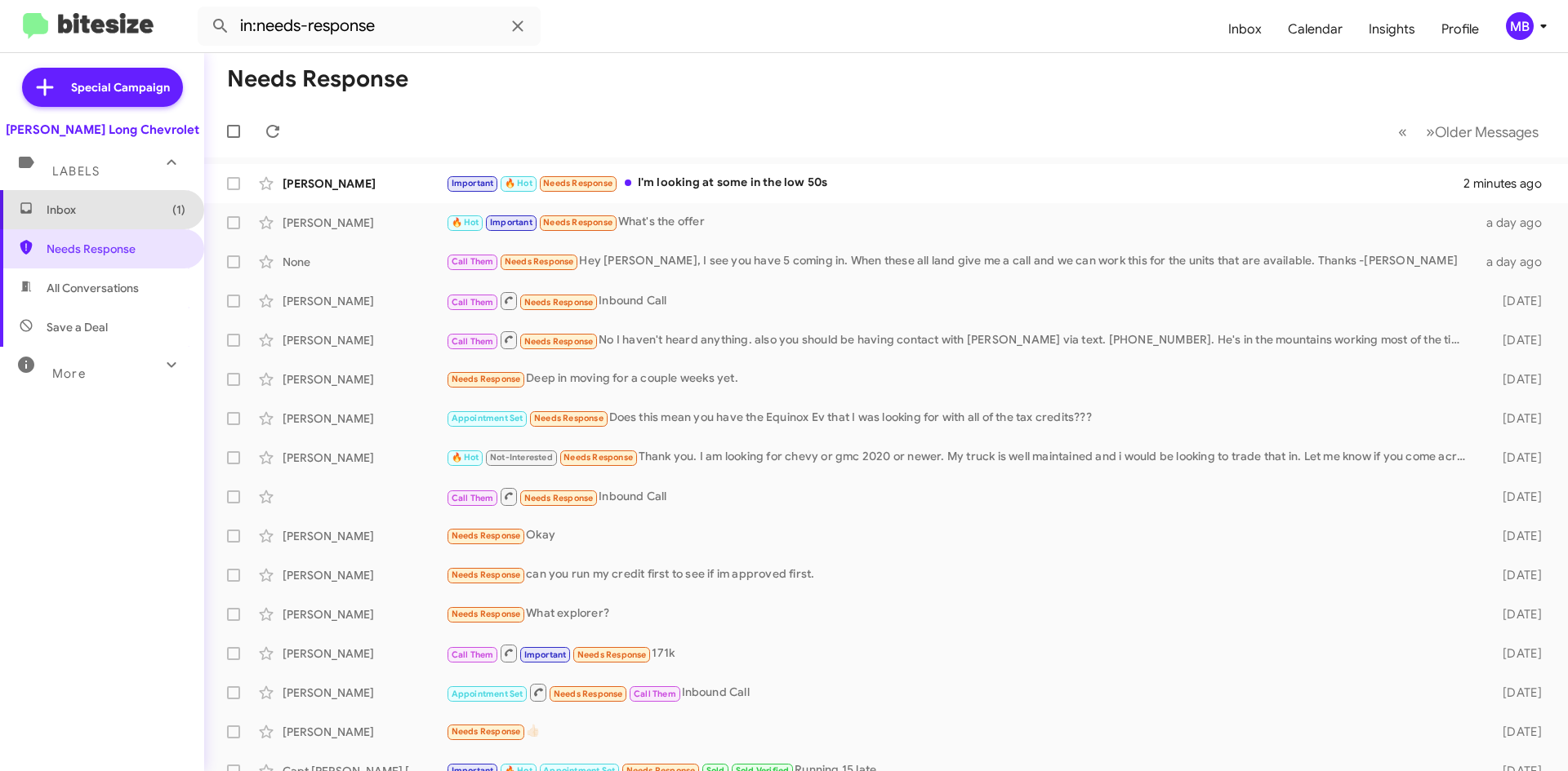
click at [109, 210] on span "Inbox (1)" at bounding box center [116, 209] width 139 height 16
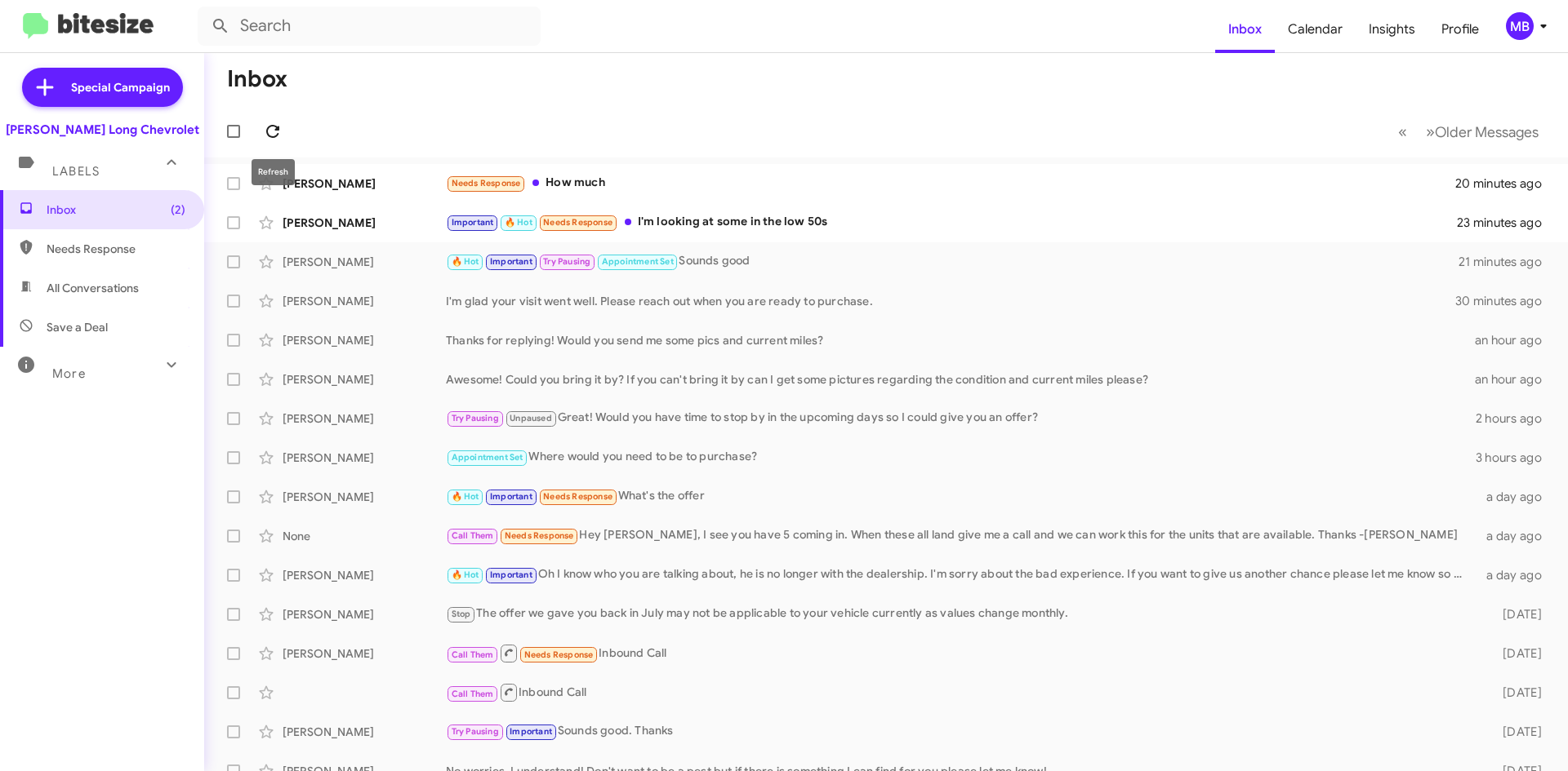
click at [282, 117] on button at bounding box center [272, 131] width 33 height 33
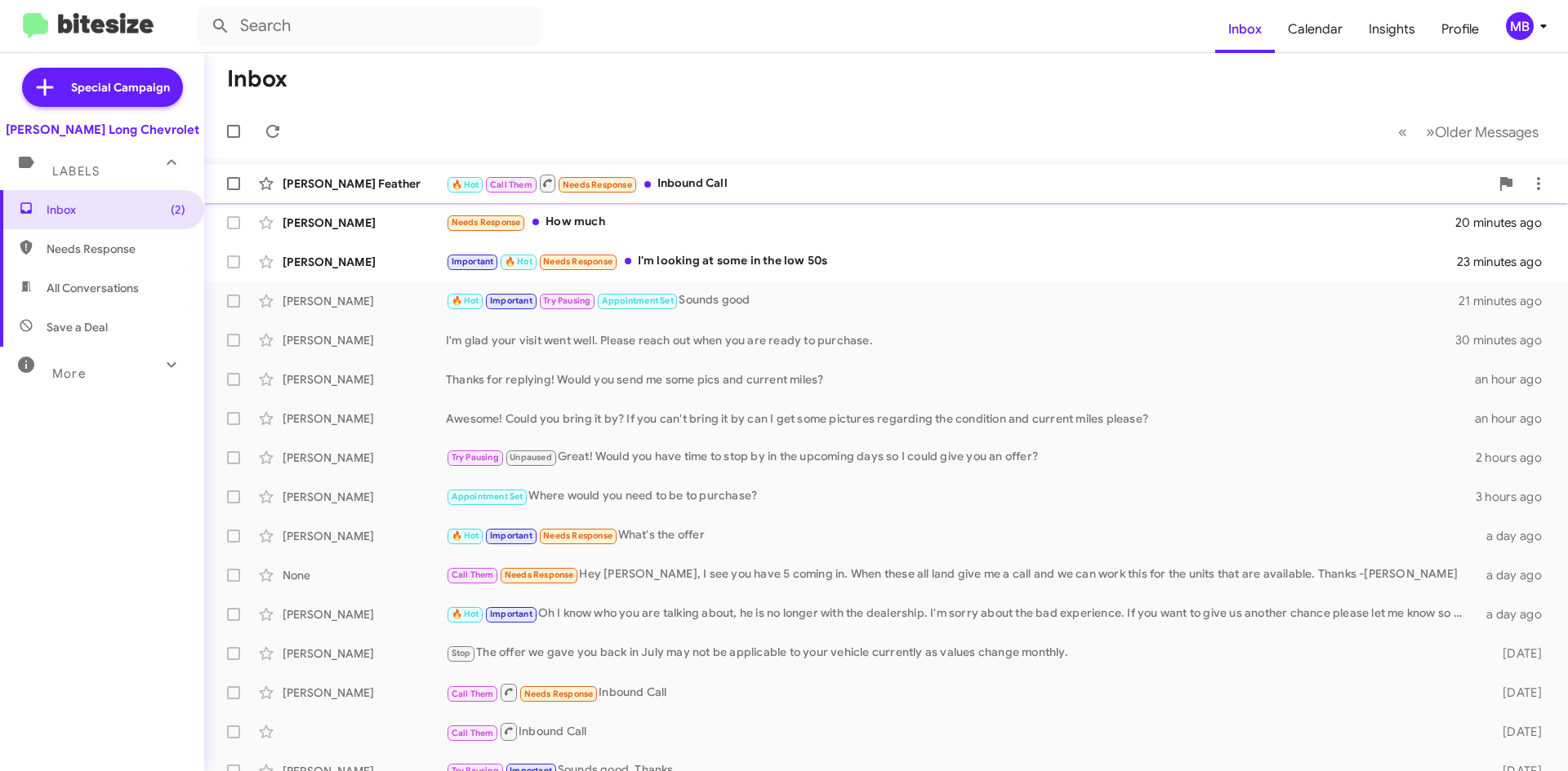
click at [1231, 169] on div "Doug Good Feather 🔥 Hot Call Them Needs Response Inbound Call 3 minutes ago" at bounding box center [885, 183] width 1337 height 33
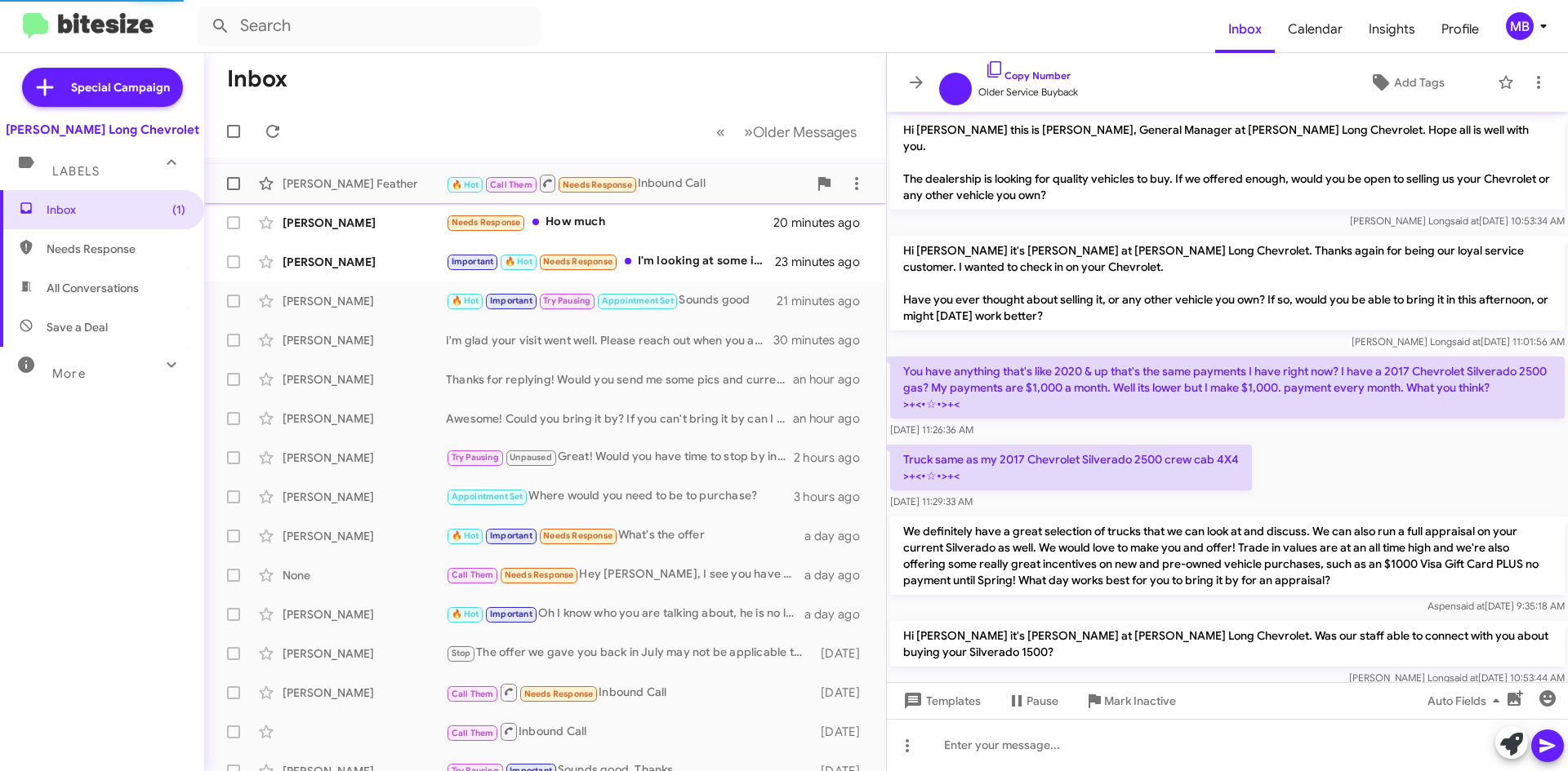
scroll to position [482, 0]
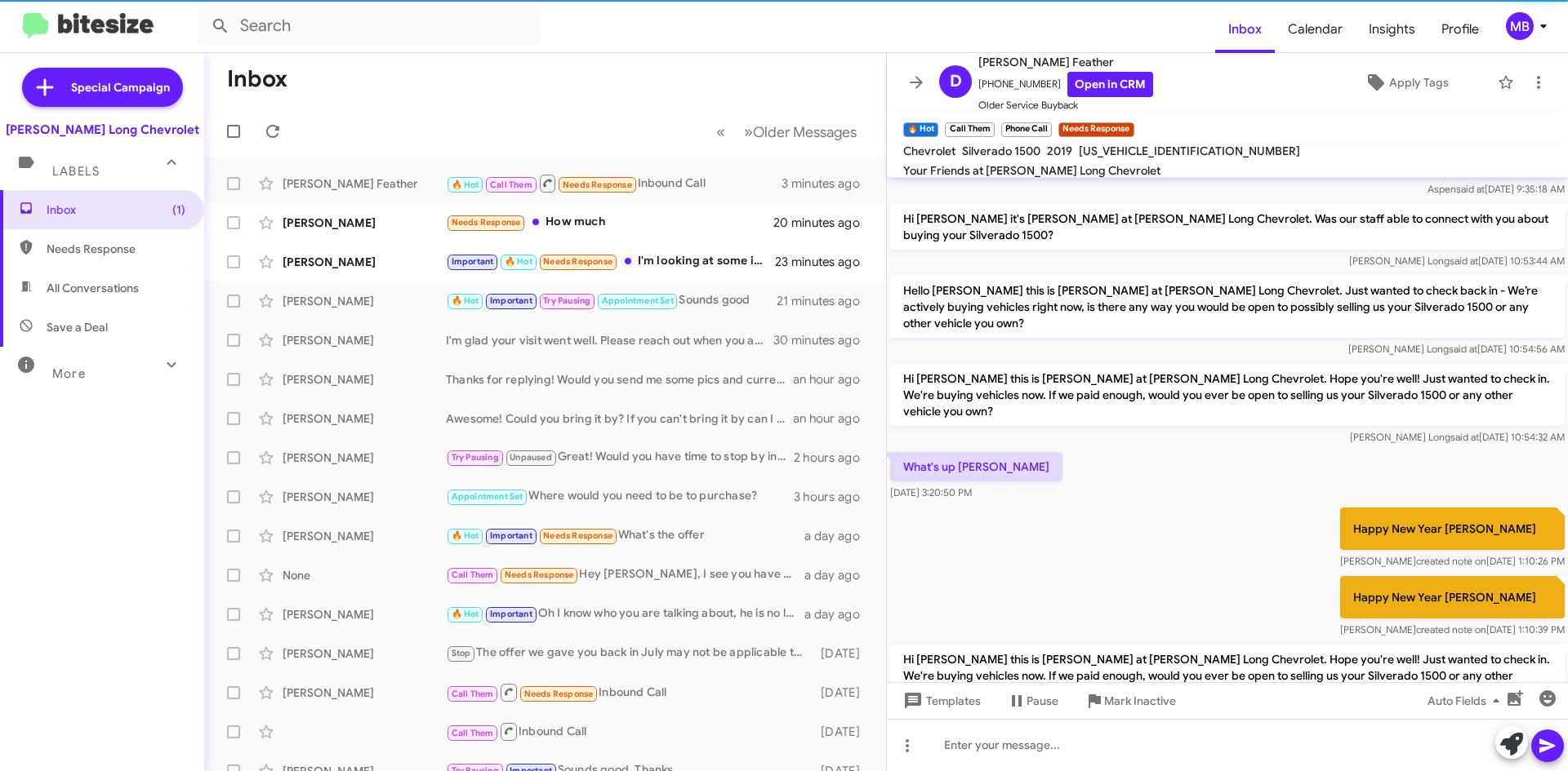
click at [470, 143] on mat-toolbar-row "« Previous » Next Older Messages" at bounding box center [545, 131] width 682 height 53
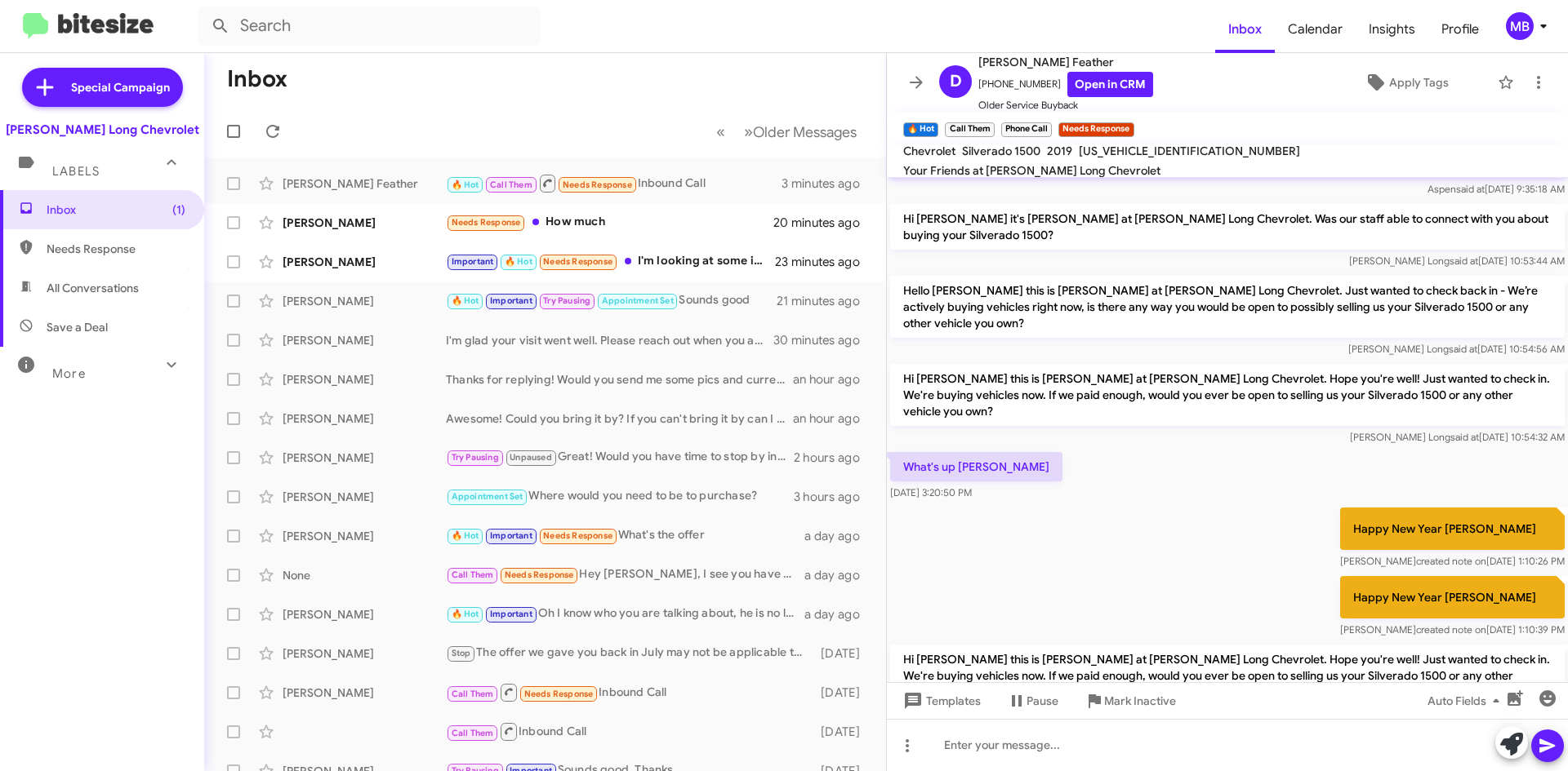
click at [153, 234] on span "Needs Response" at bounding box center [102, 249] width 205 height 39
type input "in:needs-response"
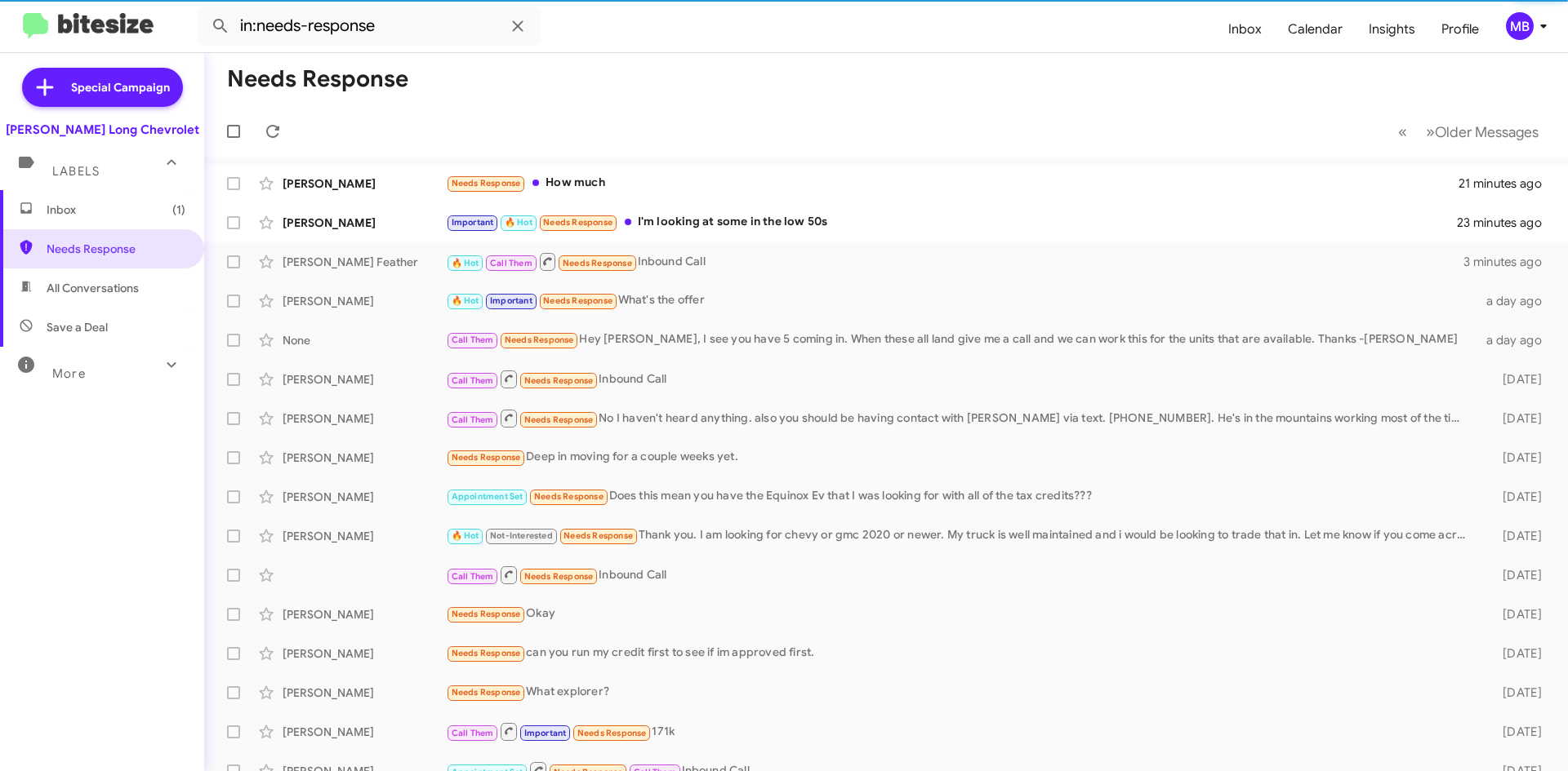
click at [173, 217] on span "(1)" at bounding box center [179, 209] width 13 height 16
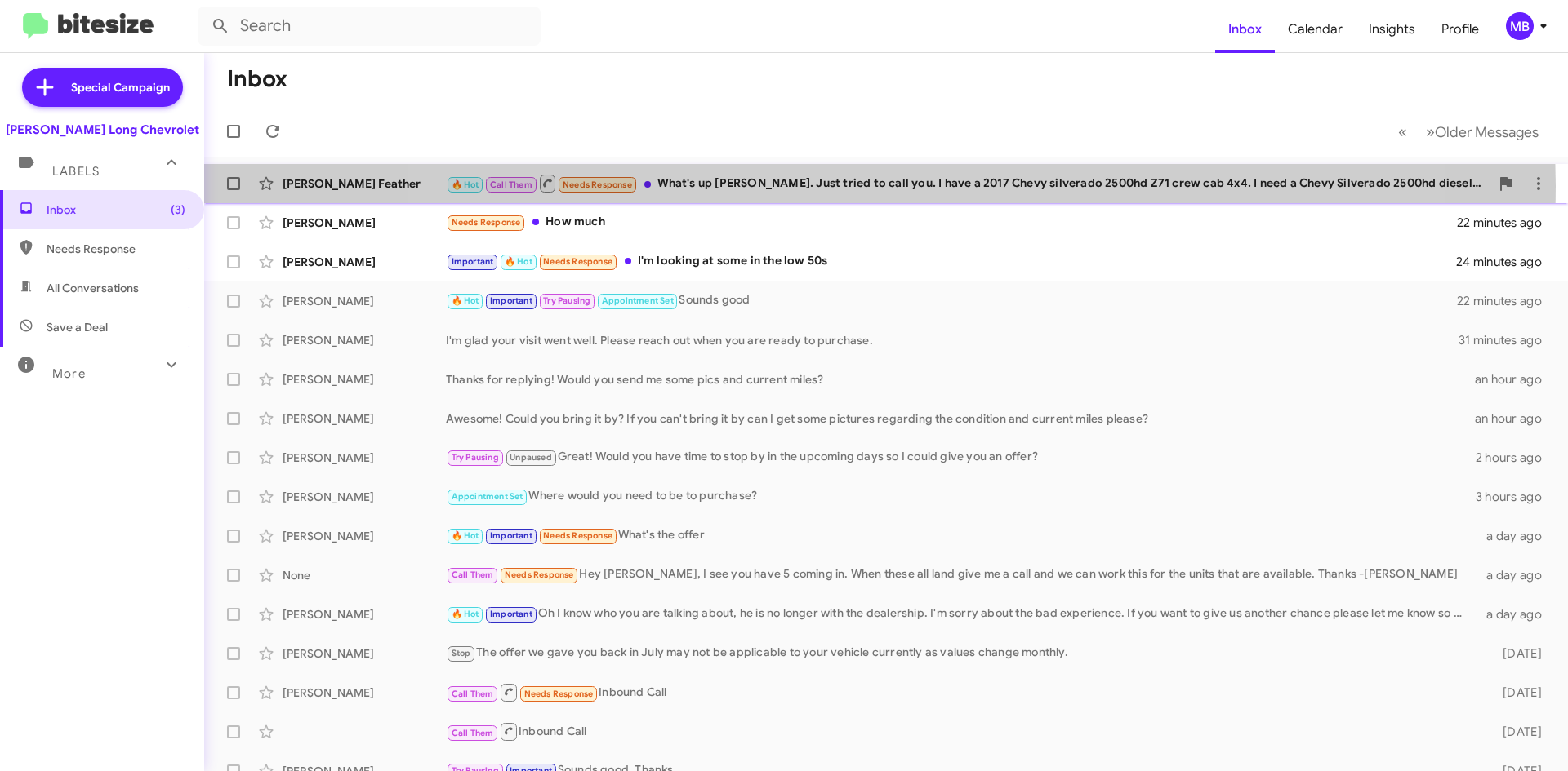
click at [877, 186] on div "🔥 Hot Call Them Needs Response What's up Mike. Just tried to call you. I have a…" at bounding box center [967, 183] width 1043 height 21
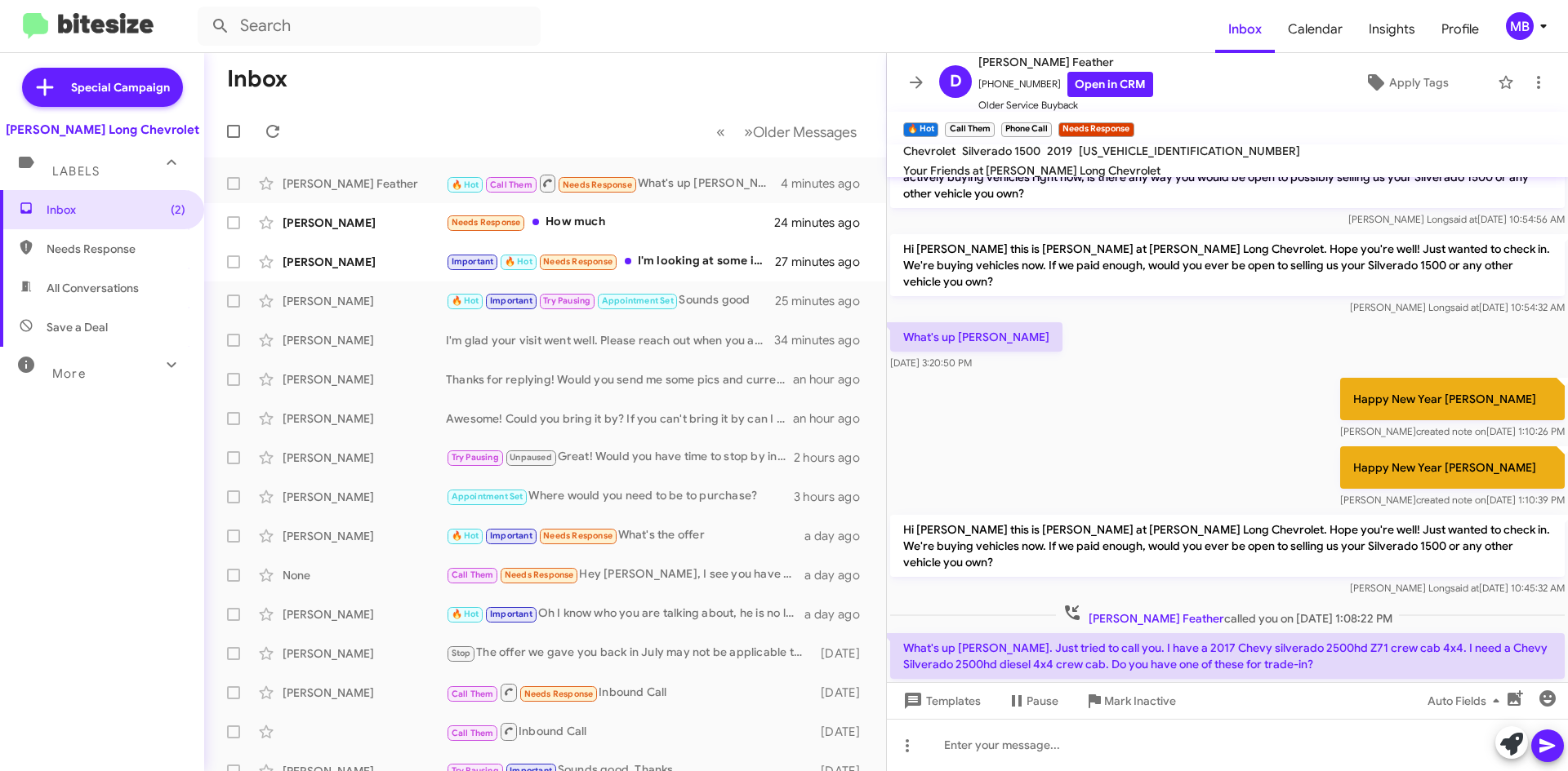
scroll to position [624, 0]
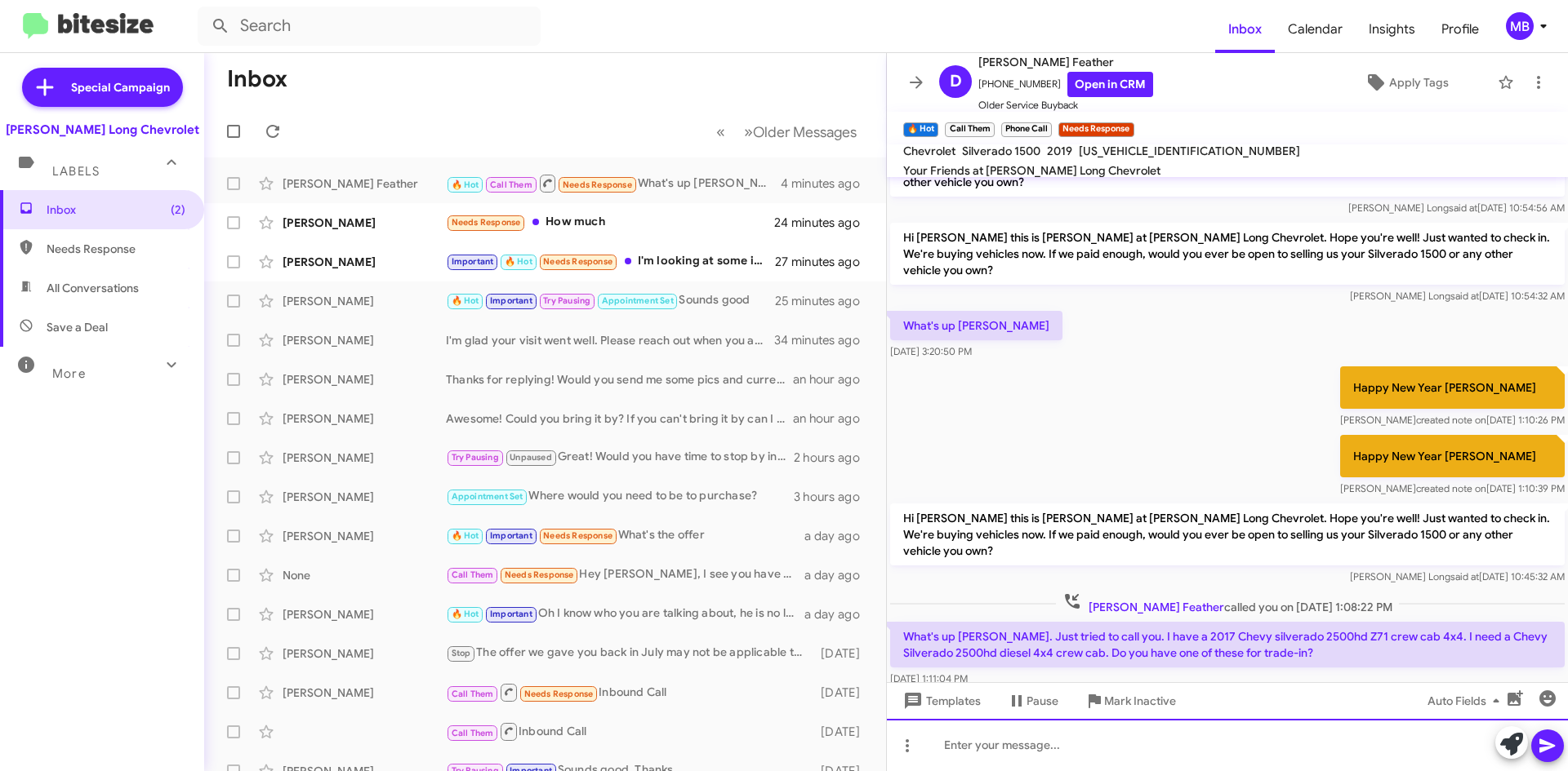
click at [1097, 740] on div at bounding box center [1227, 746] width 681 height 53
click at [1132, 742] on div at bounding box center [1227, 746] width 681 height 53
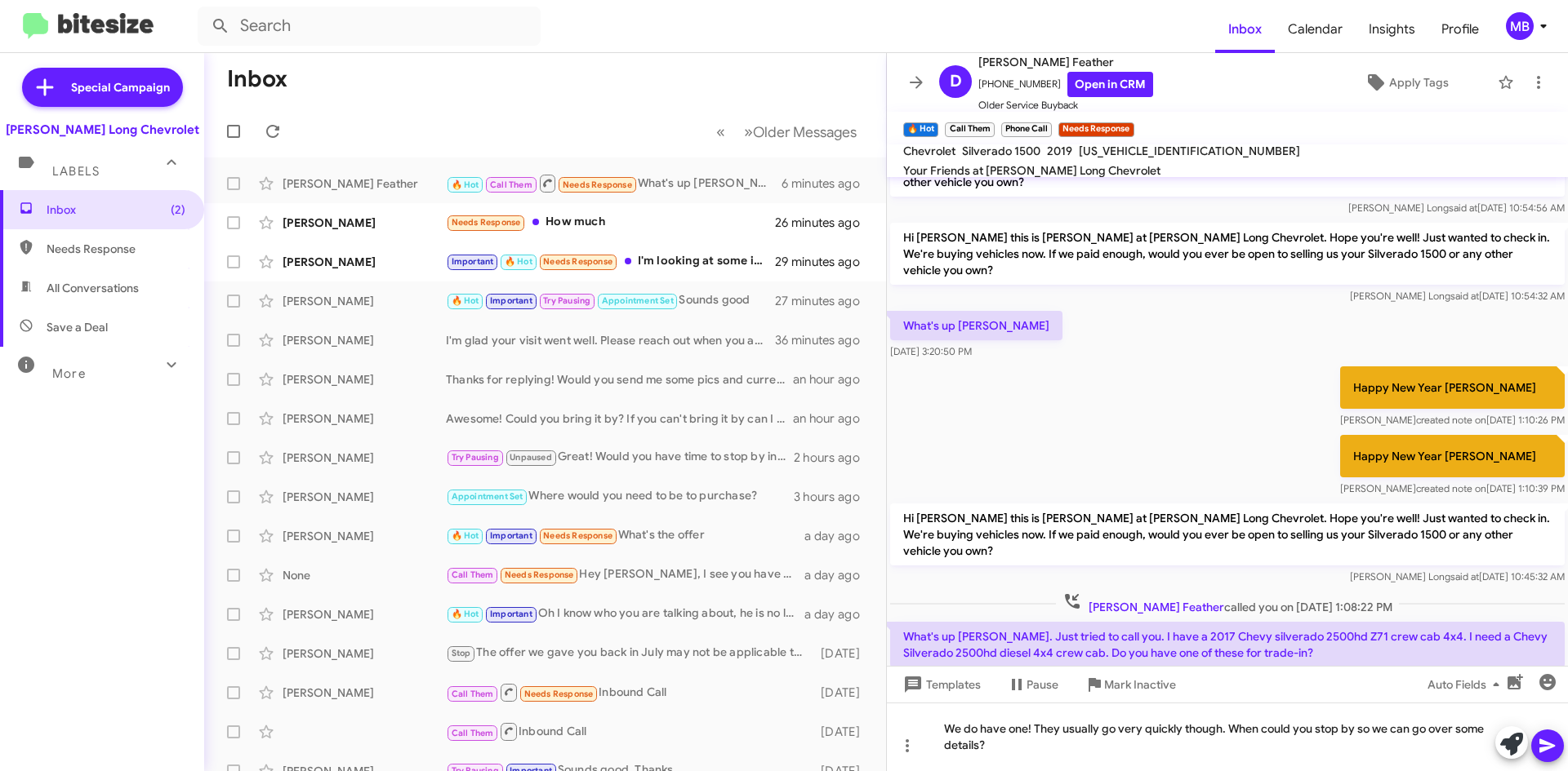
click at [1549, 746] on icon at bounding box center [1547, 746] width 20 height 20
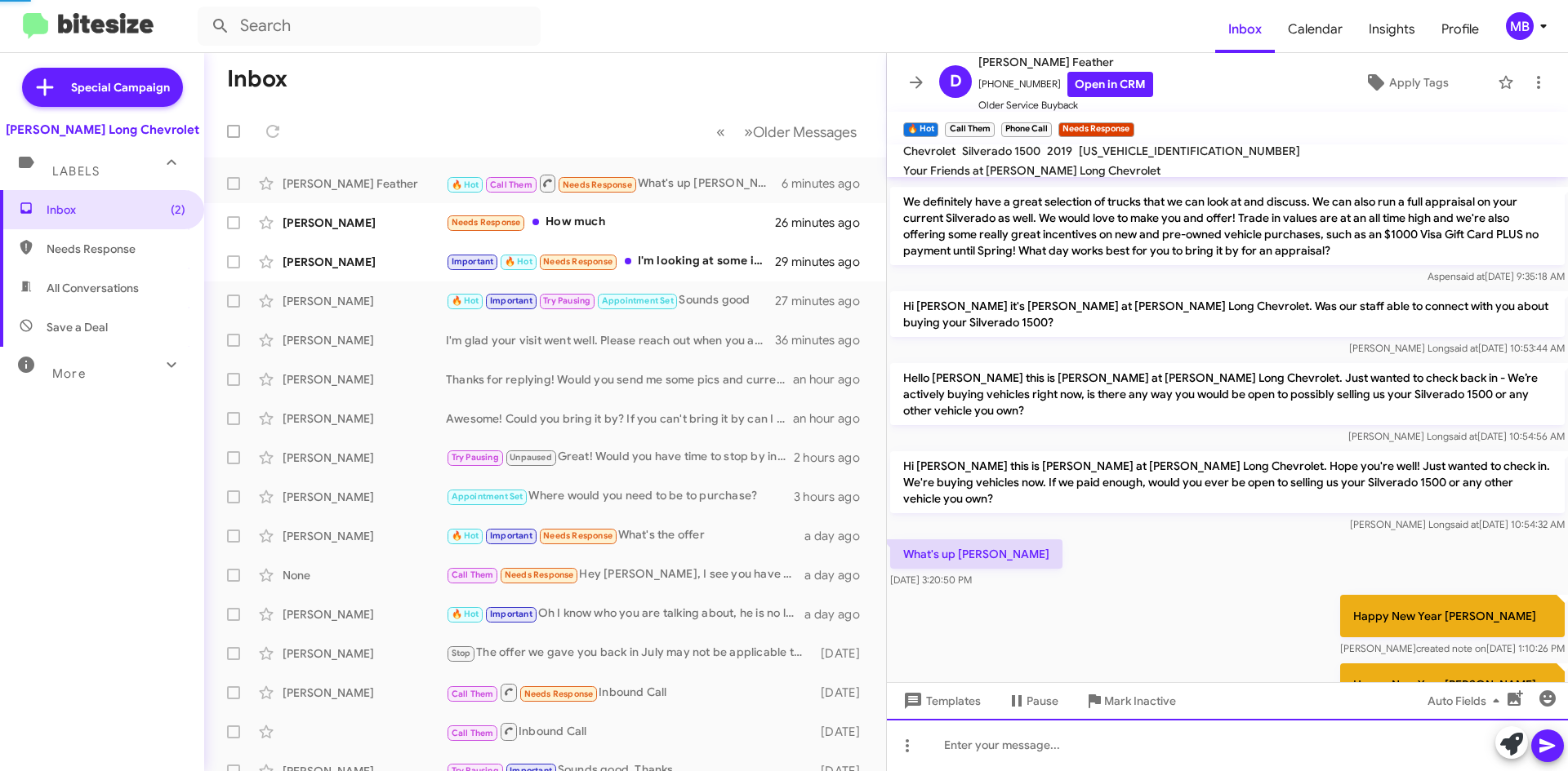
scroll to position [683, 0]
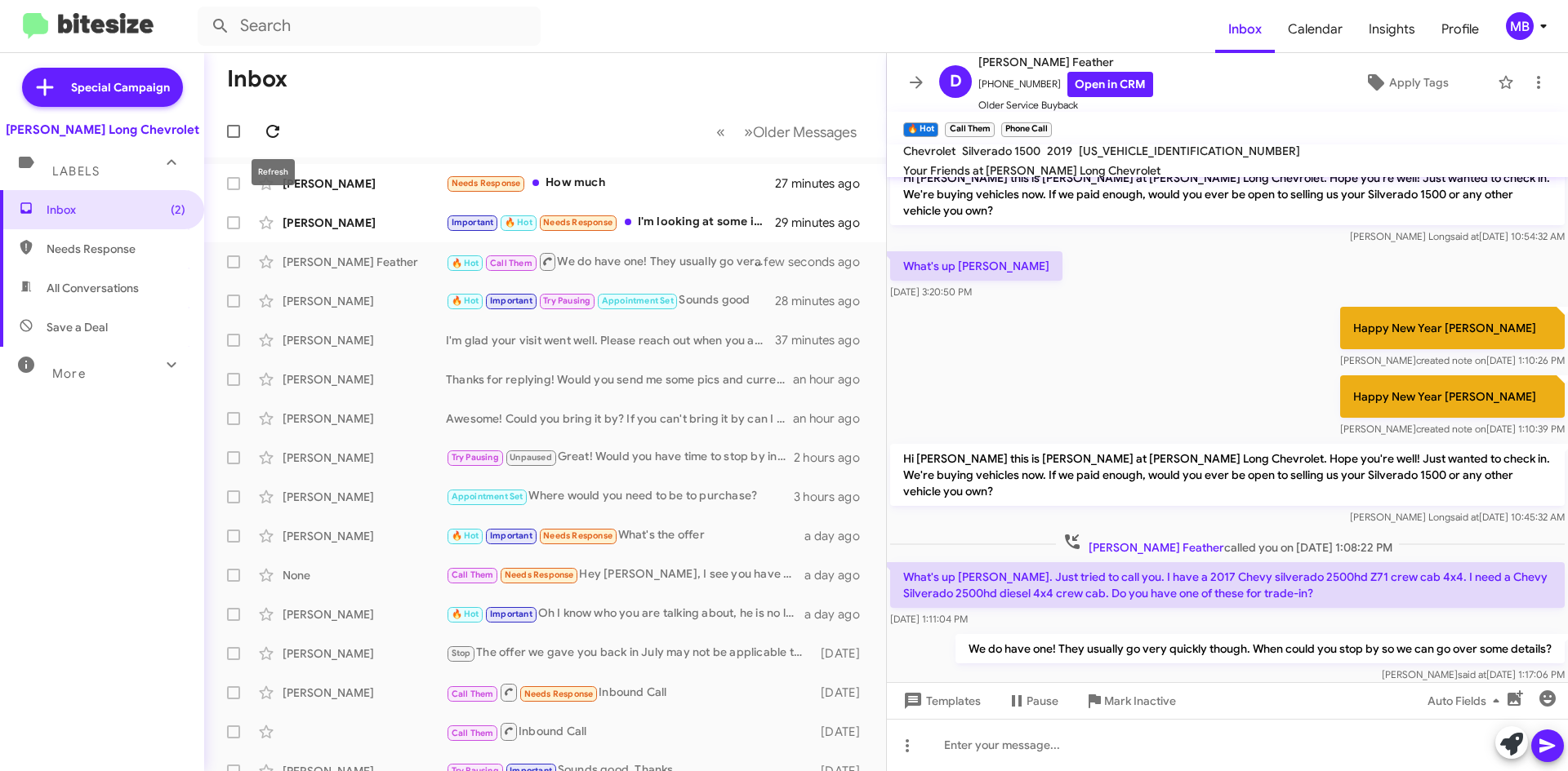
click at [273, 131] on icon at bounding box center [272, 131] width 20 height 20
click at [266, 257] on icon at bounding box center [266, 262] width 14 height 13
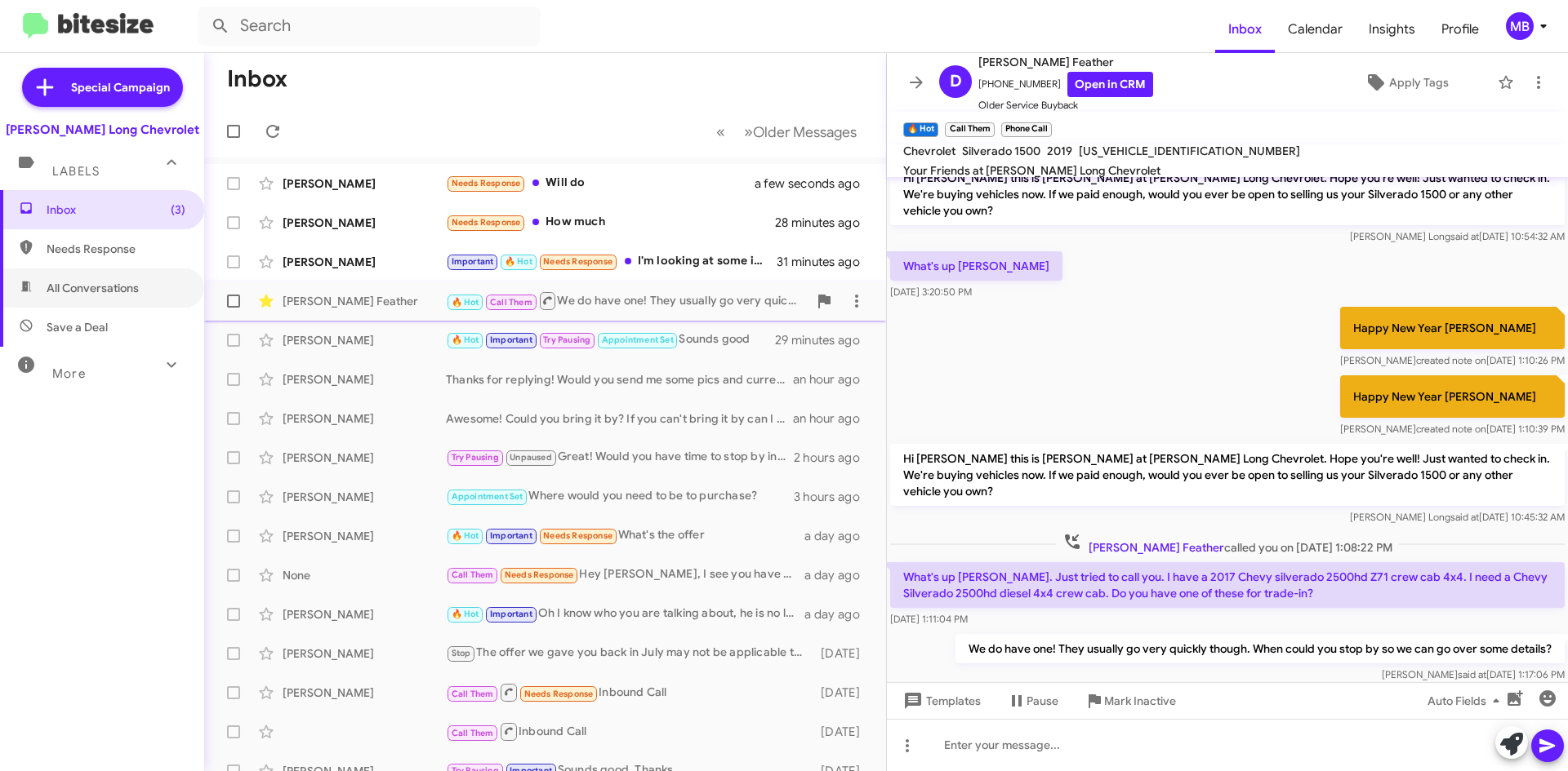
drag, startPoint x: 138, startPoint y: 271, endPoint x: 139, endPoint y: 260, distance: 11.0
click at [138, 271] on span "All Conversations" at bounding box center [102, 288] width 205 height 39
type input "in:all-conversations"
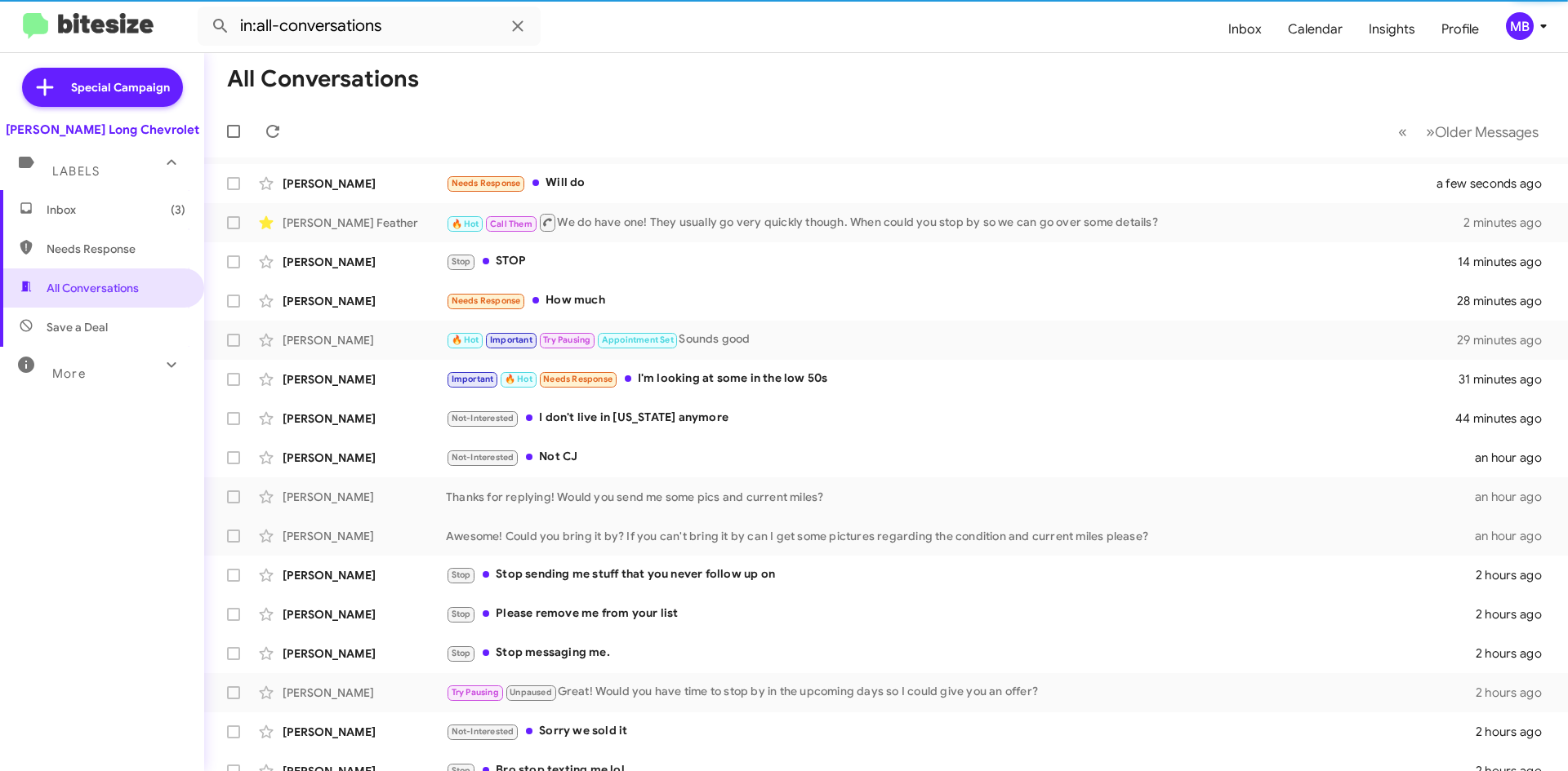
click at [142, 222] on span "Inbox (3)" at bounding box center [102, 210] width 205 height 39
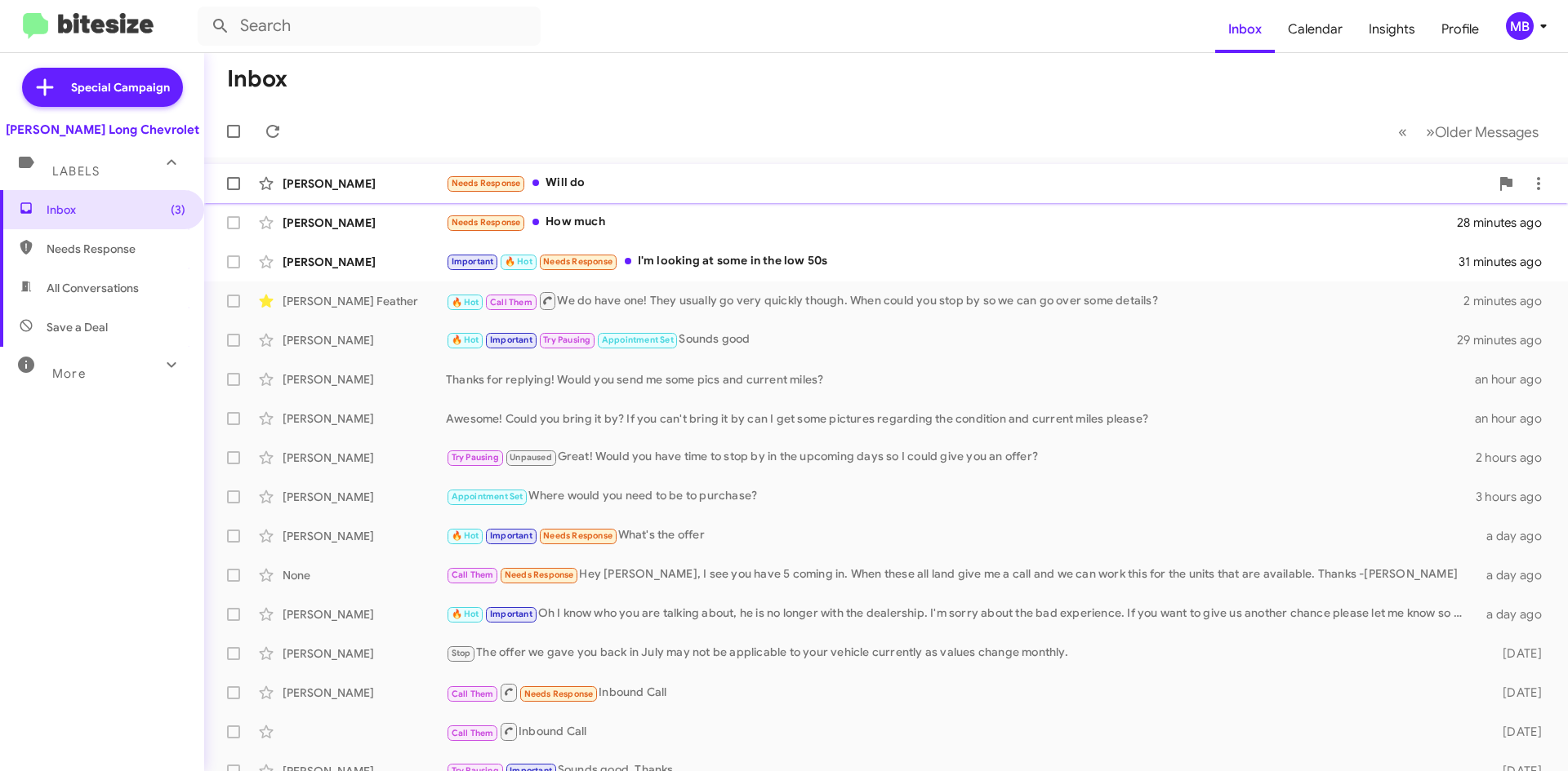
click at [617, 182] on div "Needs Response Will do" at bounding box center [967, 183] width 1043 height 19
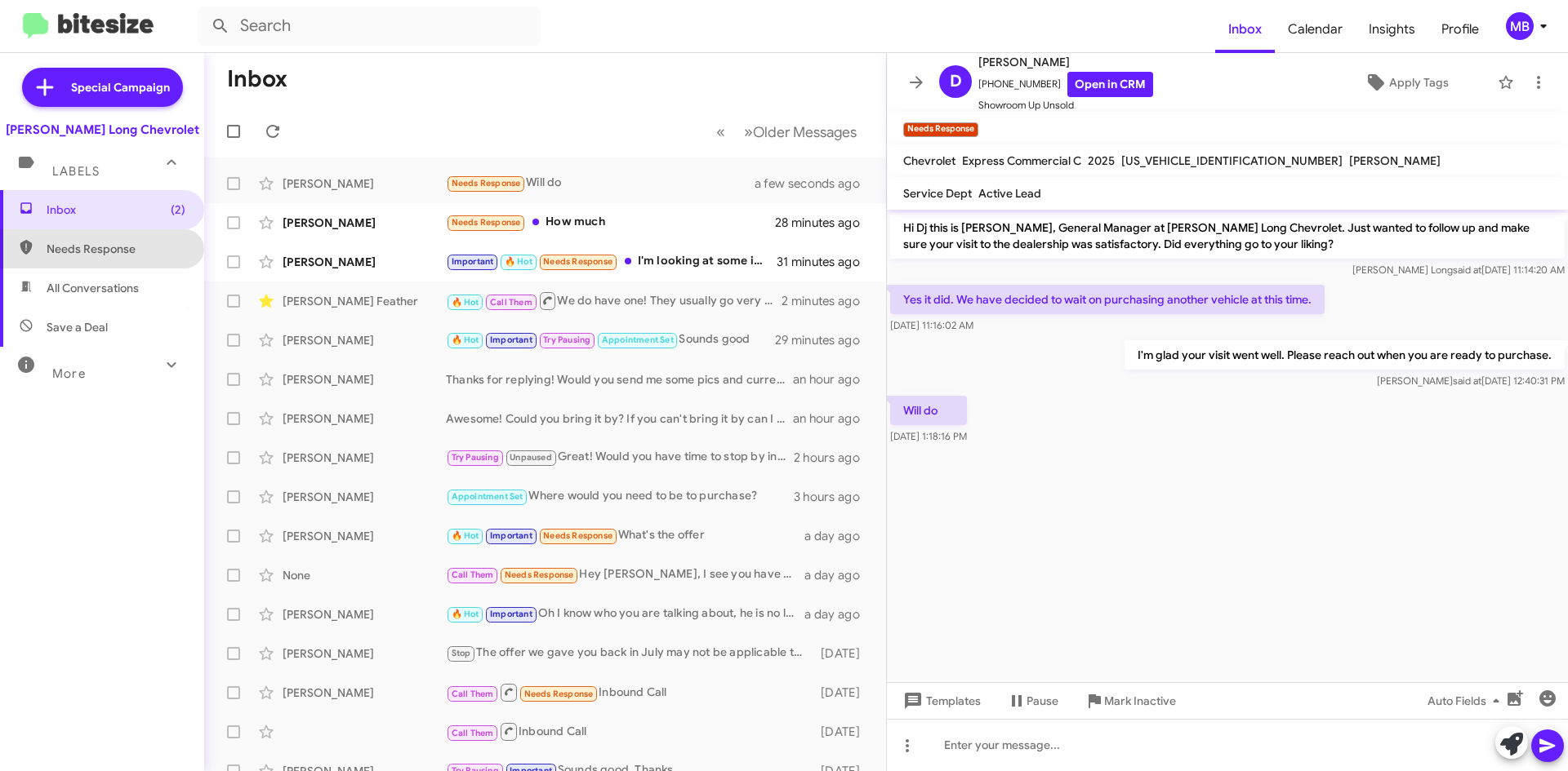
click at [142, 243] on span "Needs Response" at bounding box center [116, 249] width 139 height 16
type input "in:needs-response"
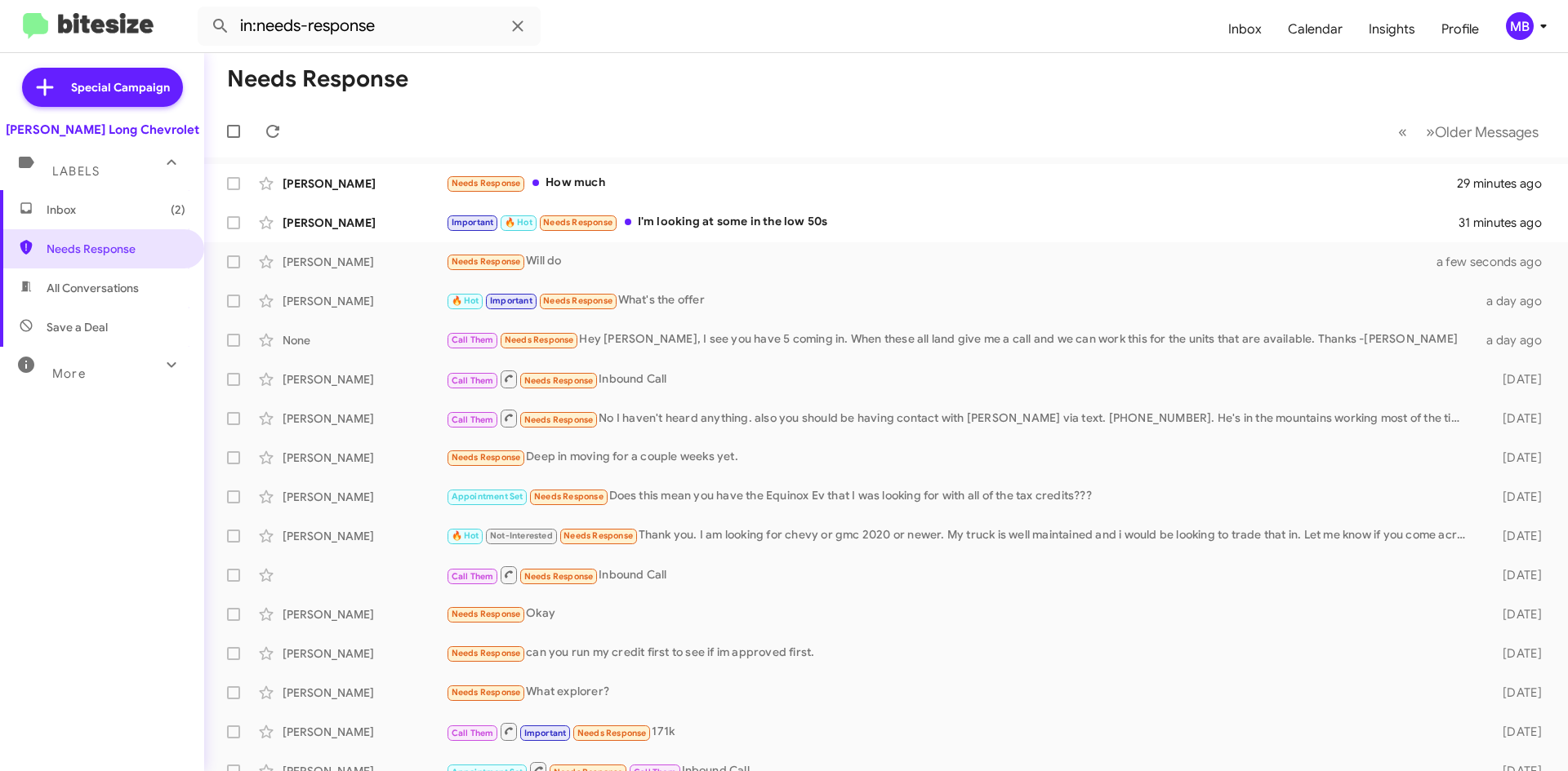
click at [139, 211] on span "Inbox (2)" at bounding box center [116, 209] width 139 height 16
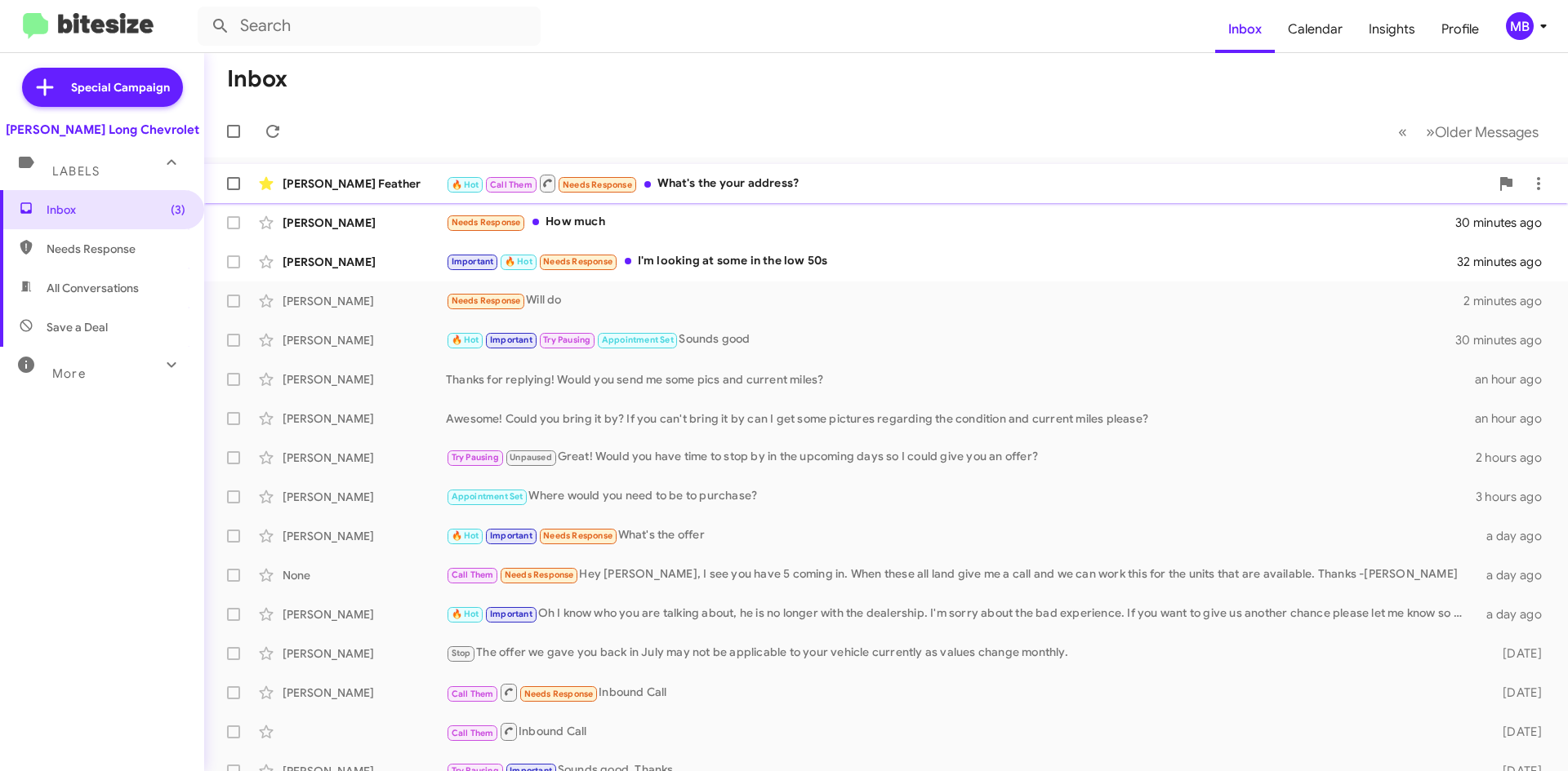
click at [730, 181] on div "🔥 Hot Call Them Needs Response What's the your address?" at bounding box center [967, 183] width 1043 height 21
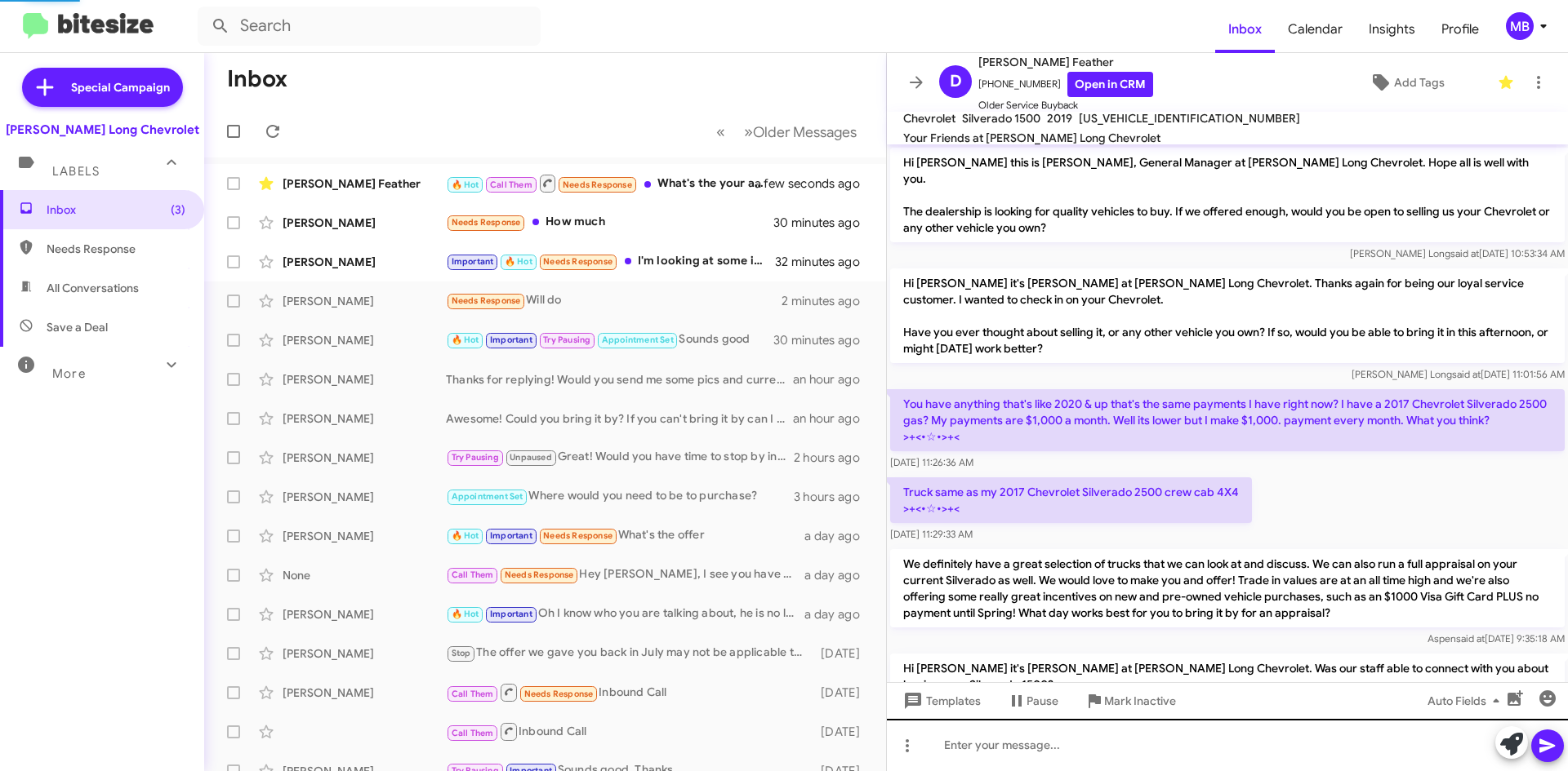
scroll to position [710, 0]
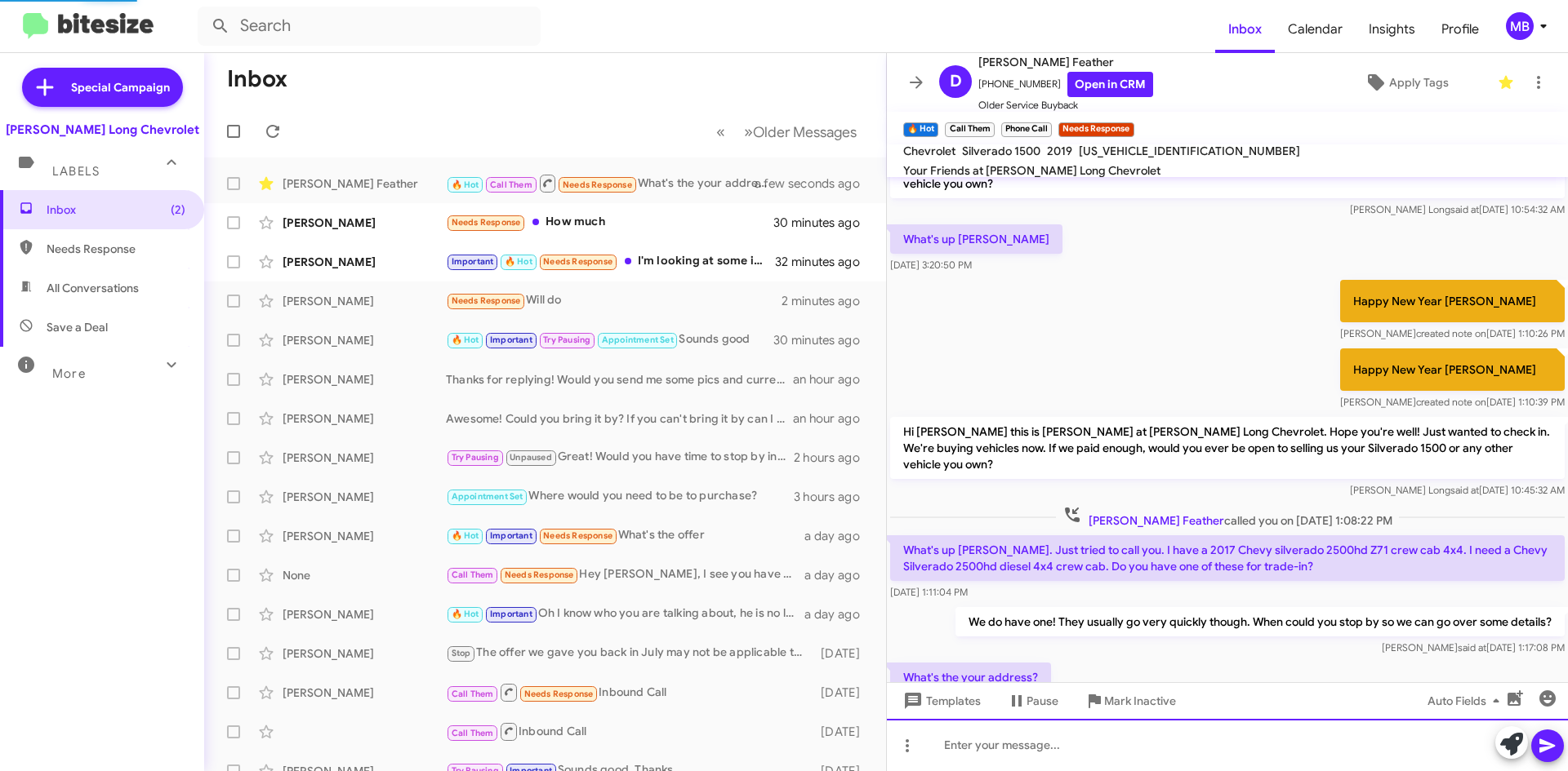
click at [1078, 734] on div at bounding box center [1227, 746] width 681 height 53
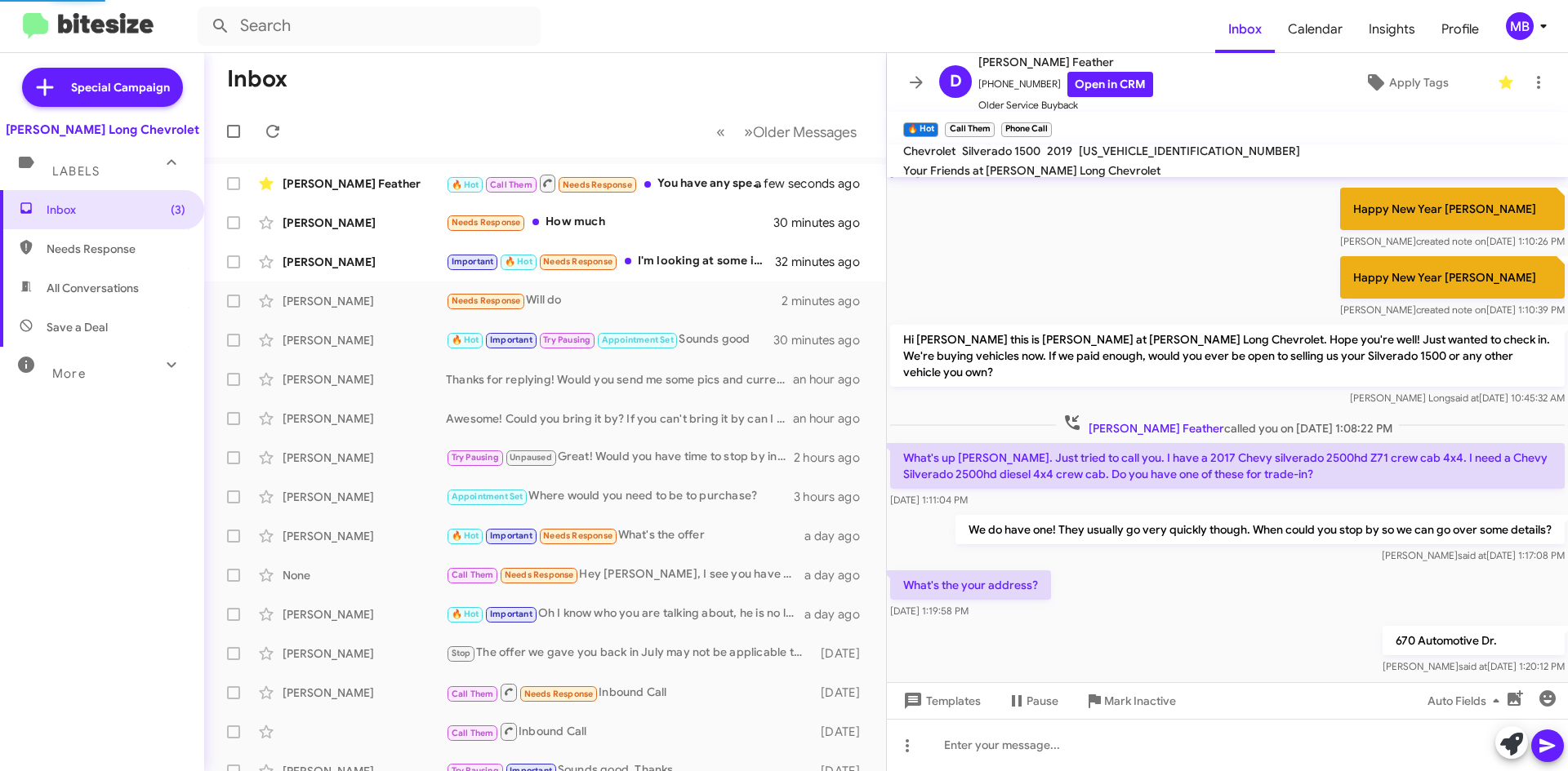
scroll to position [0, 0]
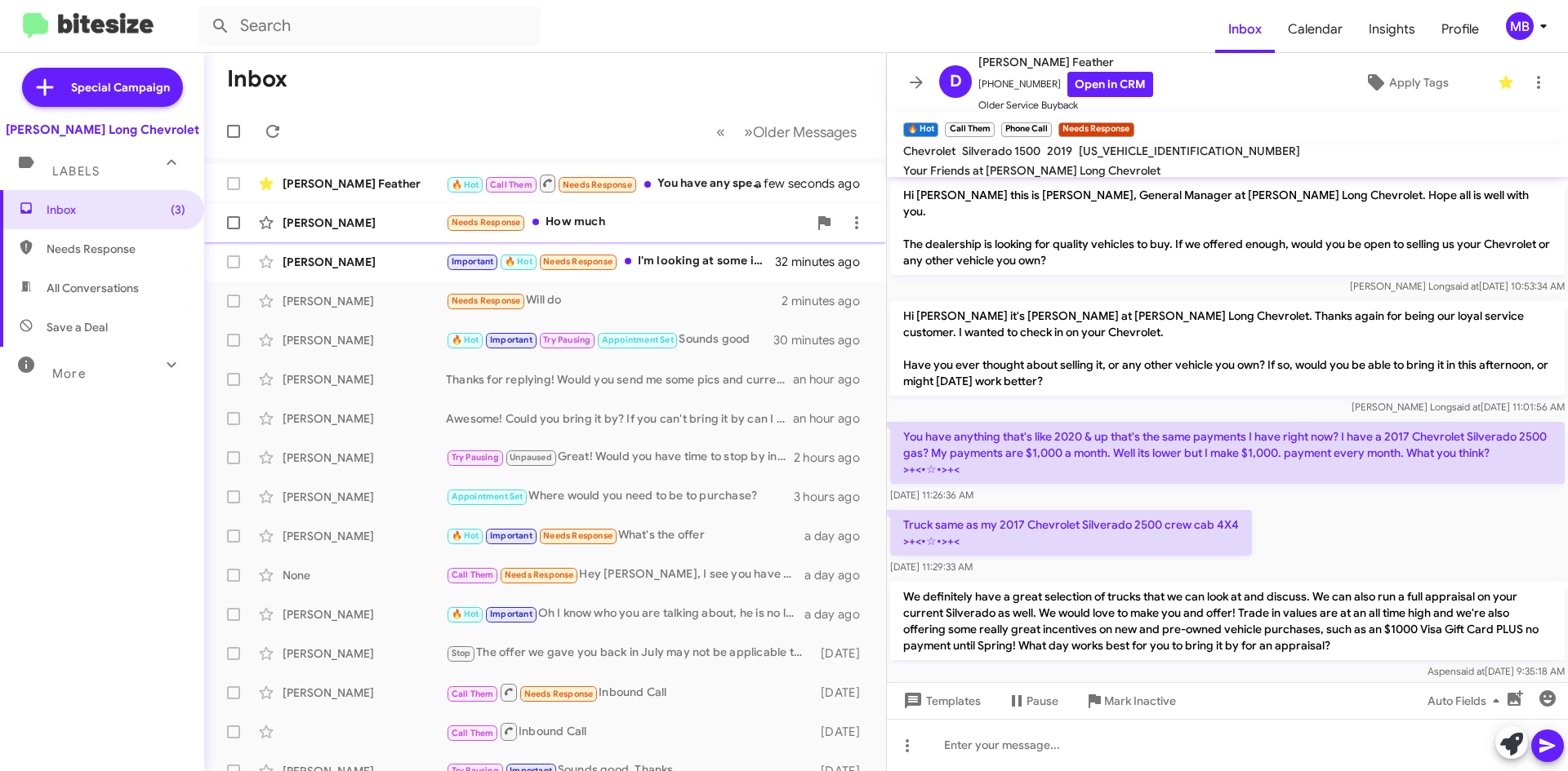
drag, startPoint x: 691, startPoint y: 180, endPoint x: 738, endPoint y: 211, distance: 56.3
click at [691, 180] on div "🔥 Hot Call Them Needs Response You have any specific offers?" at bounding box center [610, 183] width 329 height 21
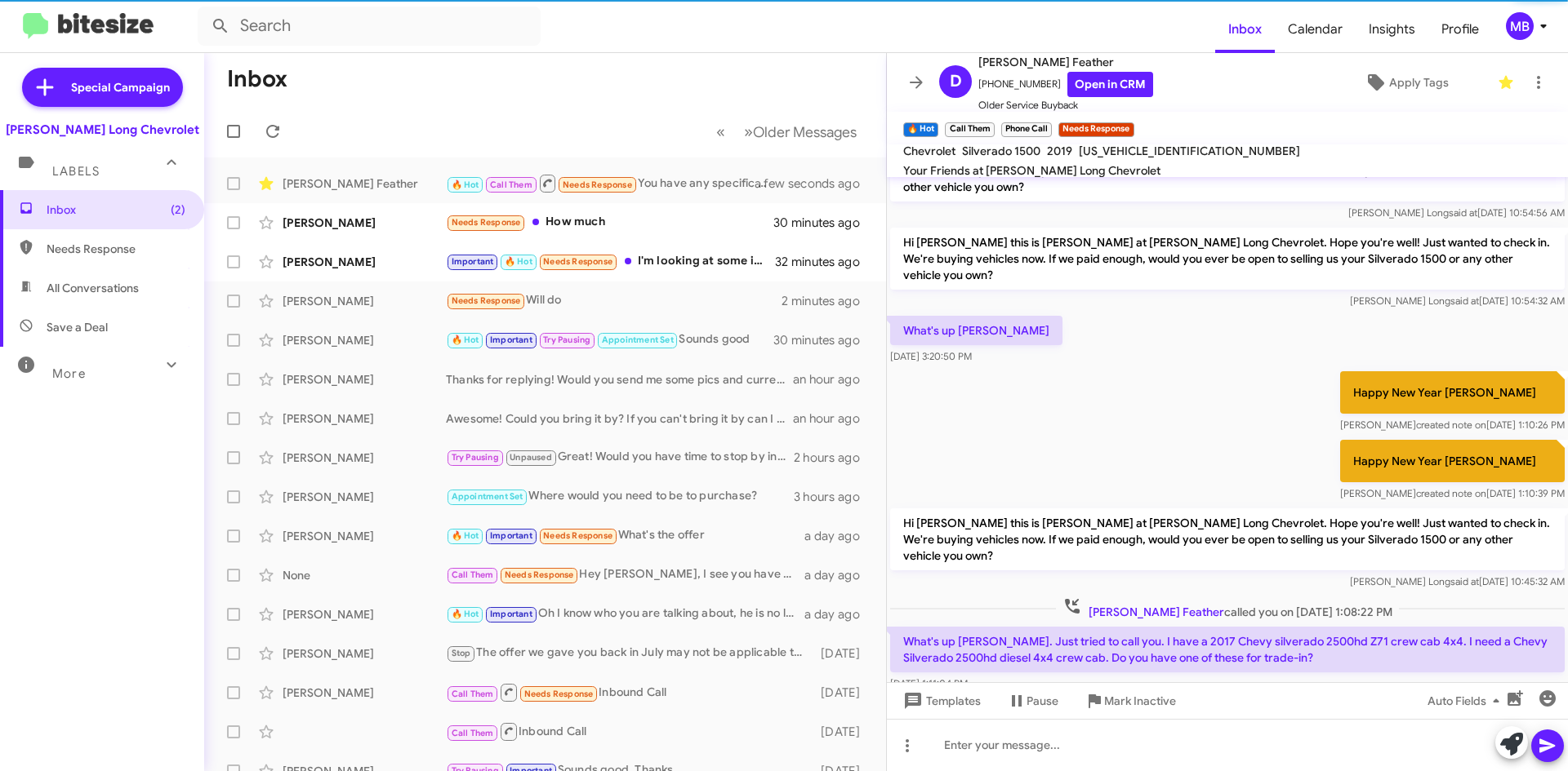
scroll to position [862, 0]
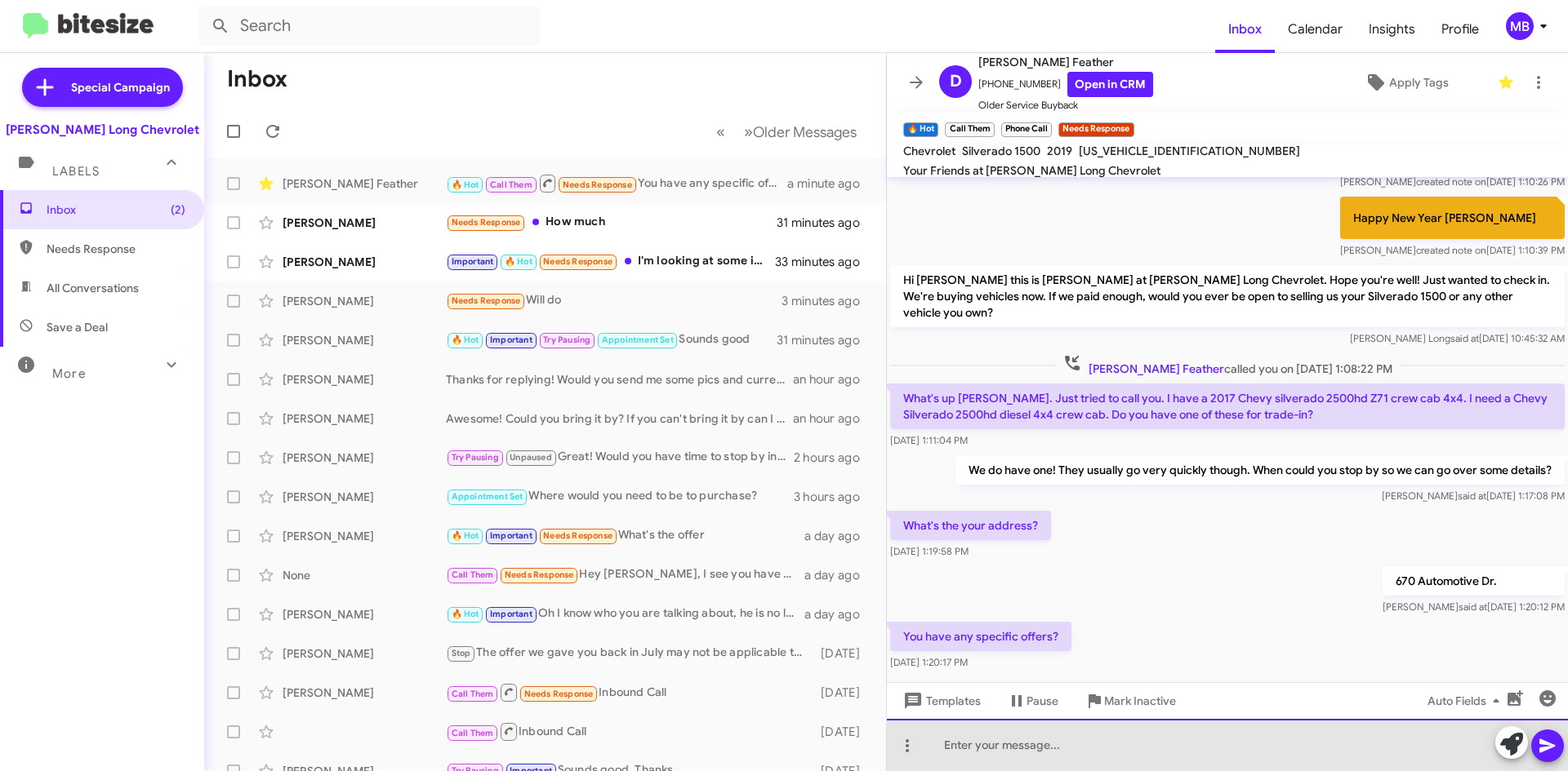
click at [1033, 758] on div at bounding box center [1227, 746] width 681 height 53
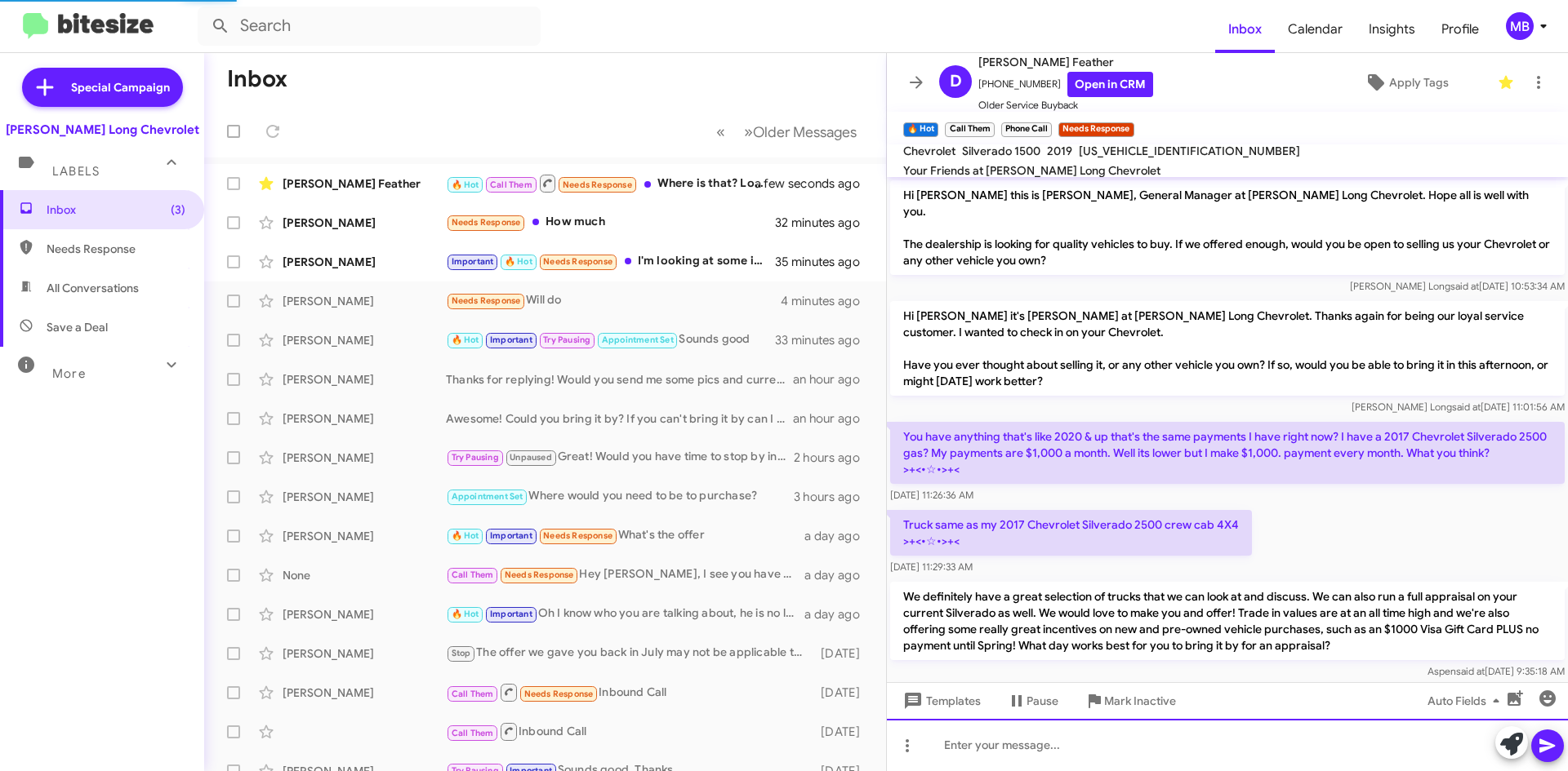
scroll to position [921, 0]
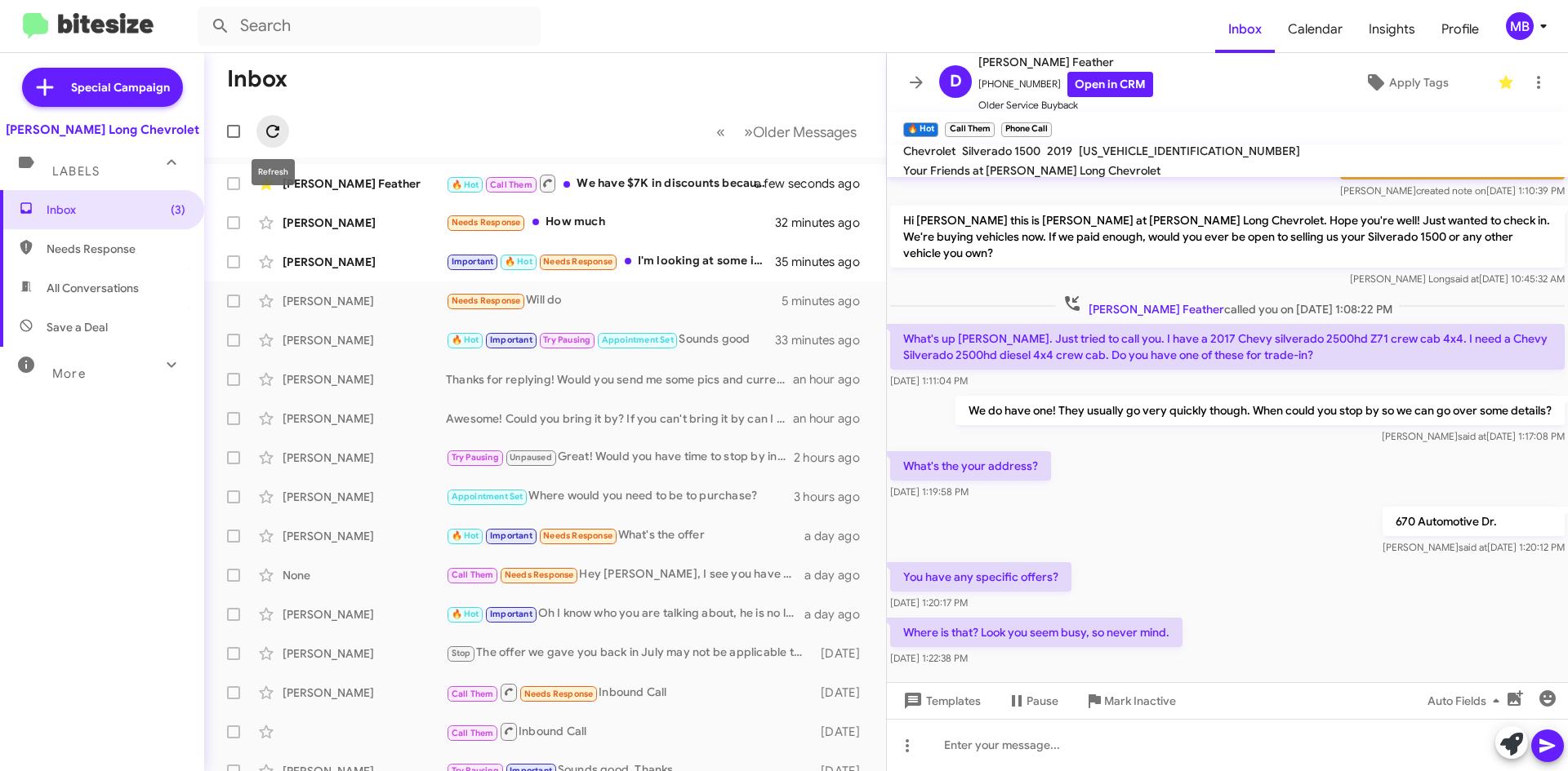
click at [282, 132] on span at bounding box center [272, 131] width 33 height 20
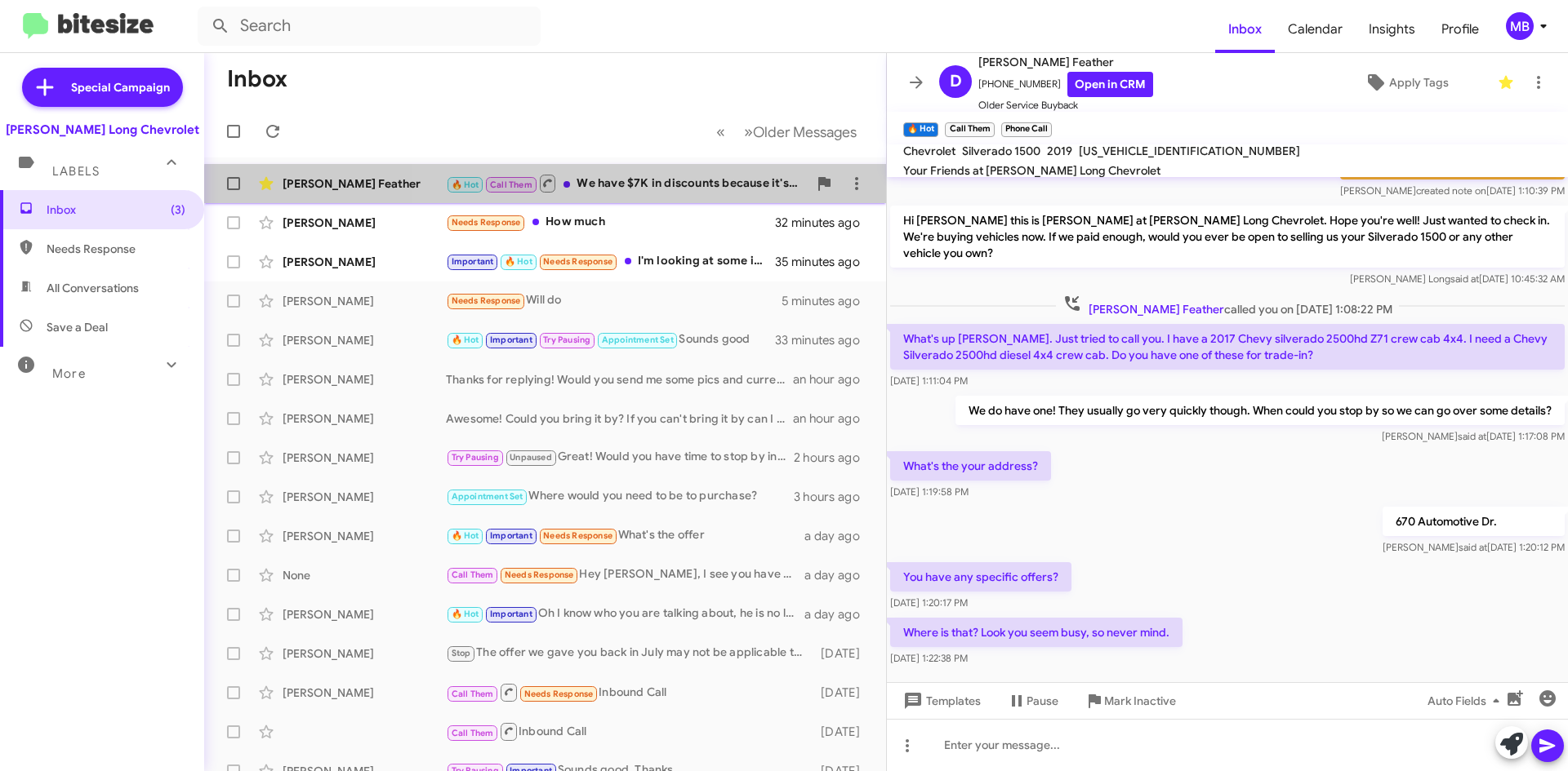
click at [699, 193] on div "🔥 Hot Call Them We have $7K in discounts because it's one of the last 2025s lef…" at bounding box center [627, 183] width 362 height 21
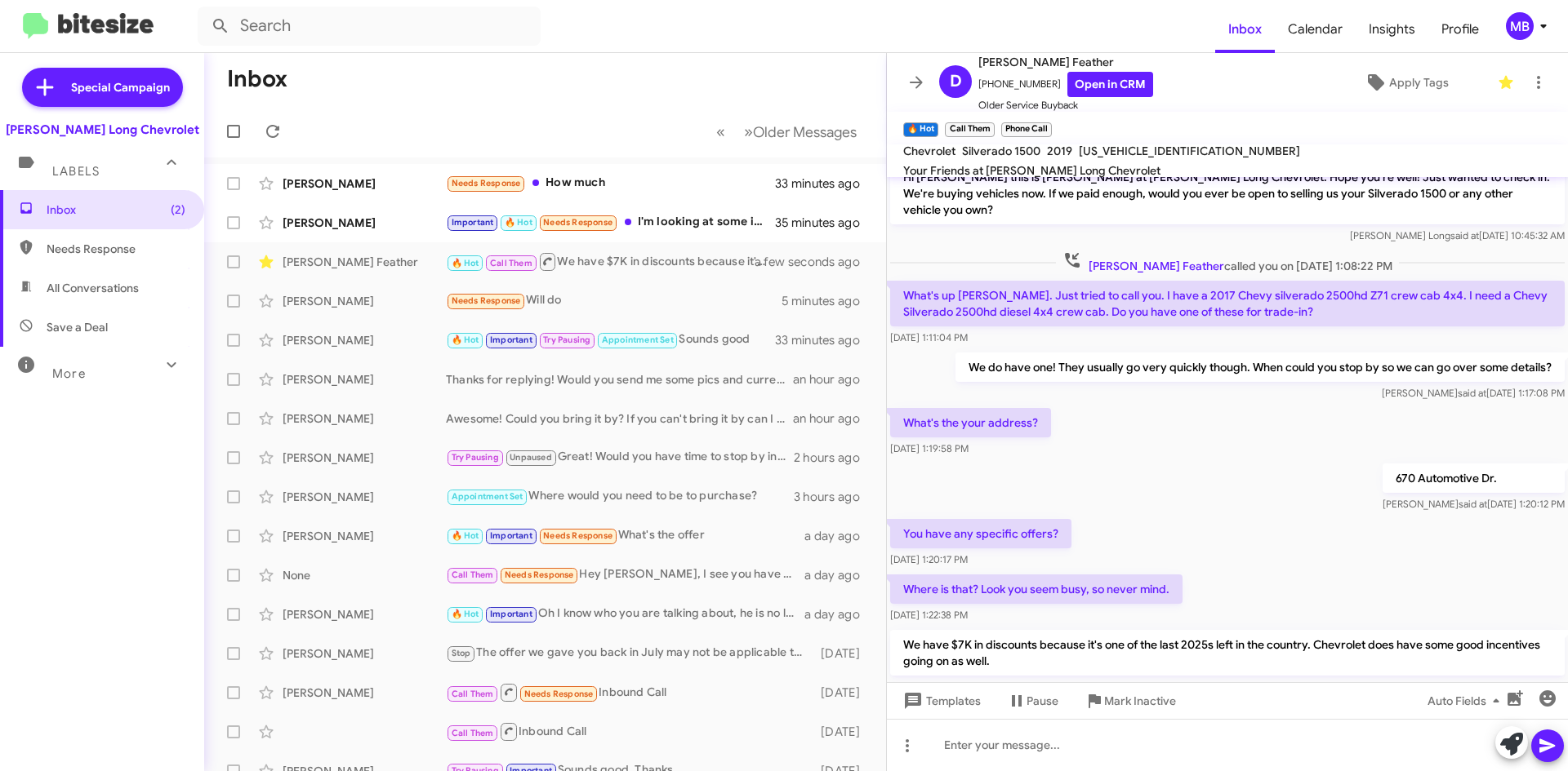
scroll to position [997, 0]
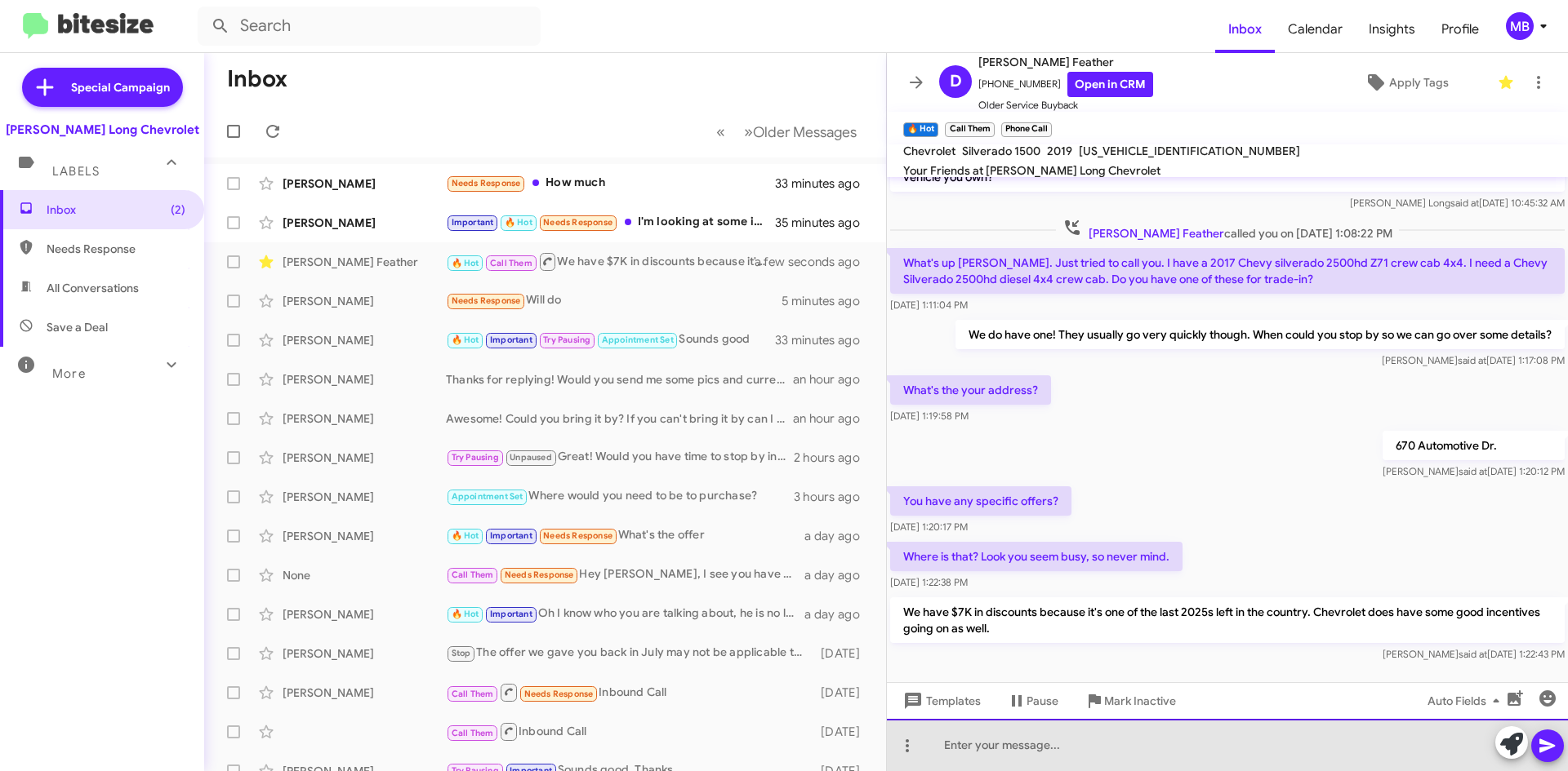
click at [1121, 752] on div at bounding box center [1227, 746] width 681 height 53
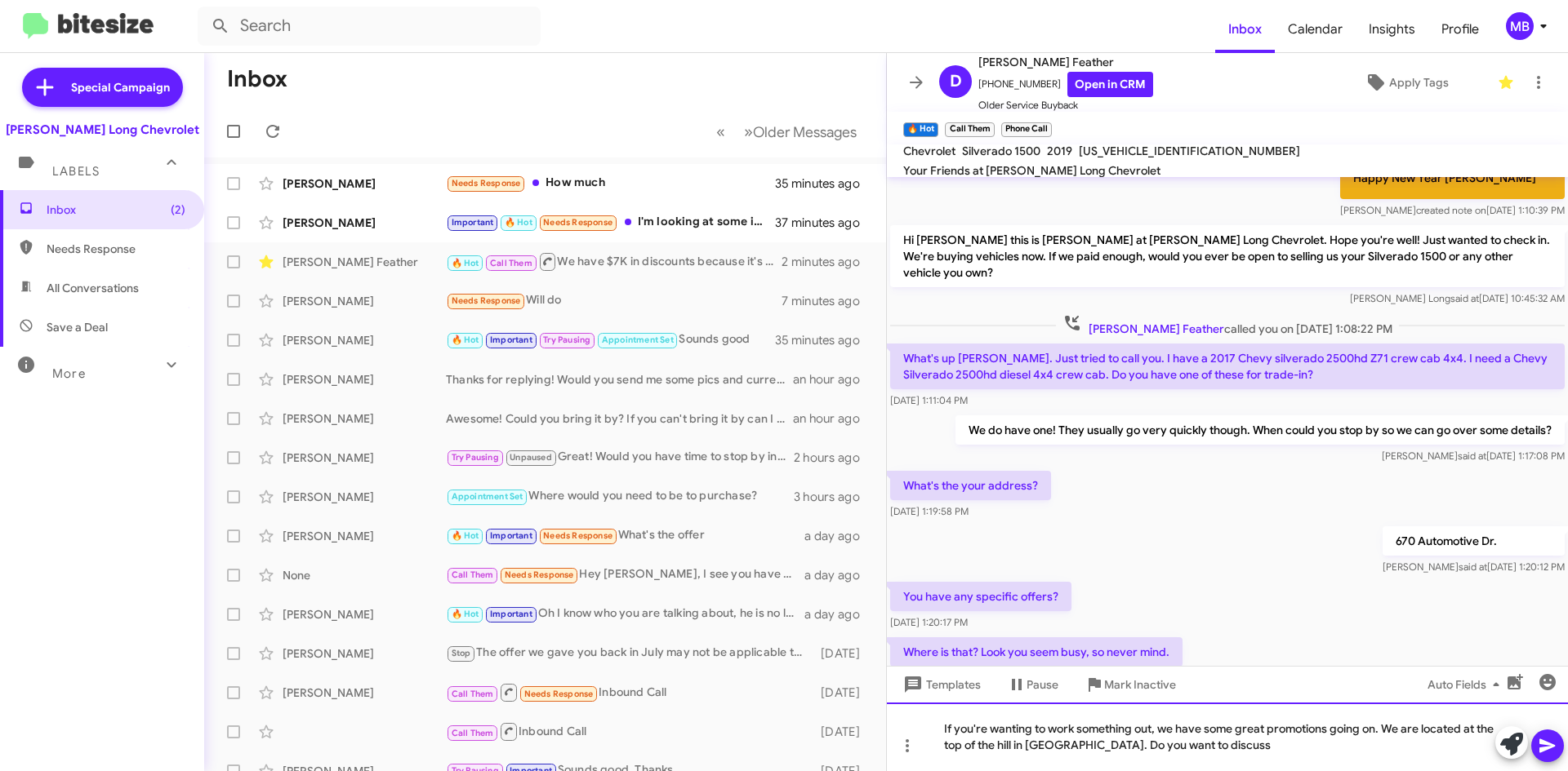
scroll to position [1014, 0]
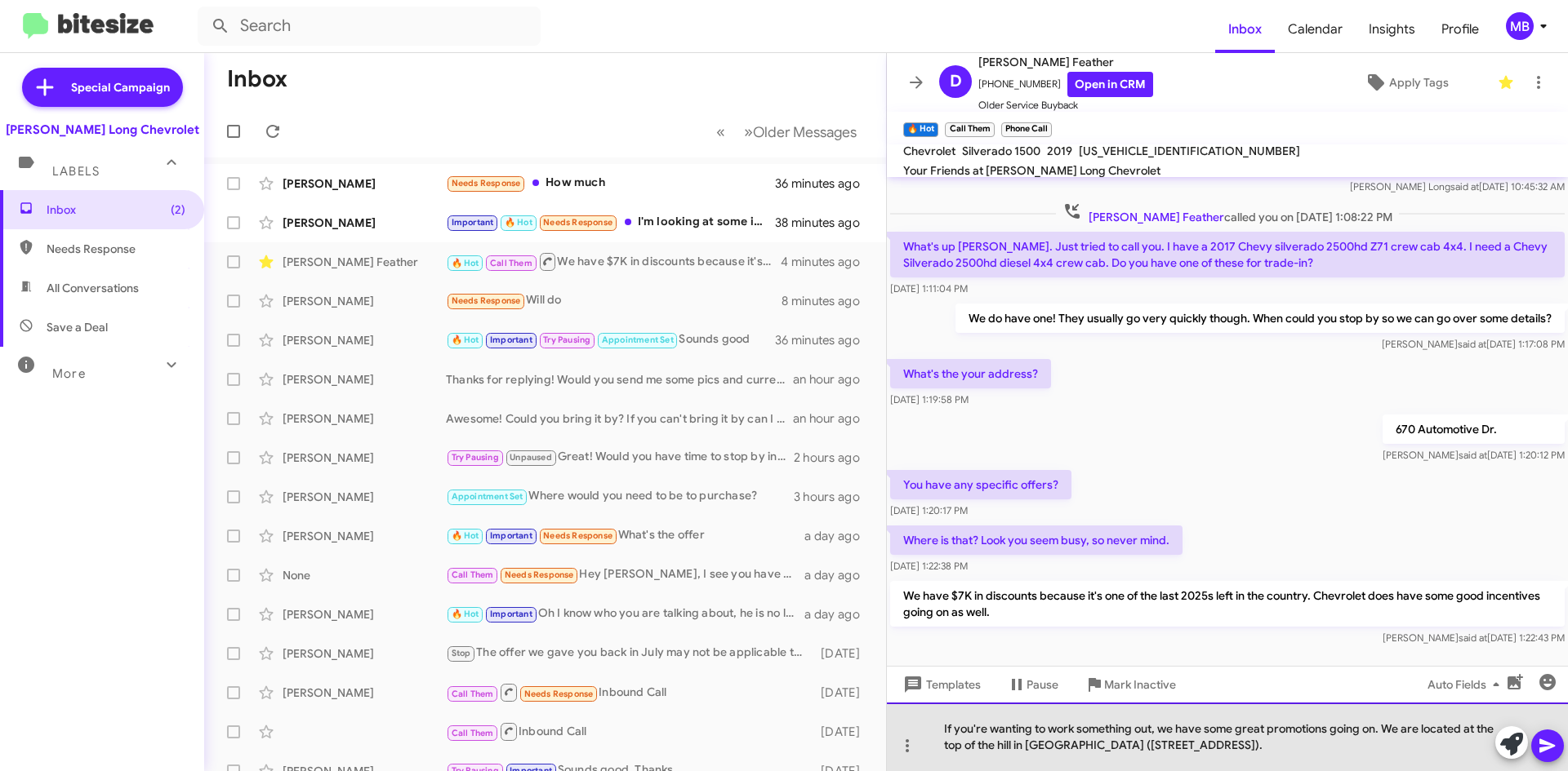
click at [1381, 745] on div "If you're wanting to work something out, we have some great promotions going on…" at bounding box center [1227, 736] width 681 height 68
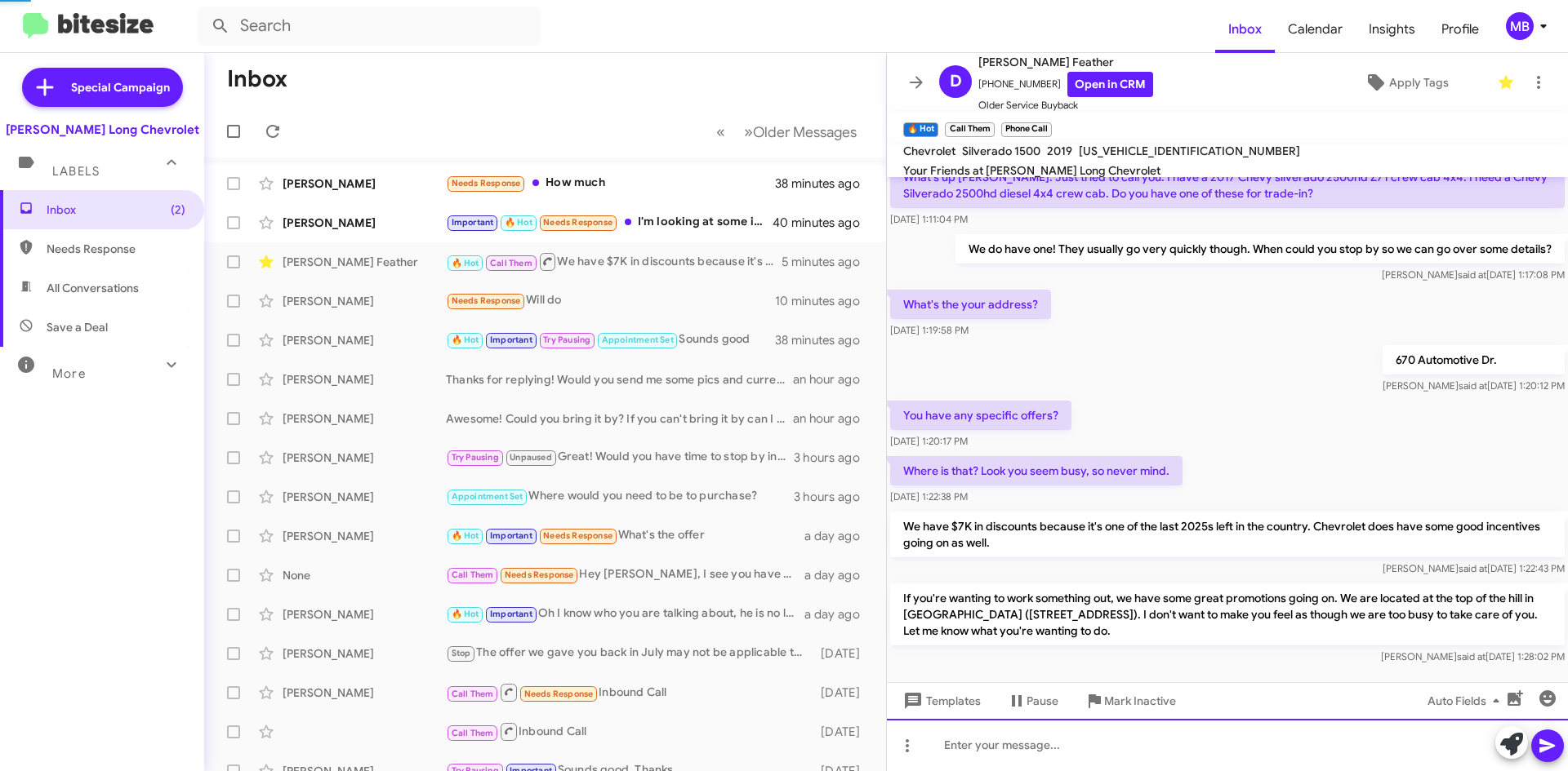
scroll to position [1090, 0]
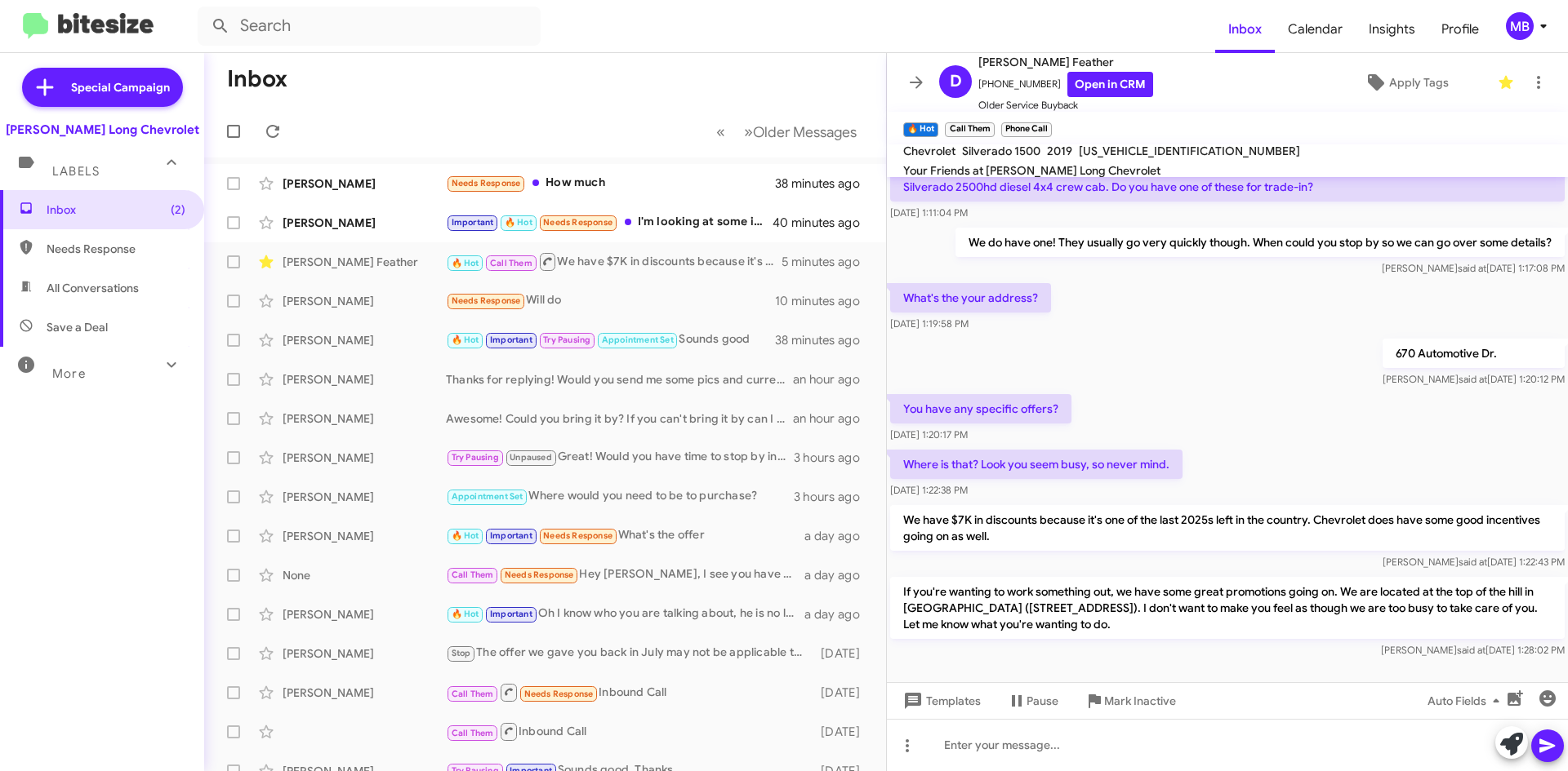
click at [133, 250] on span "Needs Response" at bounding box center [116, 249] width 139 height 16
type input "in:needs-response"
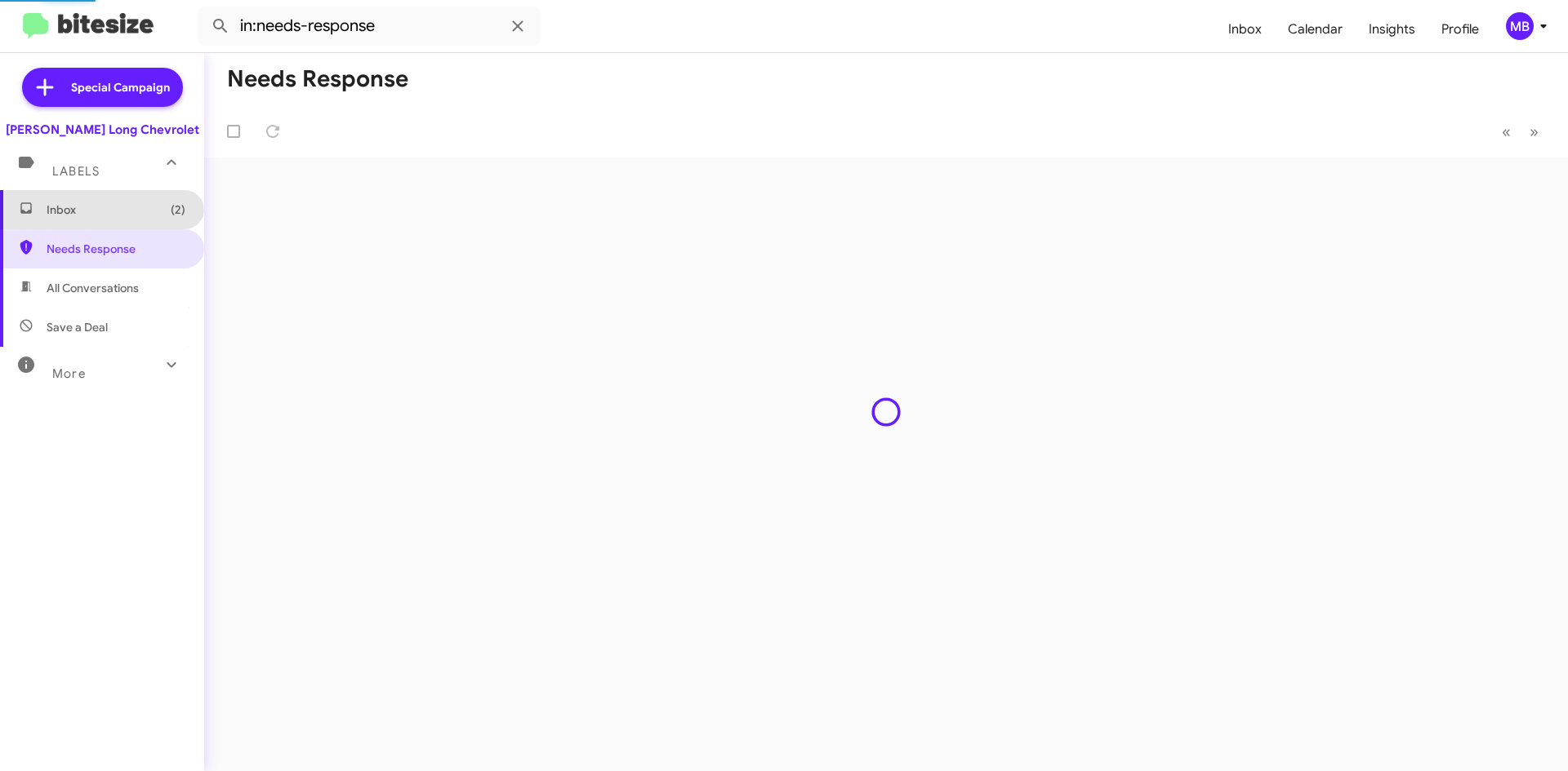
click at [133, 220] on span "Inbox (2)" at bounding box center [102, 210] width 205 height 39
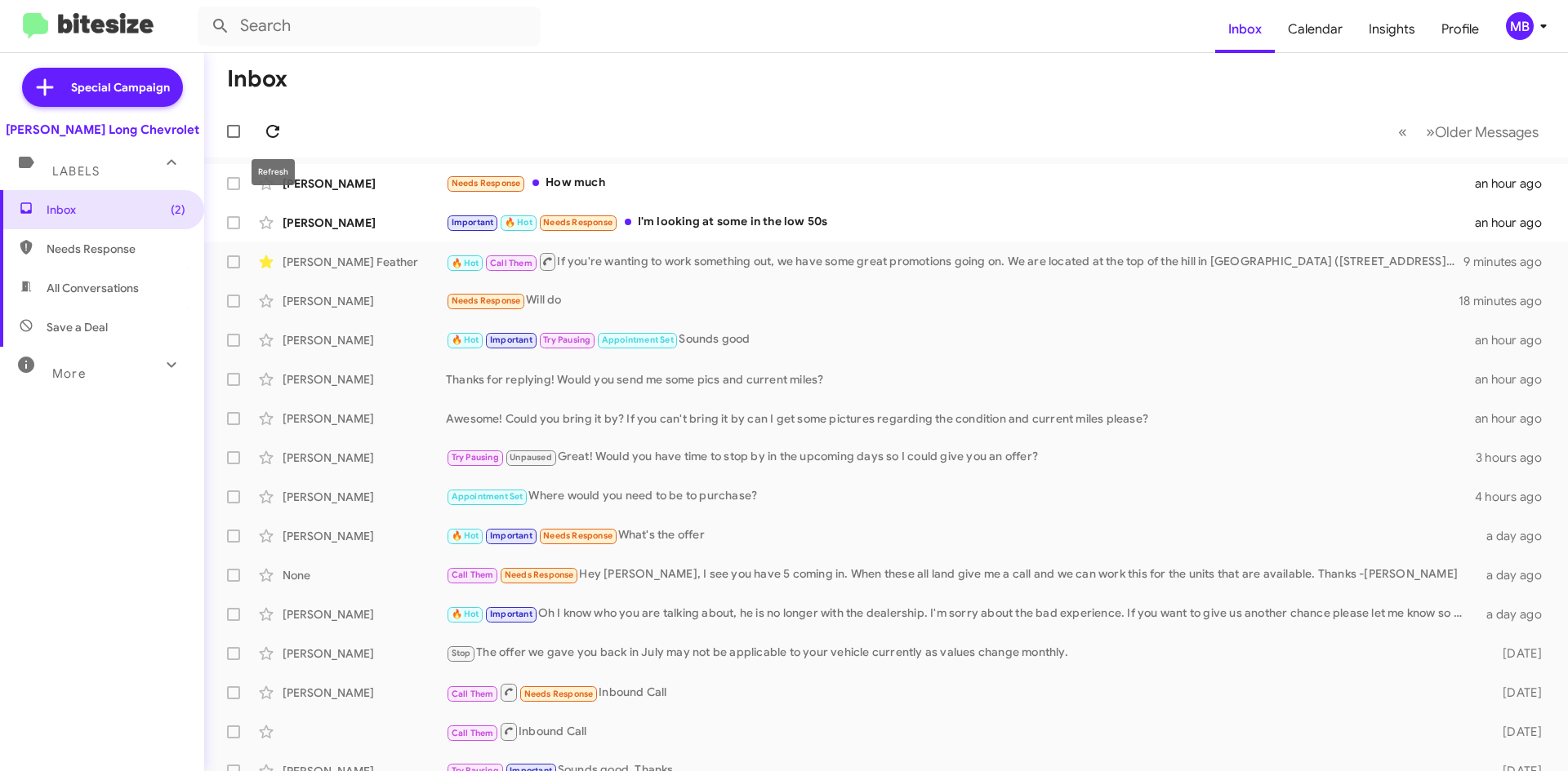
click at [278, 129] on icon at bounding box center [273, 131] width 13 height 13
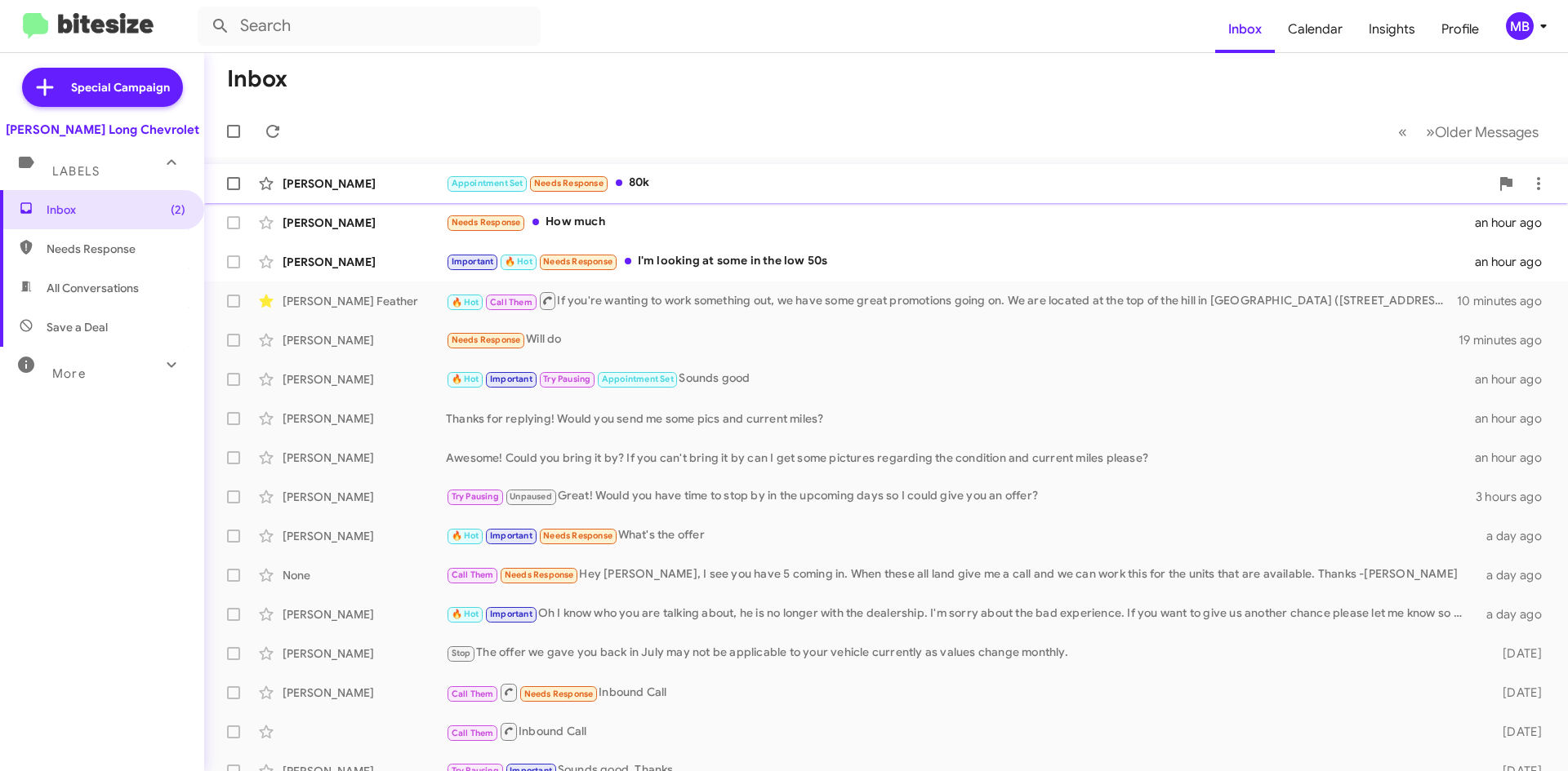
click at [634, 191] on div "Appointment Set Needs Response 80k" at bounding box center [967, 183] width 1043 height 19
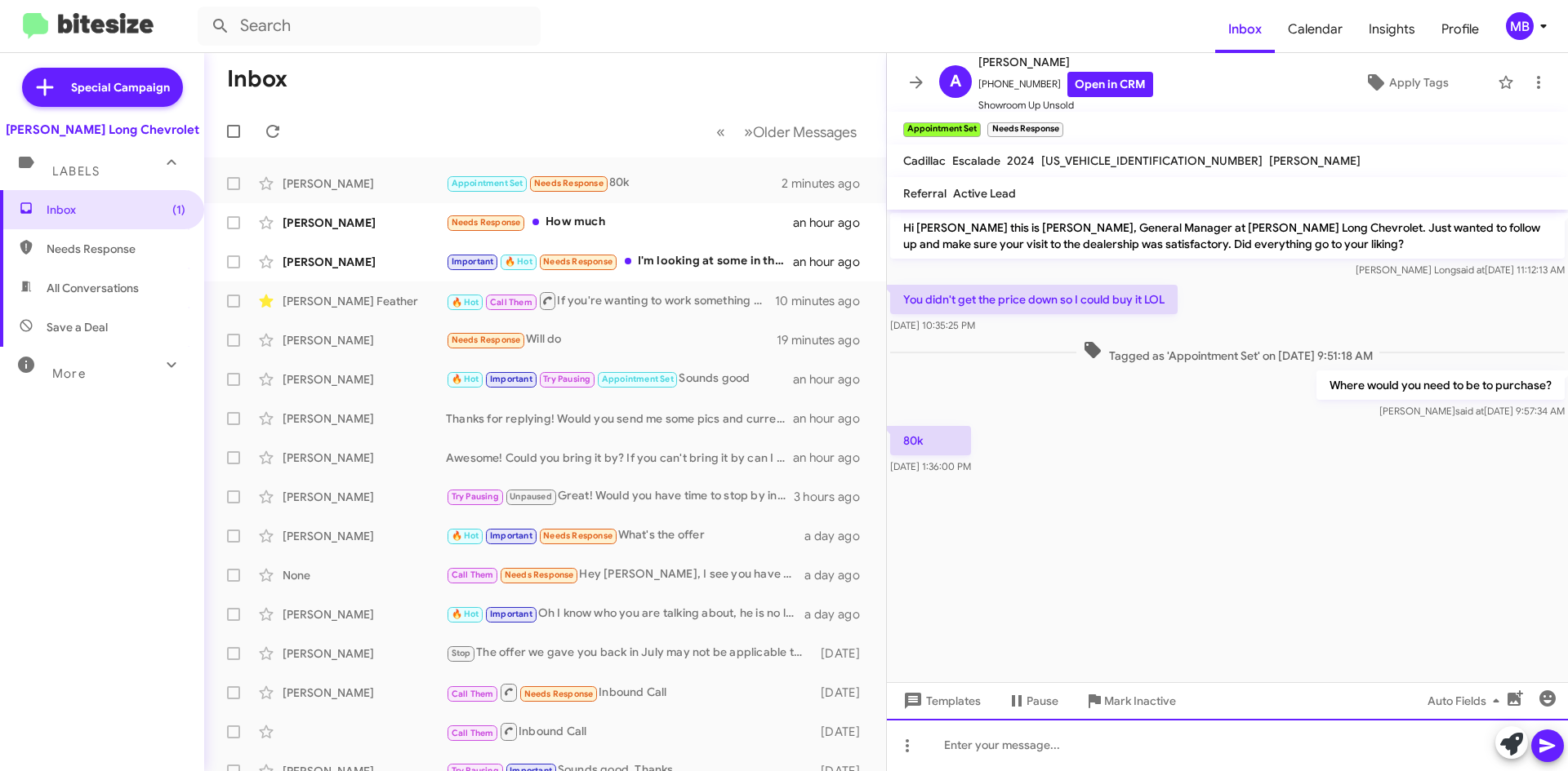
click at [1038, 741] on div at bounding box center [1227, 746] width 681 height 53
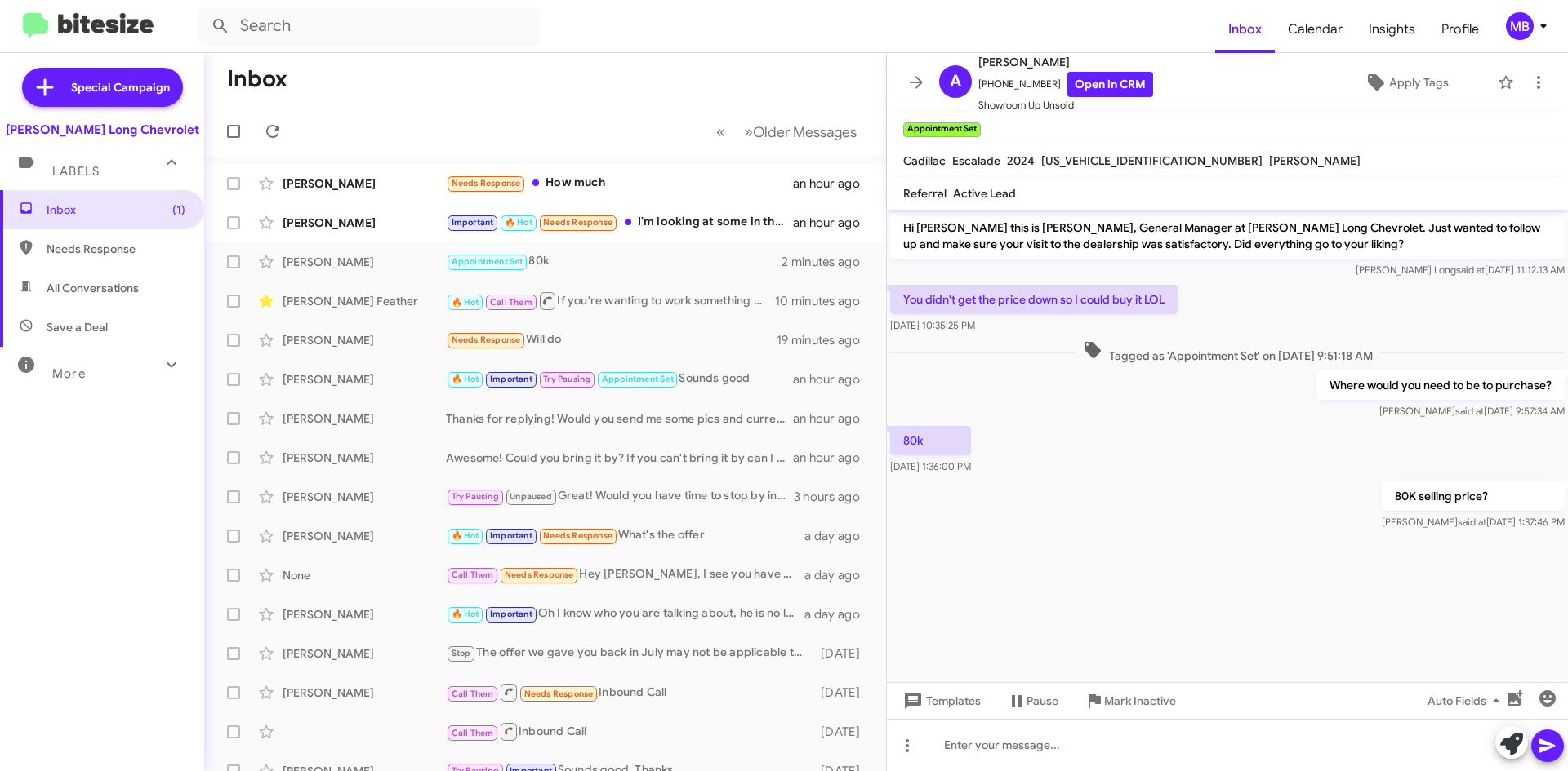
click at [157, 247] on span "Needs Response" at bounding box center [116, 249] width 139 height 16
type input "in:needs-response"
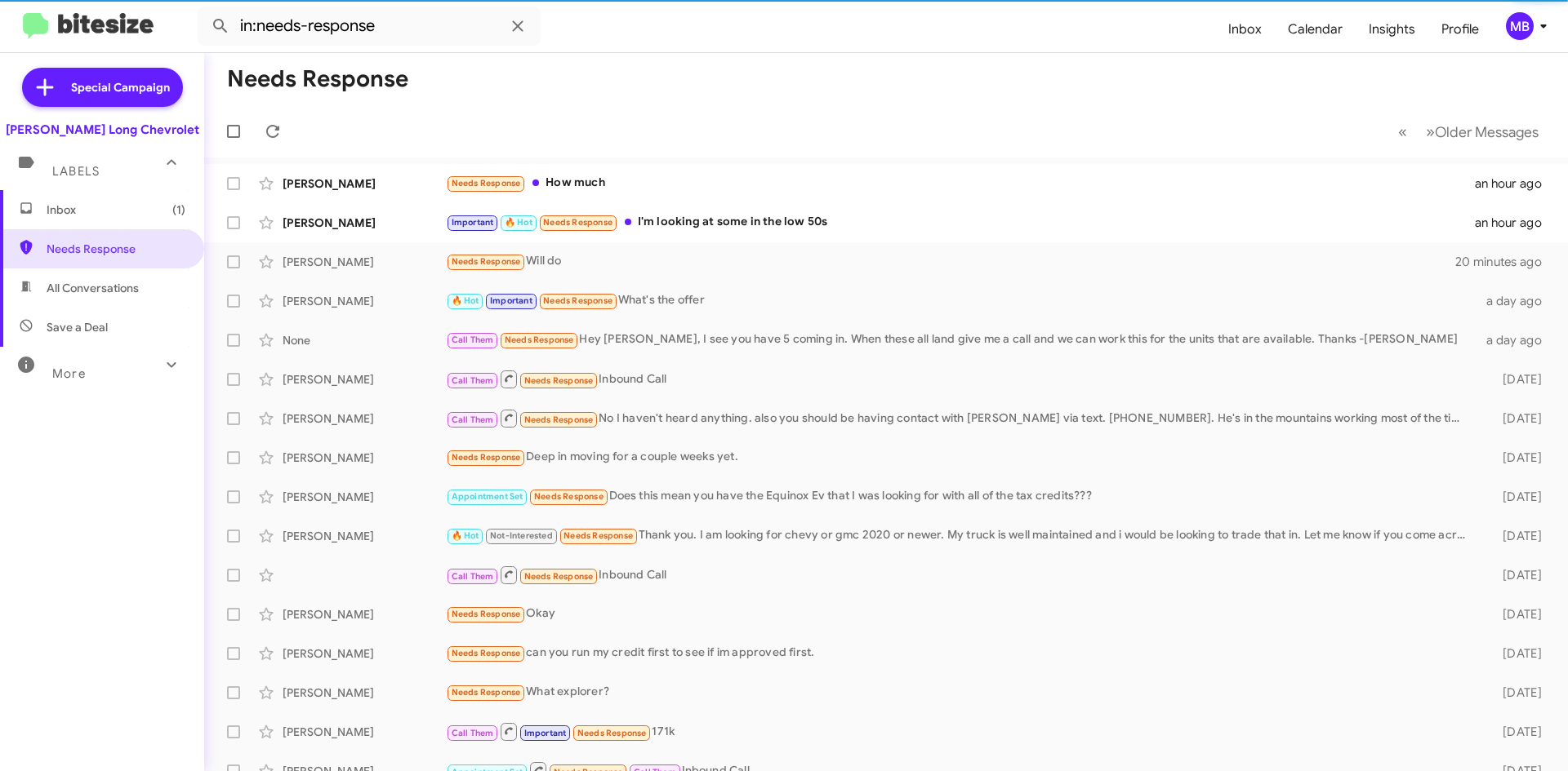
click at [148, 219] on span "Inbox (1)" at bounding box center [102, 210] width 205 height 39
